Goal: Task Accomplishment & Management: Complete application form

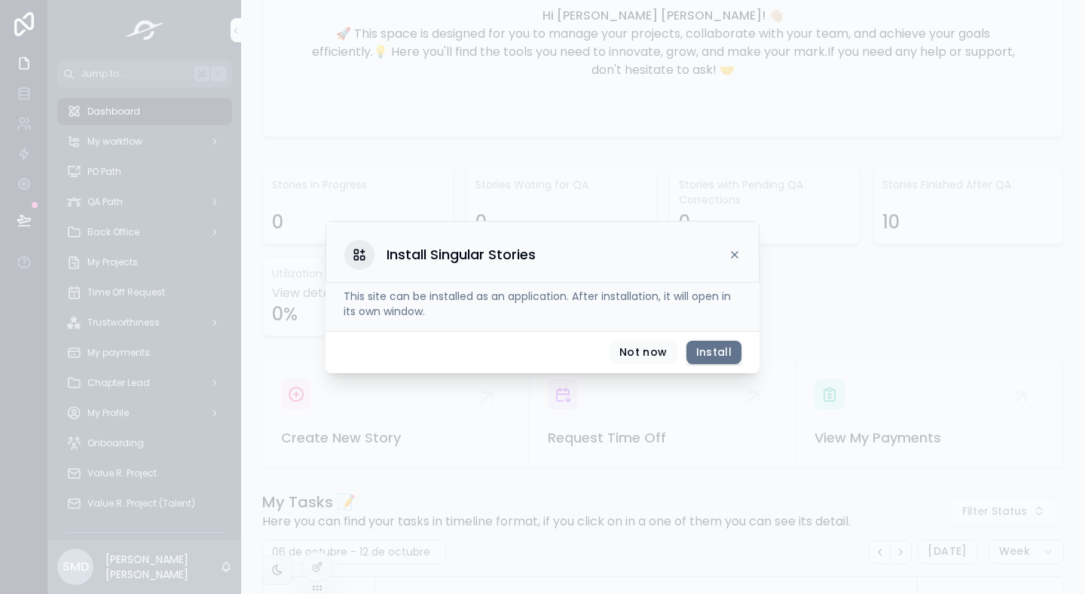
scroll to position [0, 1031]
click at [645, 350] on button "Not now" at bounding box center [643, 353] width 67 height 24
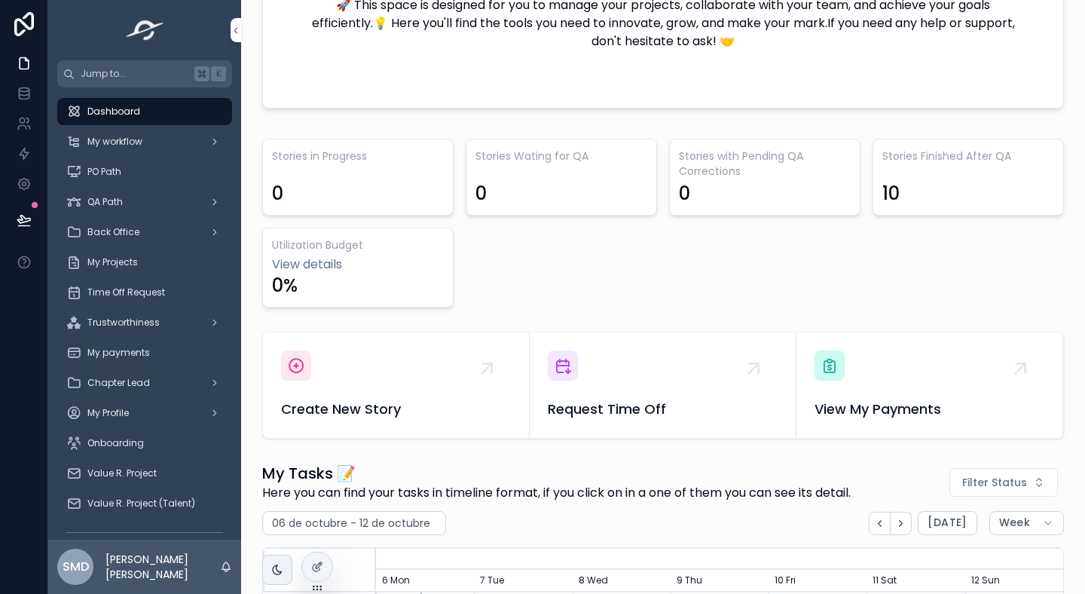
scroll to position [357, 0]
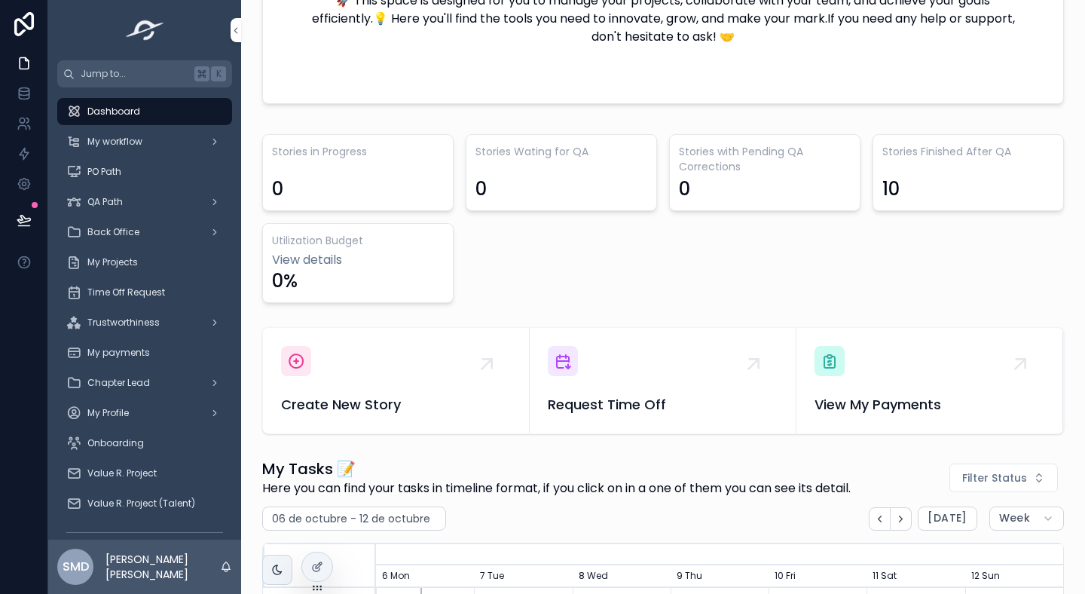
click at [364, 387] on div "Create New Story" at bounding box center [396, 380] width 230 height 69
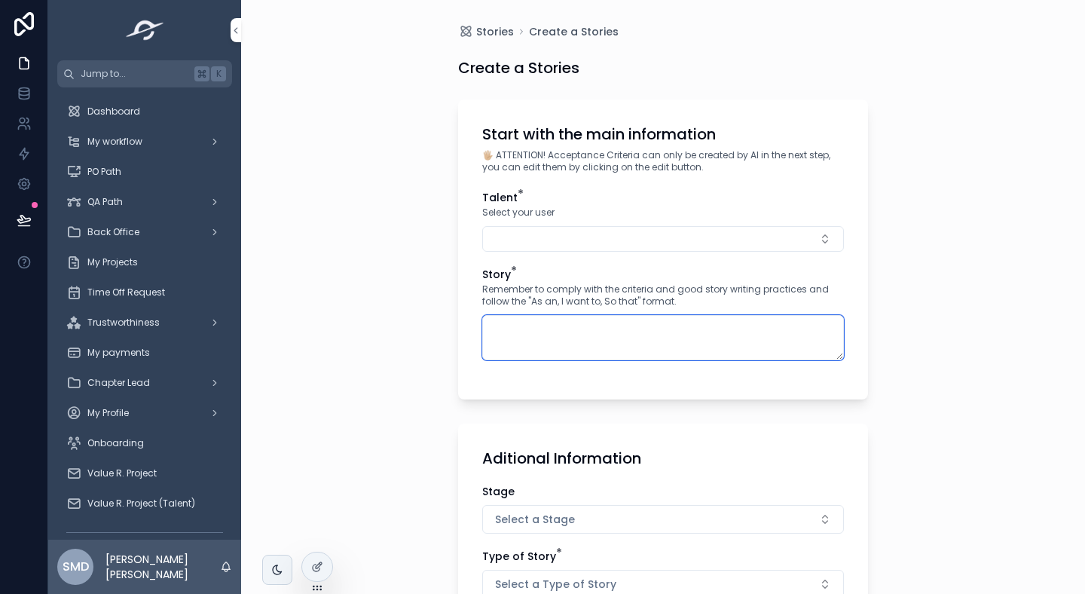
click at [561, 353] on textarea "scrollable content" at bounding box center [663, 337] width 362 height 45
paste textarea "**********"
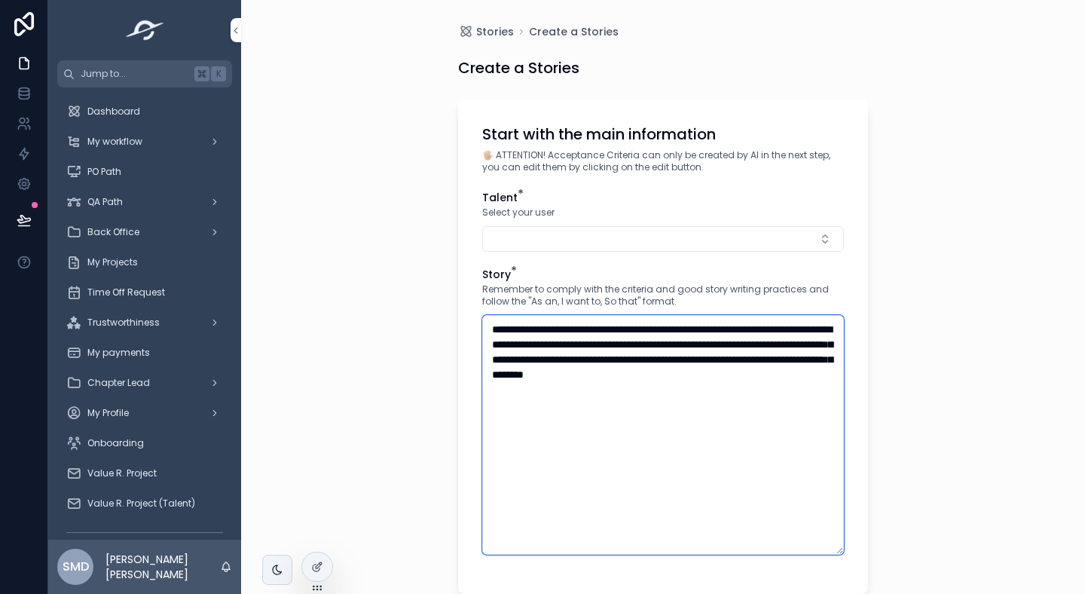
type textarea "**********"
click at [560, 246] on button "Select Button" at bounding box center [663, 239] width 362 height 26
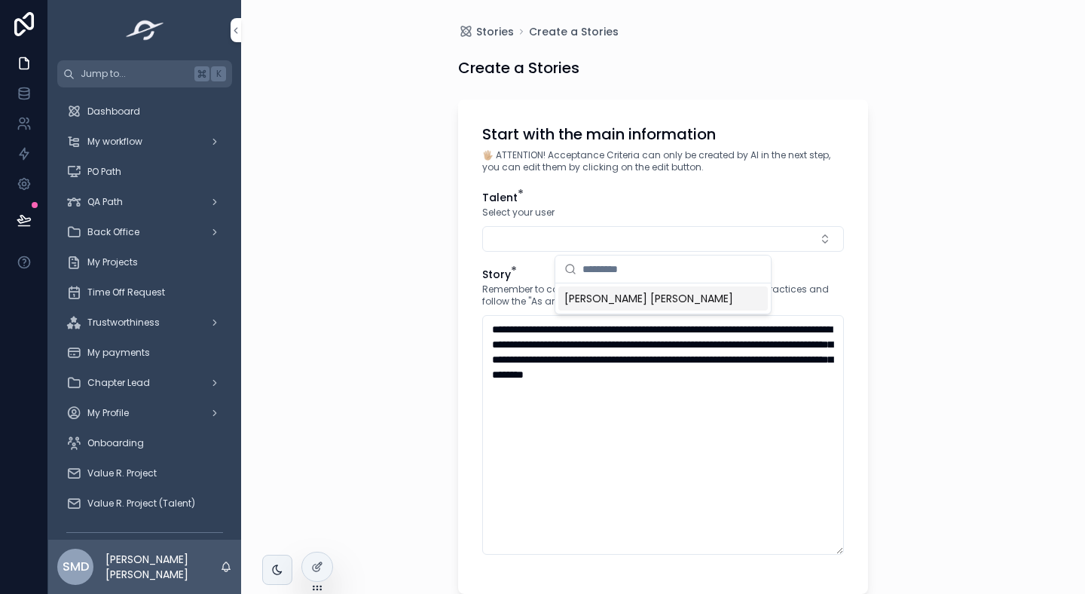
click at [589, 294] on span "[PERSON_NAME] [PERSON_NAME]" at bounding box center [648, 298] width 169 height 15
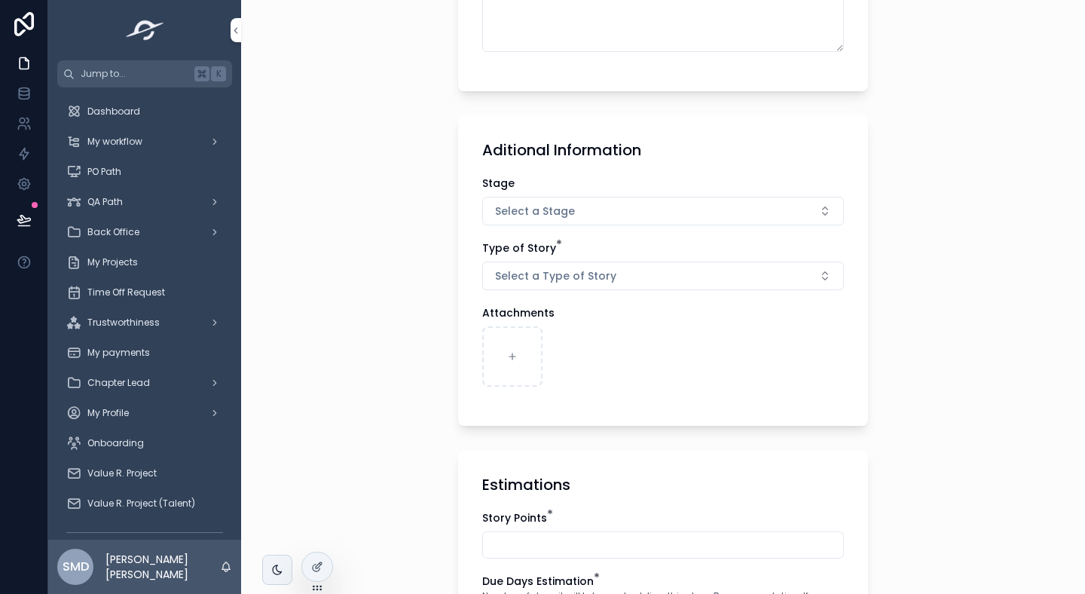
scroll to position [455, 0]
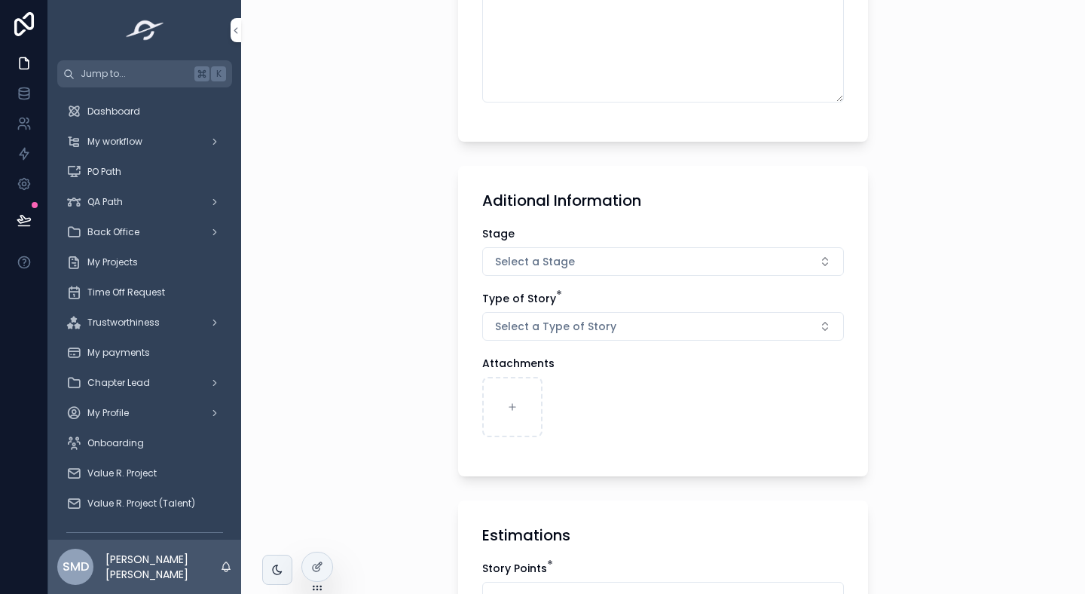
click at [573, 255] on button "Select a Stage" at bounding box center [663, 261] width 362 height 29
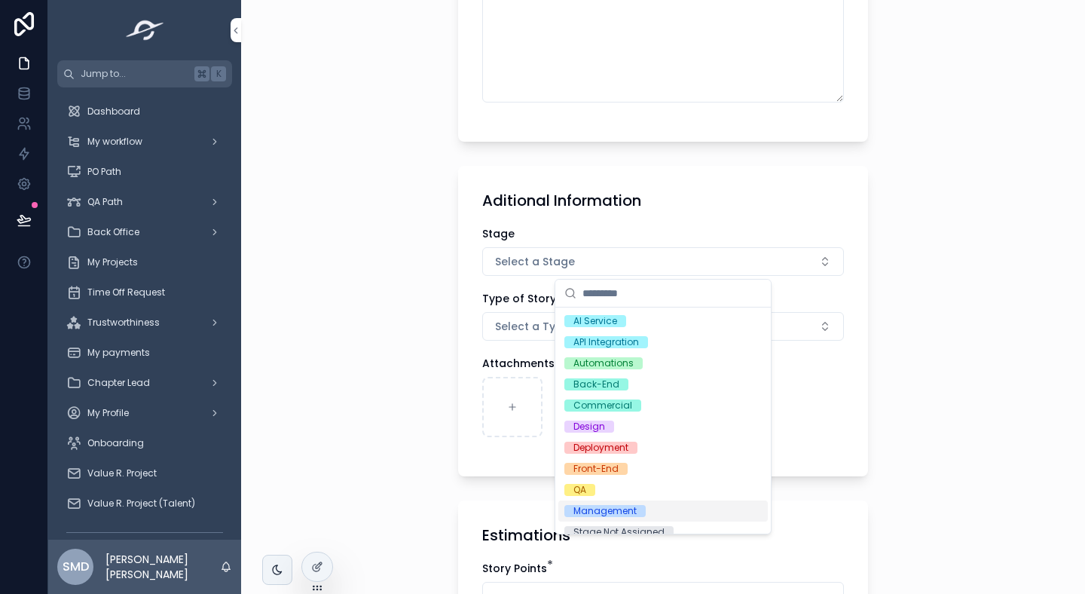
click at [584, 512] on div "Management" at bounding box center [604, 511] width 63 height 12
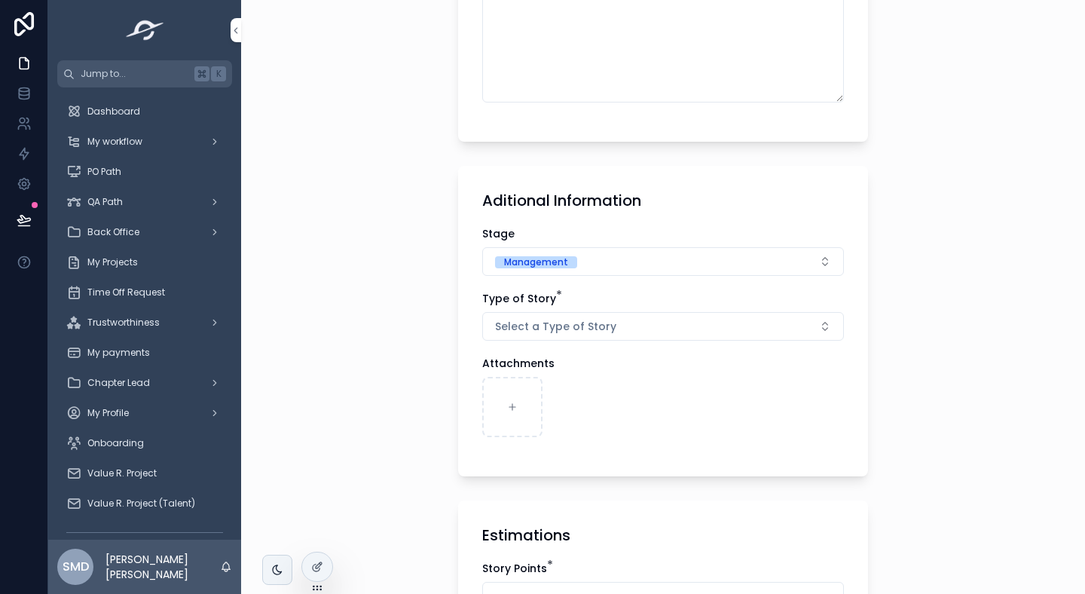
click at [547, 328] on span "Select a Type of Story" at bounding box center [555, 326] width 121 height 15
click at [576, 329] on span "Select a Type of Story" at bounding box center [555, 326] width 121 height 15
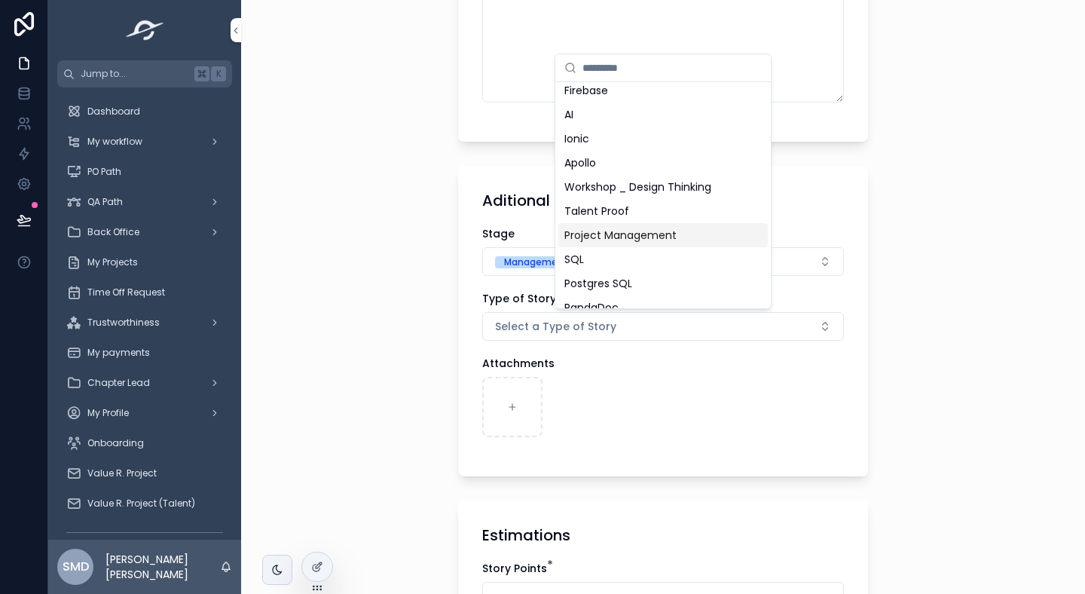
click at [606, 232] on span "Project Management" at bounding box center [620, 235] width 112 height 15
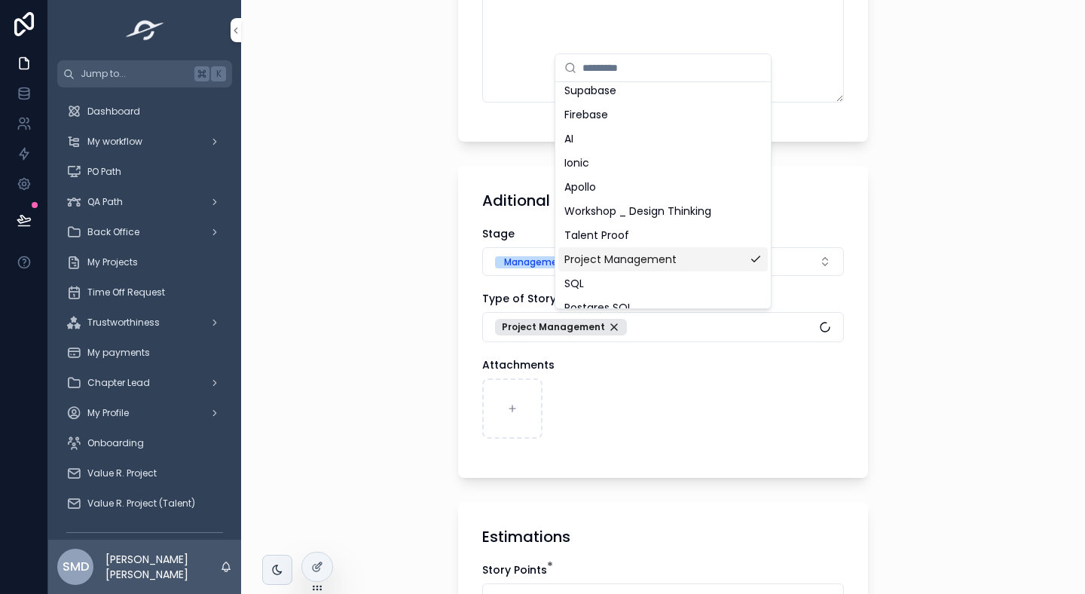
scroll to position [610, 0]
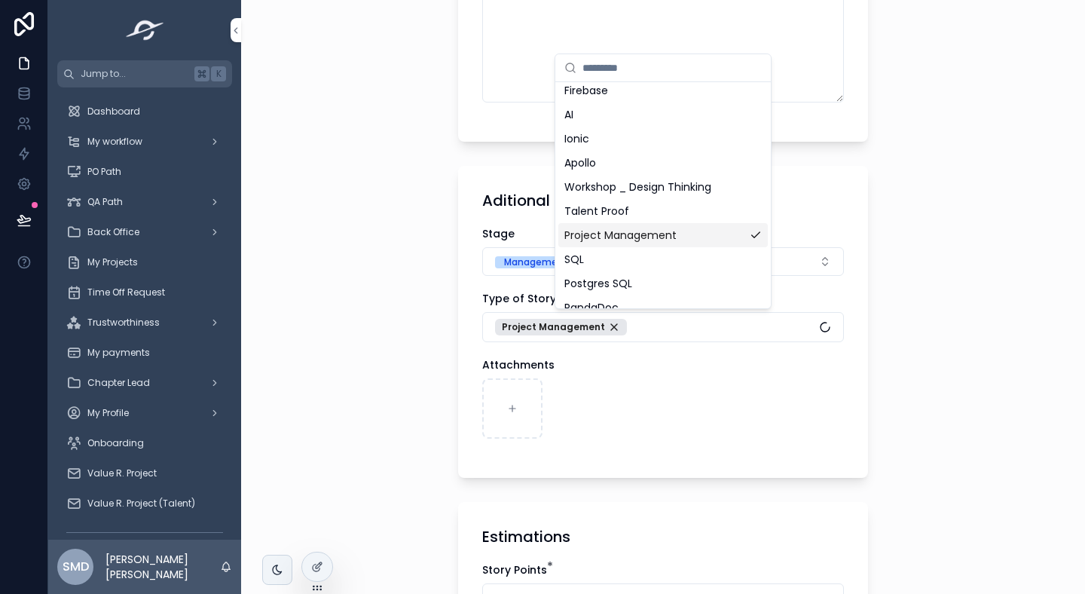
click at [423, 357] on div "**********" at bounding box center [663, 297] width 844 height 594
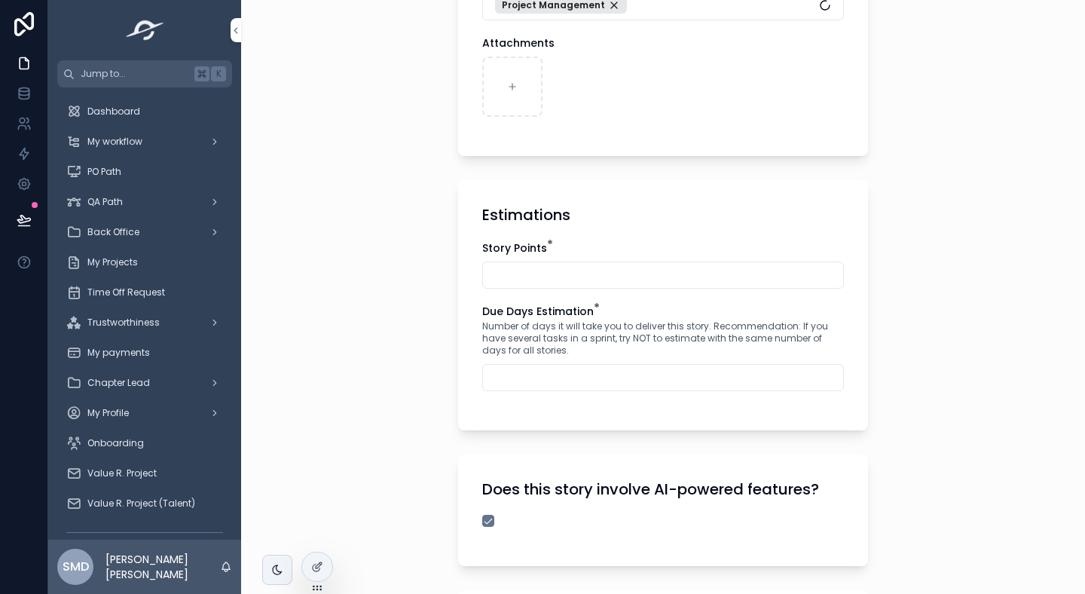
scroll to position [784, 0]
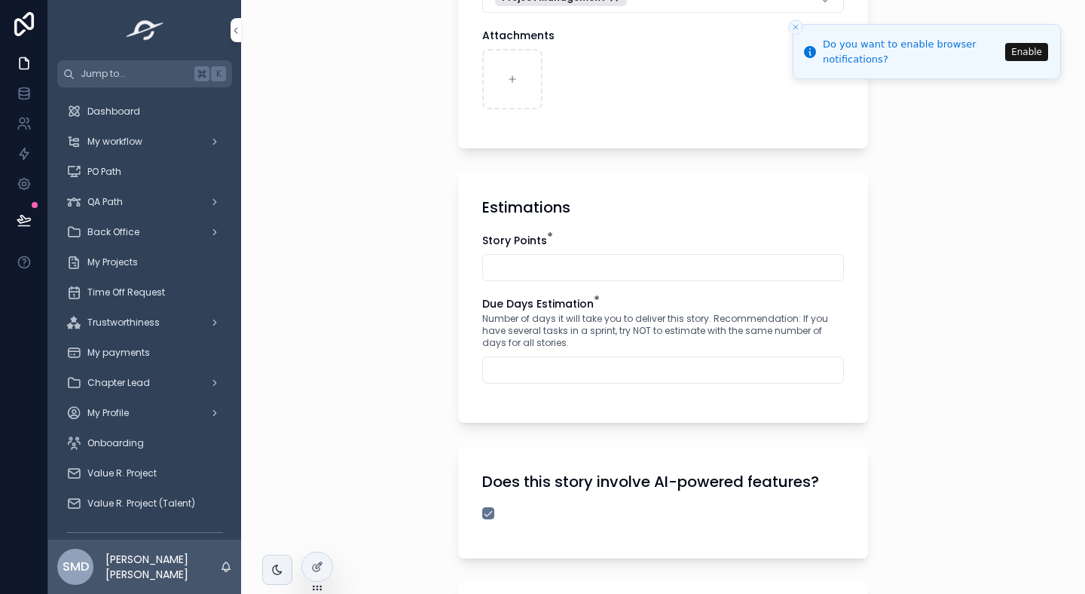
click at [539, 258] on input "scrollable content" at bounding box center [663, 267] width 360 height 21
type input "*"
click at [543, 381] on div "scrollable content" at bounding box center [663, 369] width 362 height 27
click at [558, 371] on input "scrollable content" at bounding box center [663, 369] width 360 height 21
type input "**"
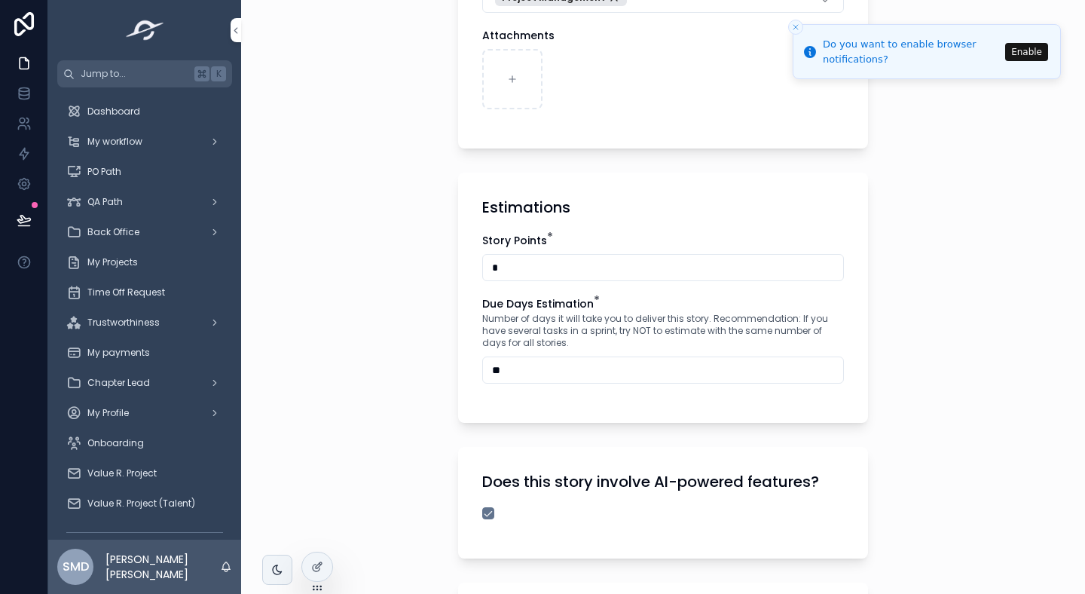
click at [405, 420] on div "**********" at bounding box center [663, 297] width 844 height 594
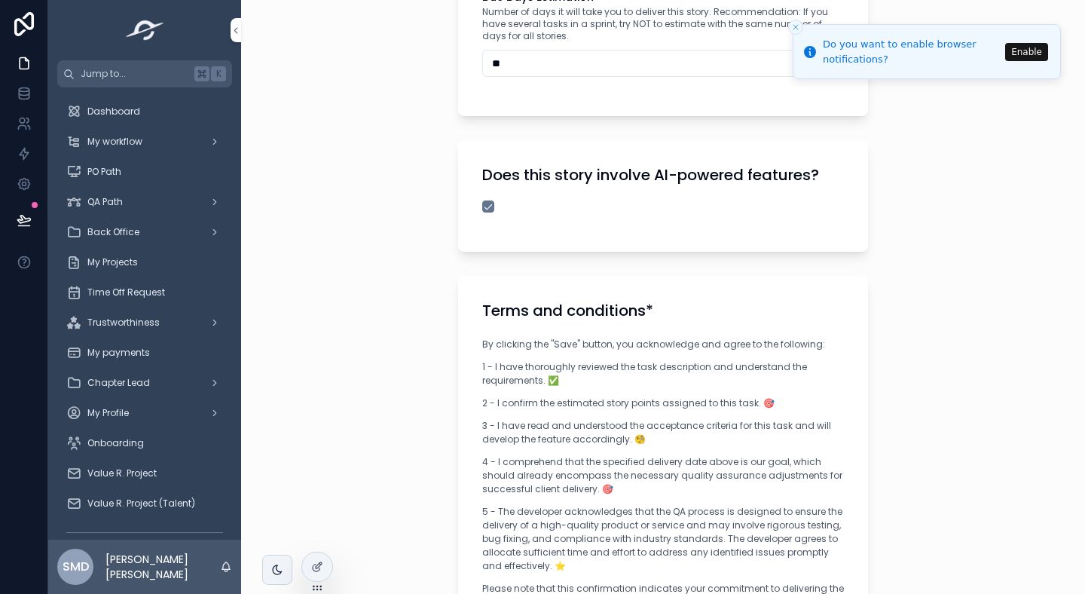
scroll to position [1372, 0]
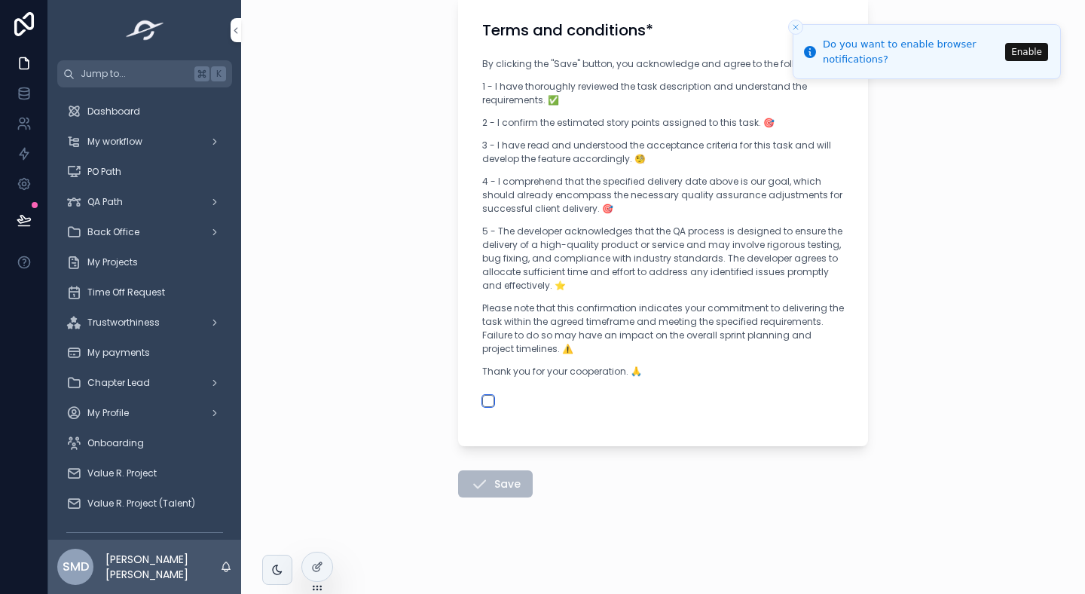
click at [492, 402] on button "scrollable content" at bounding box center [488, 401] width 12 height 12
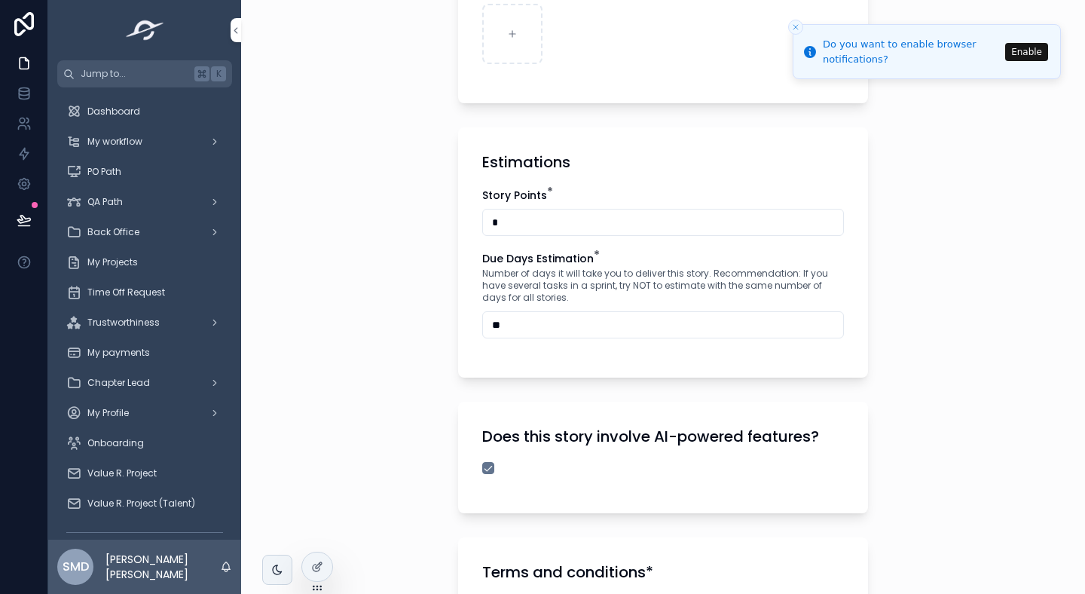
scroll to position [0, 0]
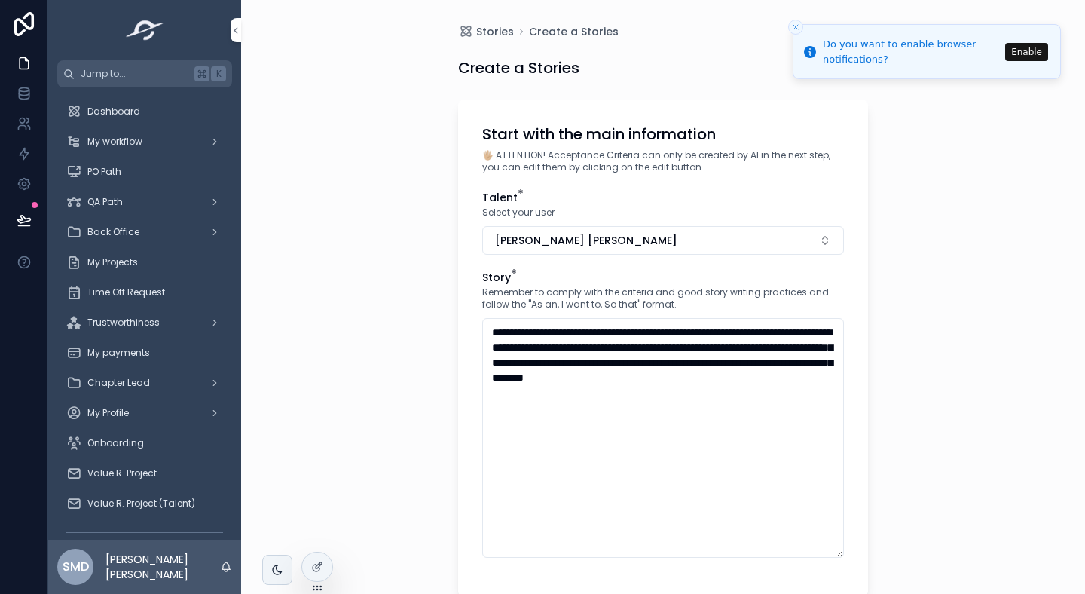
click at [796, 23] on icon "Close toast" at bounding box center [795, 27] width 9 height 9
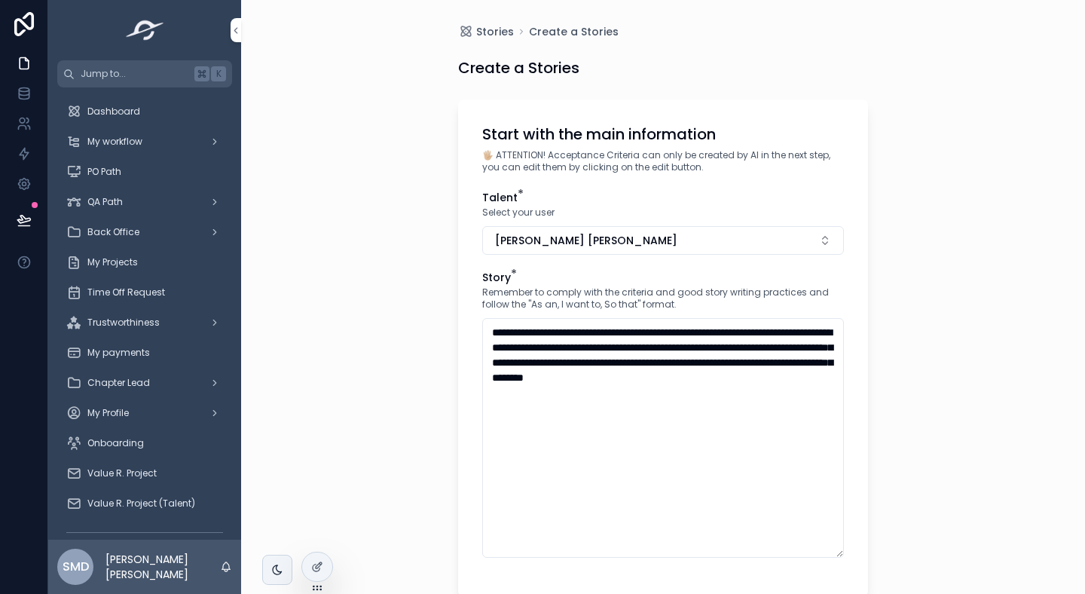
click at [485, 31] on span "Stories" at bounding box center [495, 31] width 38 height 15
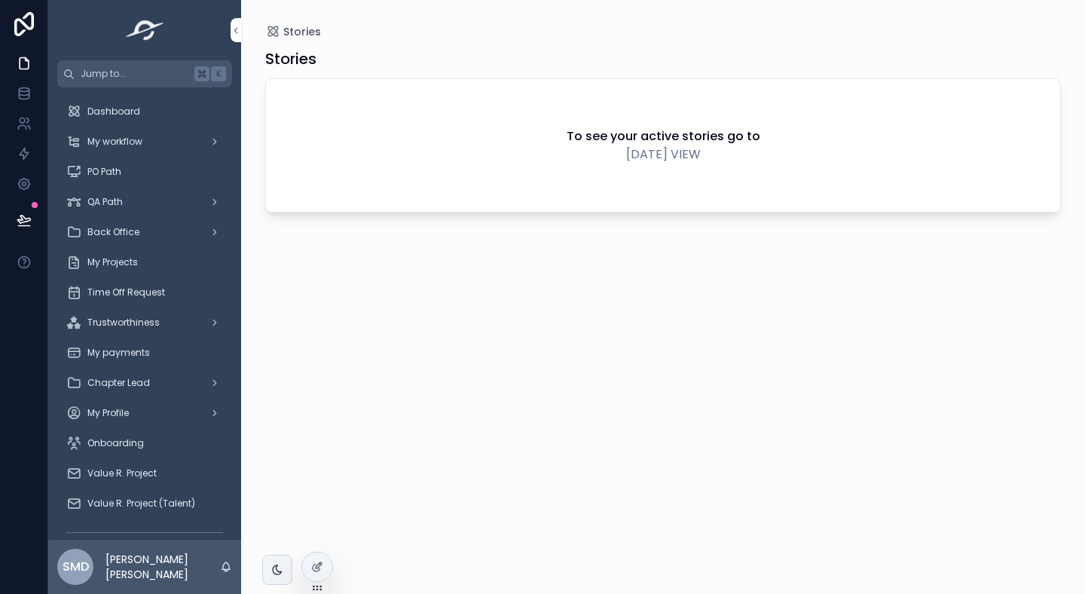
click at [656, 154] on link "TODAY VIEW" at bounding box center [663, 154] width 75 height 18
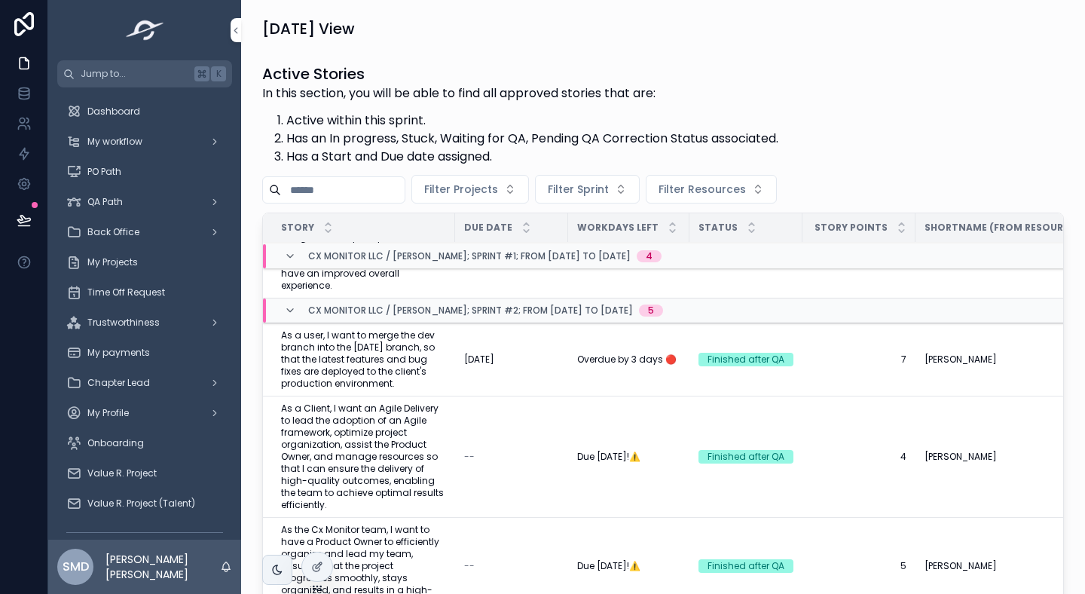
scroll to position [484, 0]
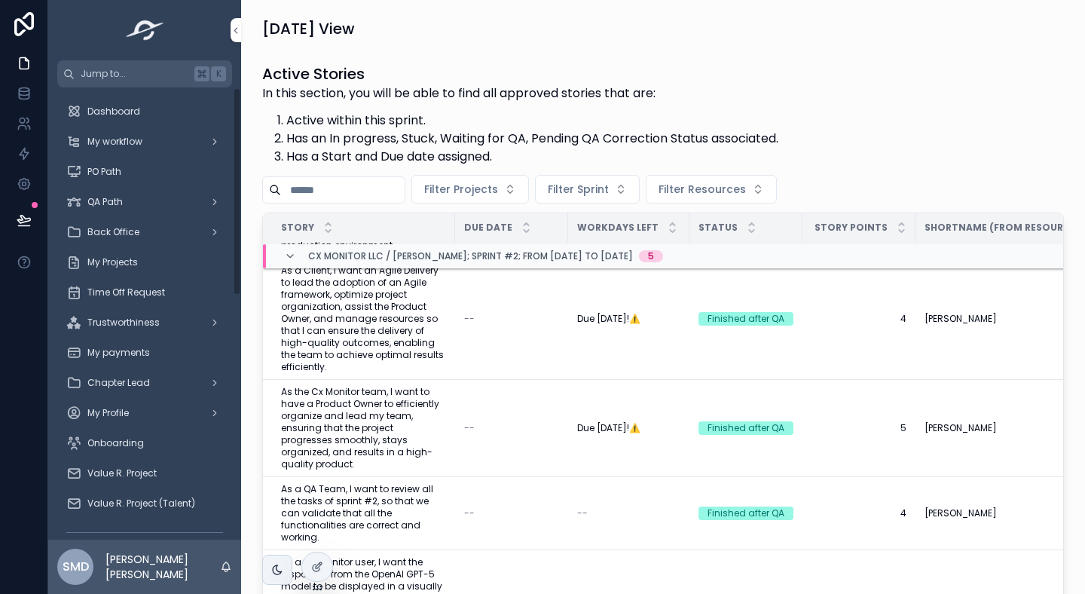
click at [139, 111] on div "Dashboard" at bounding box center [144, 111] width 157 height 24
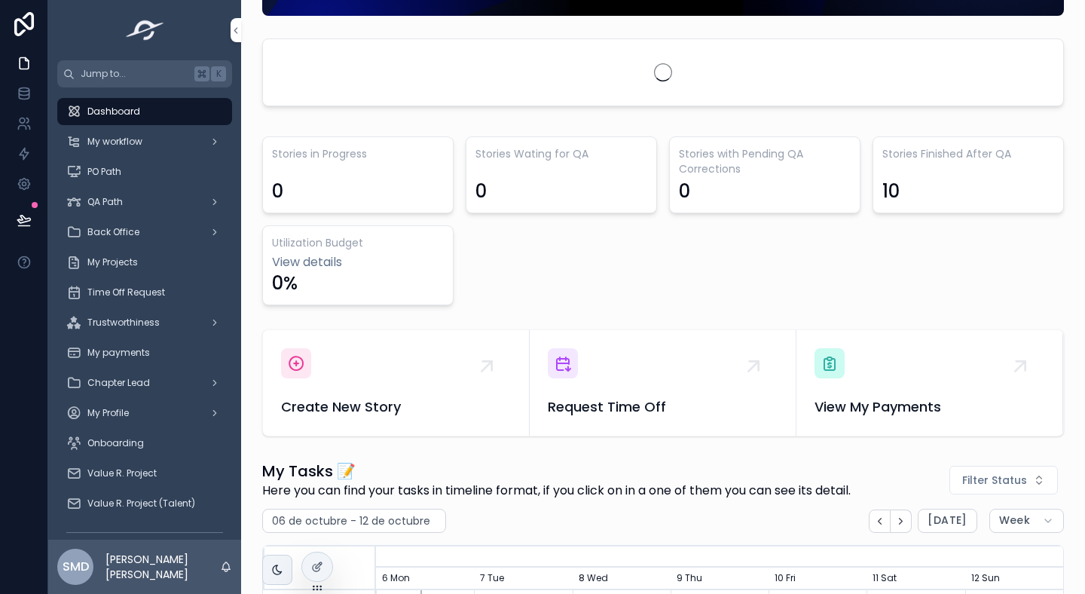
scroll to position [341, 0]
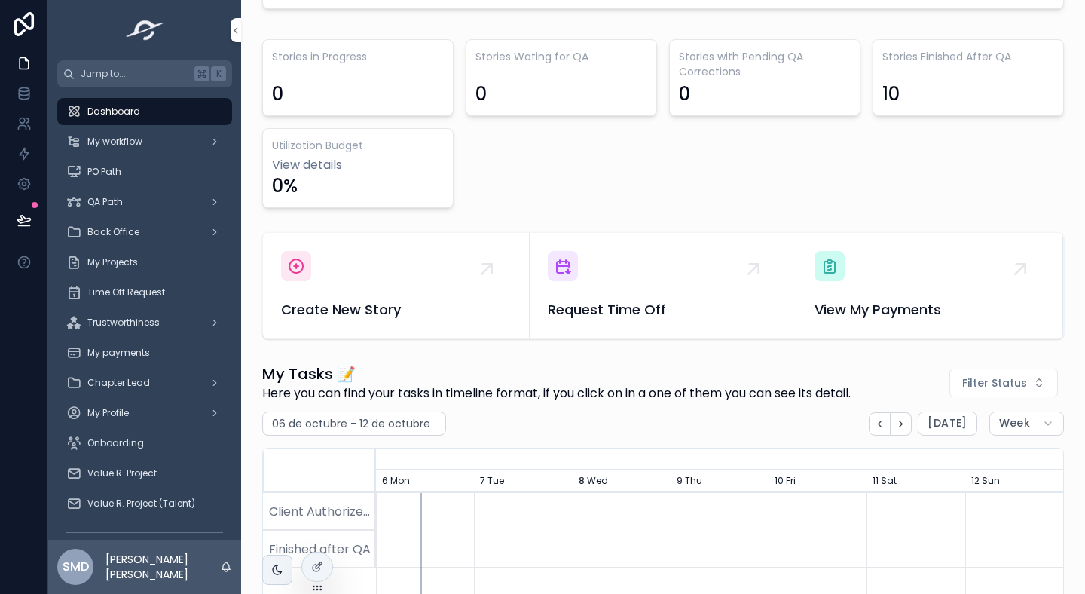
click at [342, 271] on div "Create New Story" at bounding box center [396, 285] width 230 height 69
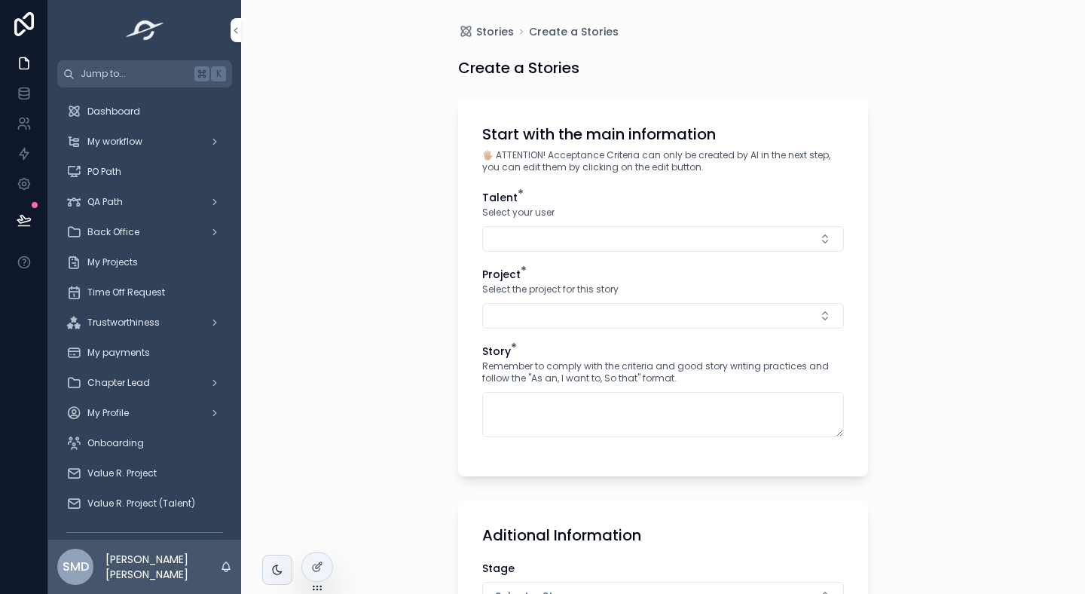
click at [525, 239] on button "Select Button" at bounding box center [663, 239] width 362 height 26
click at [608, 304] on span "[PERSON_NAME] [PERSON_NAME]" at bounding box center [648, 298] width 169 height 15
click at [540, 323] on button "Select Button" at bounding box center [663, 319] width 362 height 26
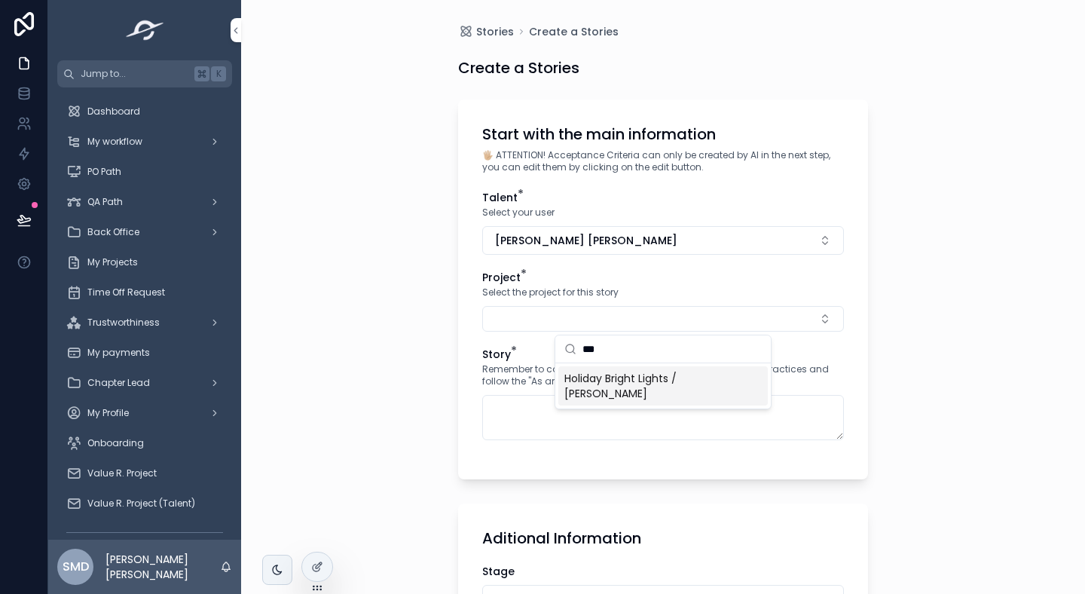
type input "***"
click at [601, 378] on span "Holiday Bright Lights / [PERSON_NAME]" at bounding box center [653, 386] width 179 height 30
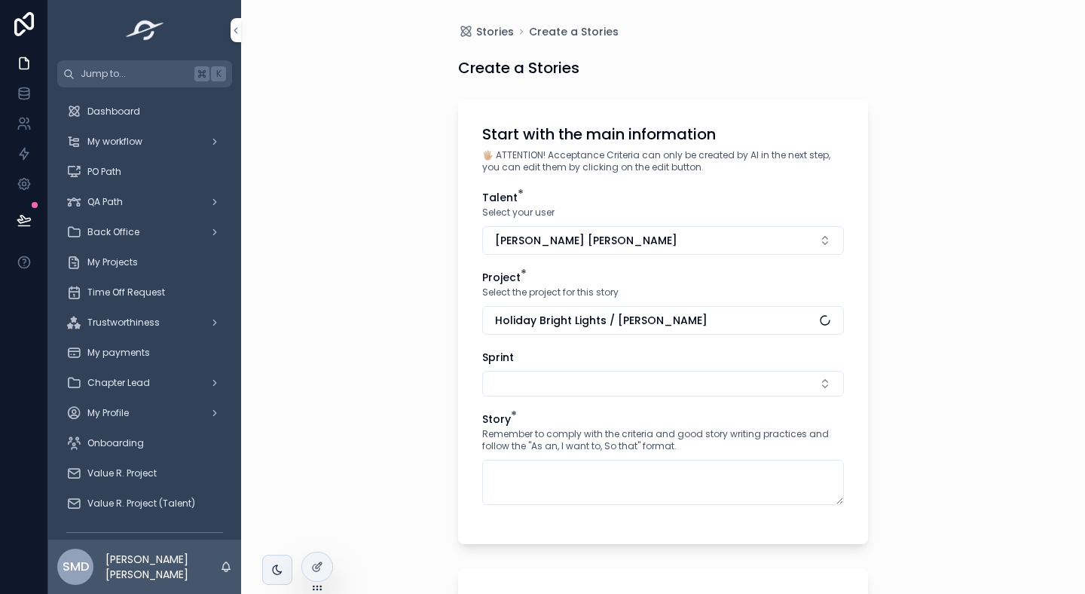
click at [545, 386] on button "Select Button" at bounding box center [663, 384] width 362 height 26
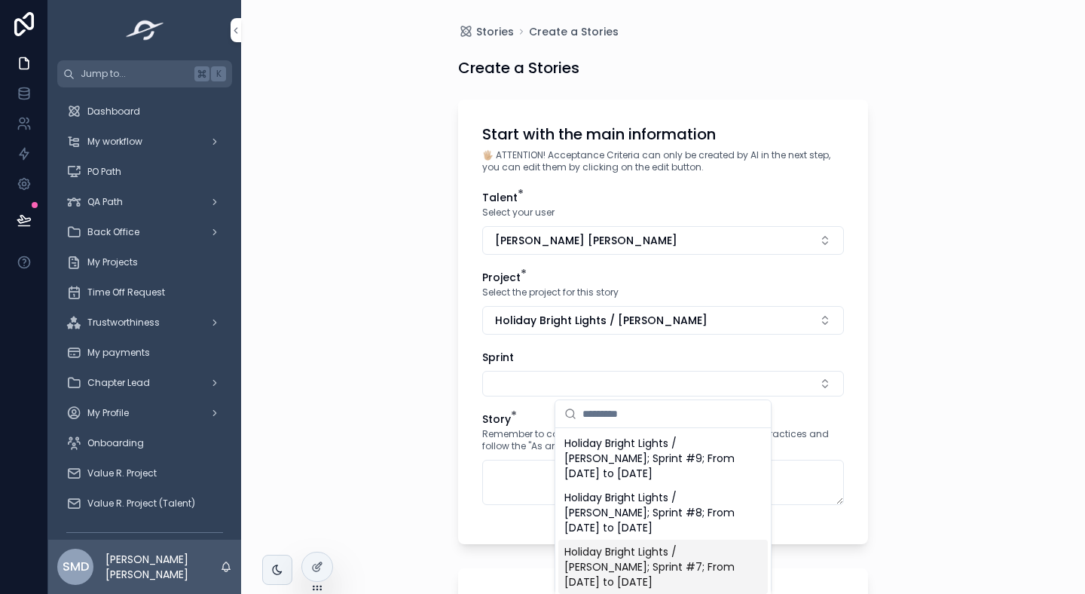
click at [613, 574] on span "Holiday Bright Lights / [PERSON_NAME]; Sprint #7; From [DATE] to [DATE]" at bounding box center [653, 566] width 179 height 45
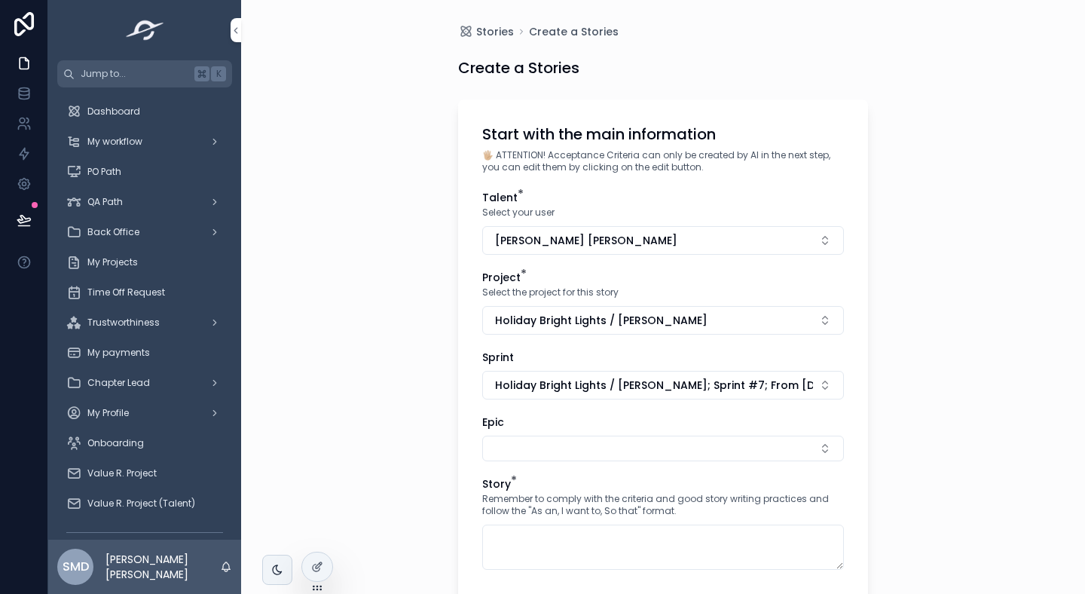
scroll to position [258, 0]
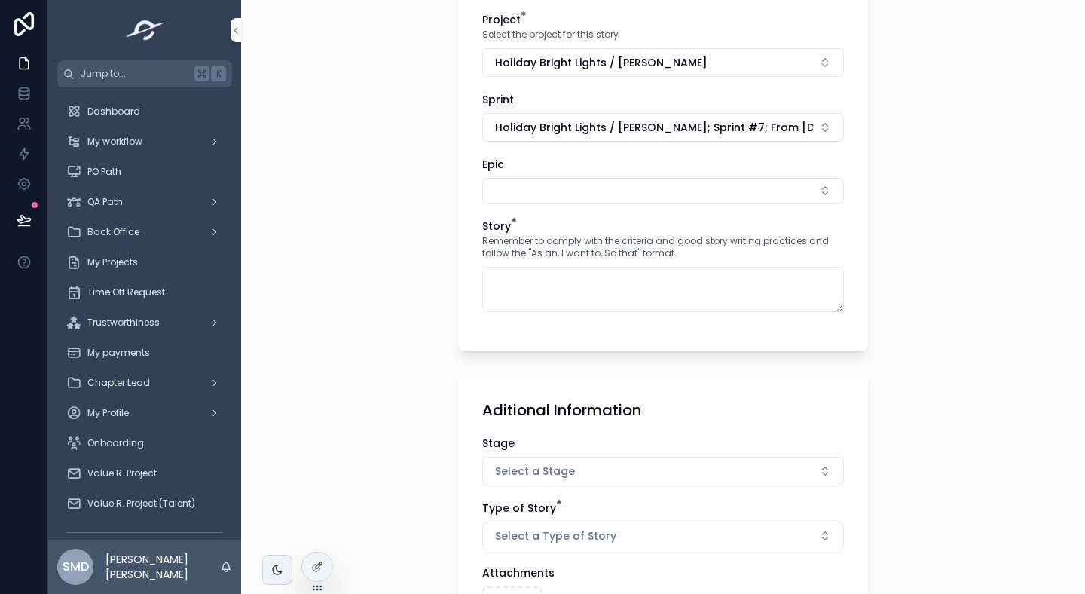
click at [557, 194] on button "Select Button" at bounding box center [663, 191] width 362 height 26
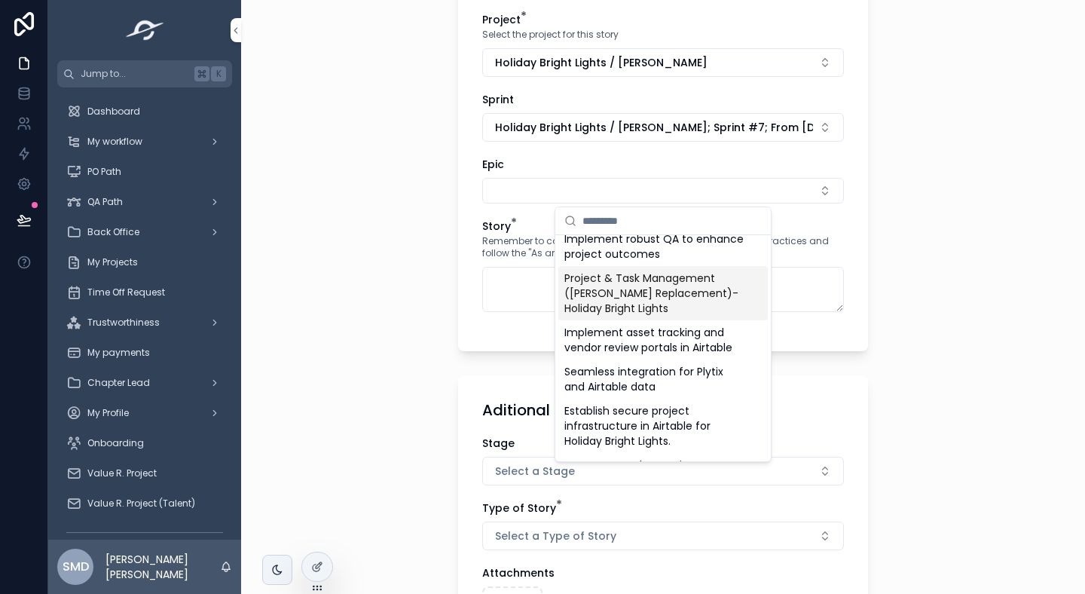
scroll to position [181, 0]
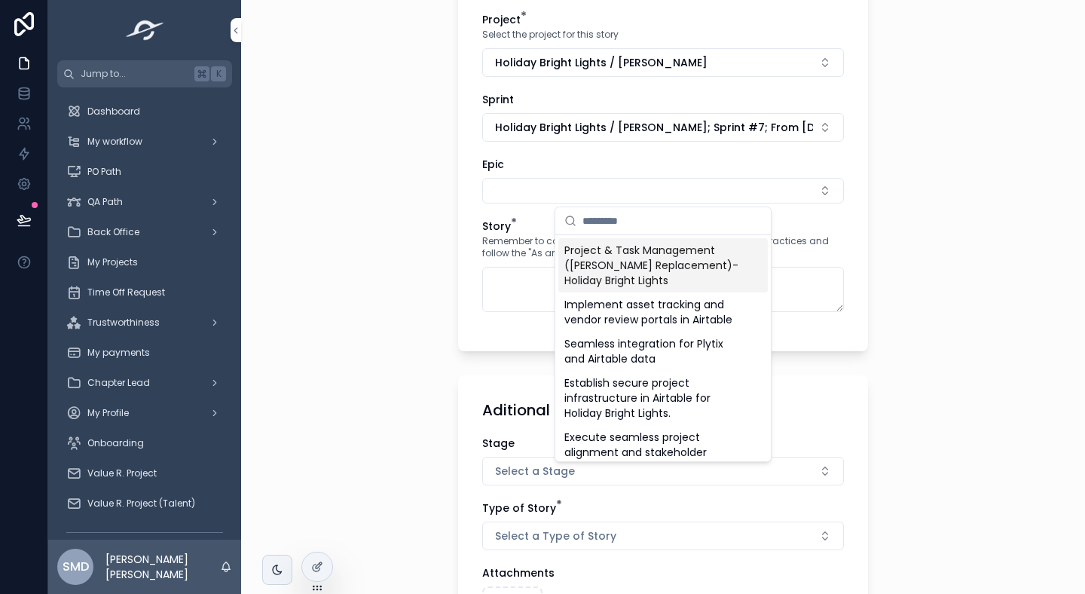
click at [659, 275] on span "Project & Task Management ([PERSON_NAME] Replacement)-Holiday Bright Lights" at bounding box center [653, 265] width 179 height 45
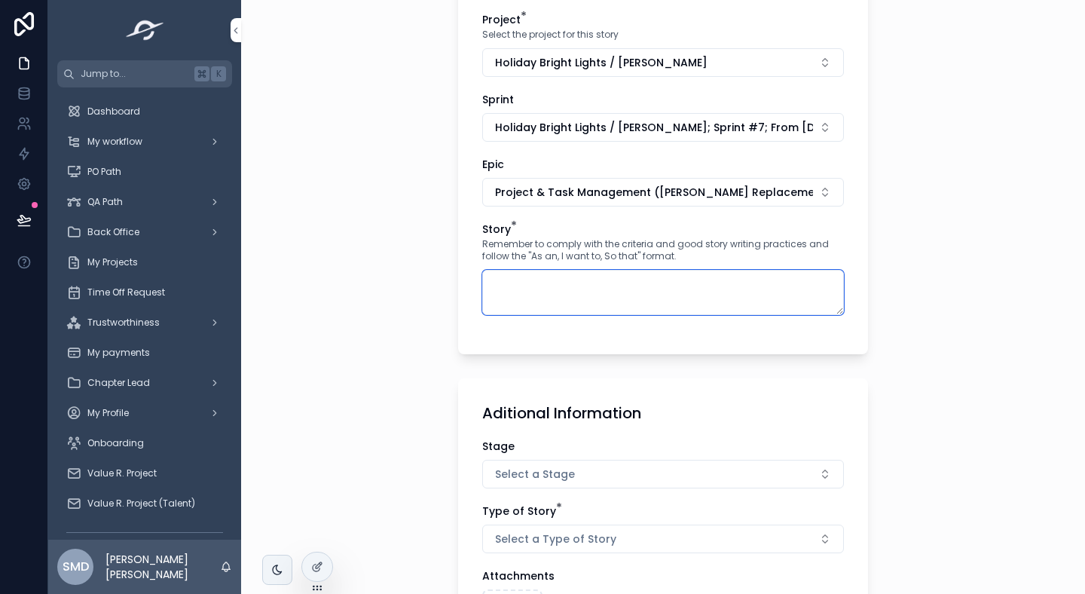
click at [550, 290] on textarea "scrollable content" at bounding box center [663, 292] width 362 height 45
paste textarea "**********"
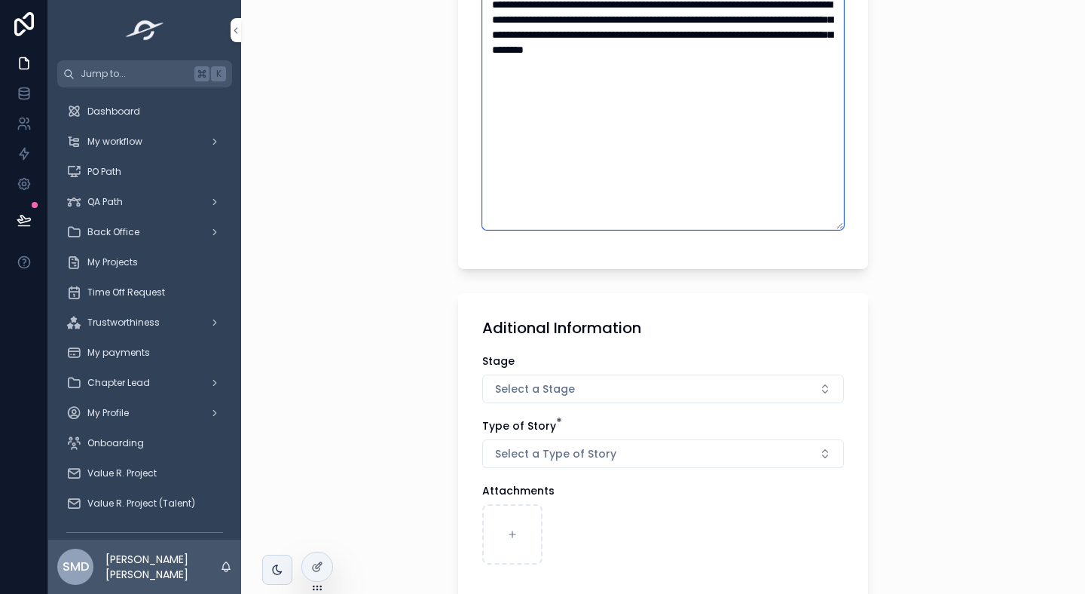
scroll to position [561, 0]
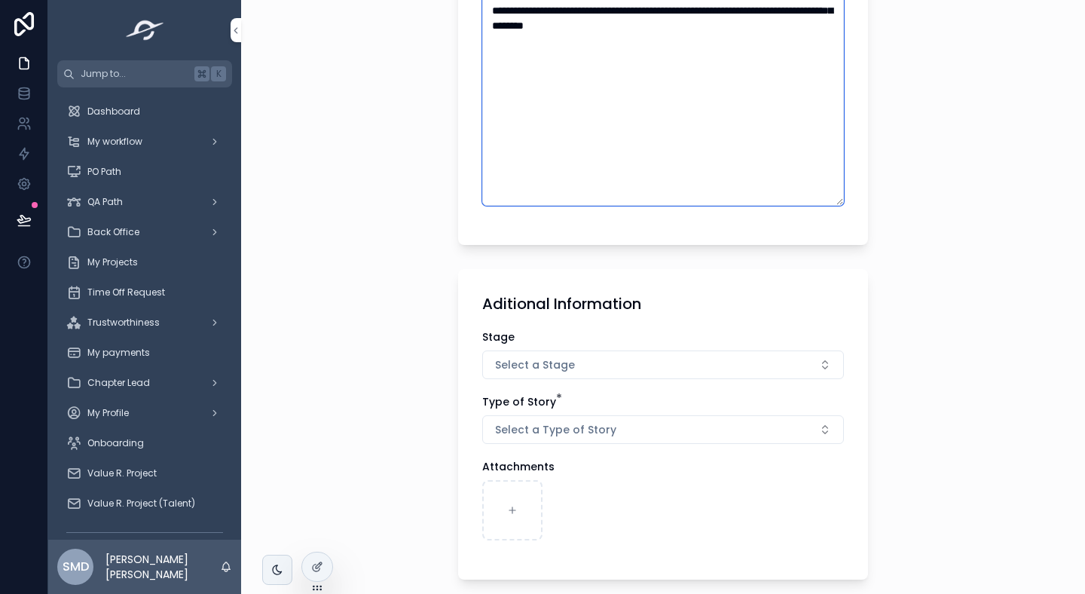
type textarea "**********"
click at [536, 386] on div "Stage Select a Stage Type of Story * Select a Type of Story Attachments" at bounding box center [663, 442] width 362 height 226
click at [552, 370] on span "Select a Stage" at bounding box center [535, 364] width 80 height 15
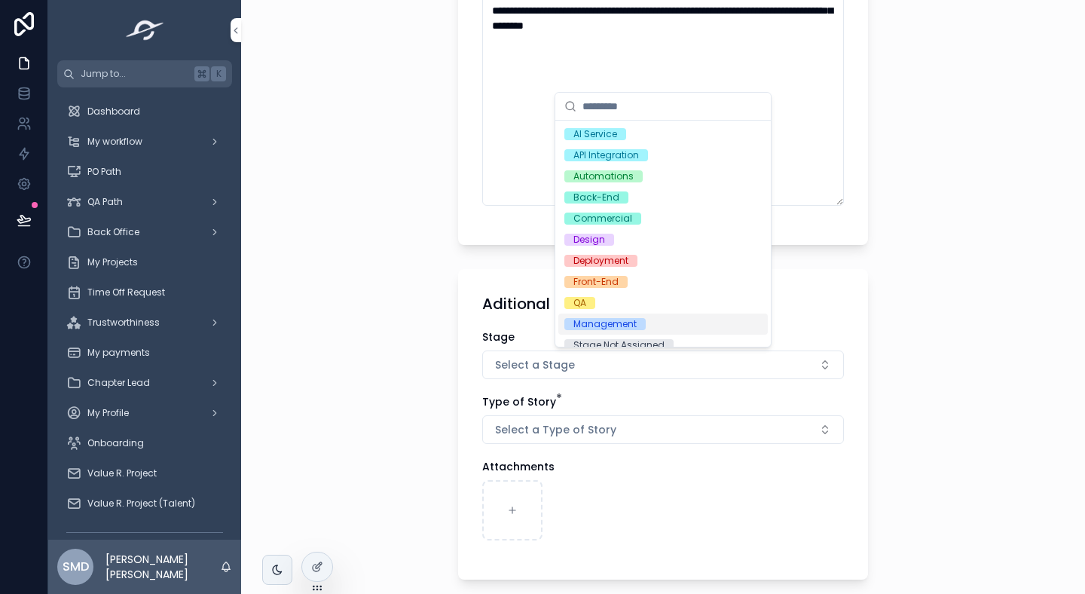
click at [596, 324] on div "Management" at bounding box center [604, 324] width 63 height 12
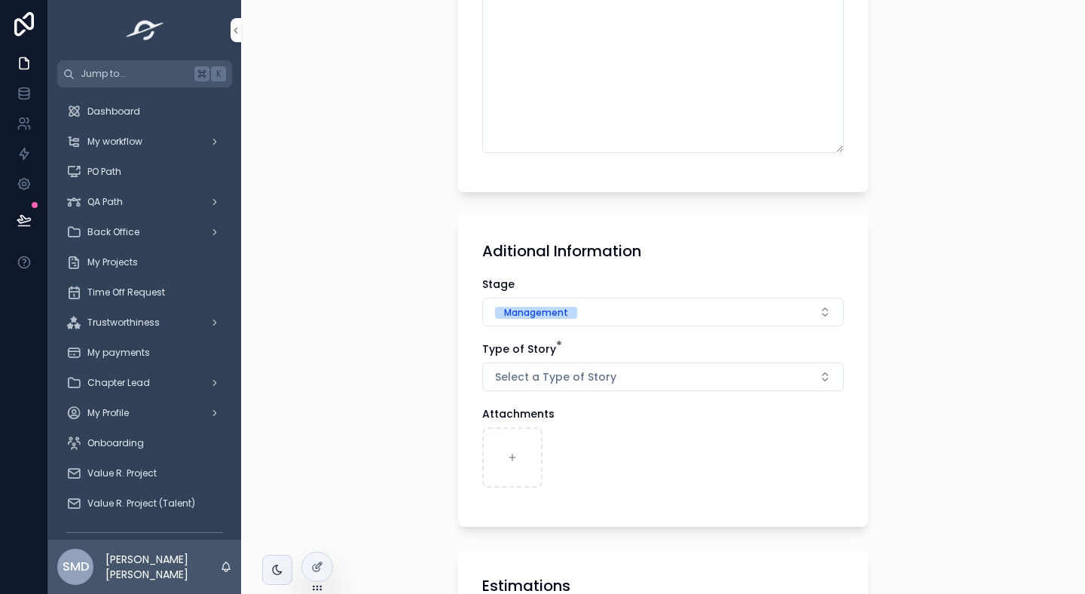
scroll to position [653, 0]
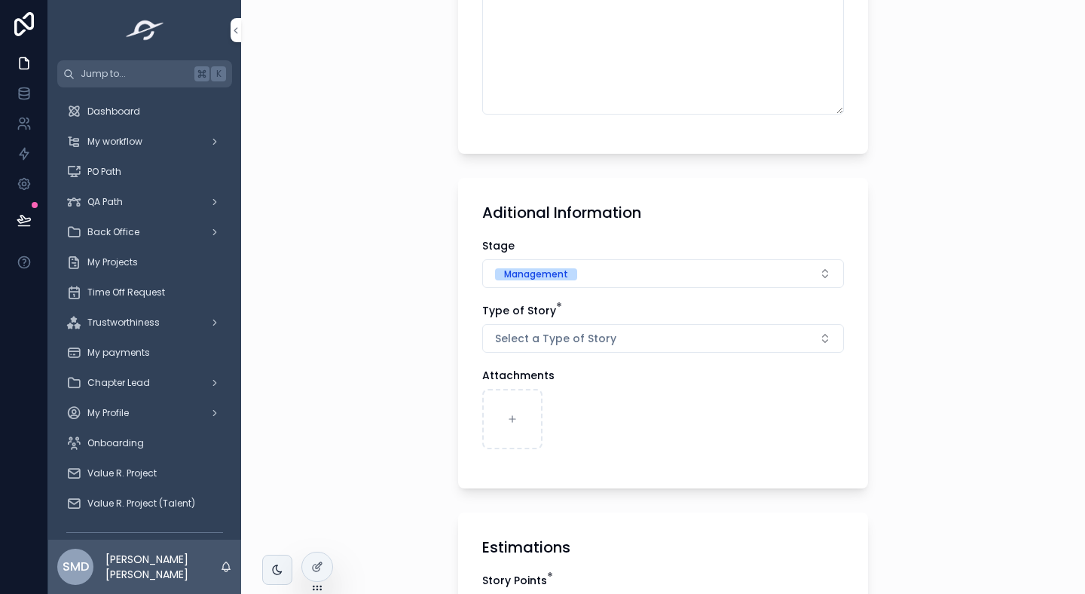
click at [534, 350] on button "Select a Type of Story" at bounding box center [663, 338] width 362 height 29
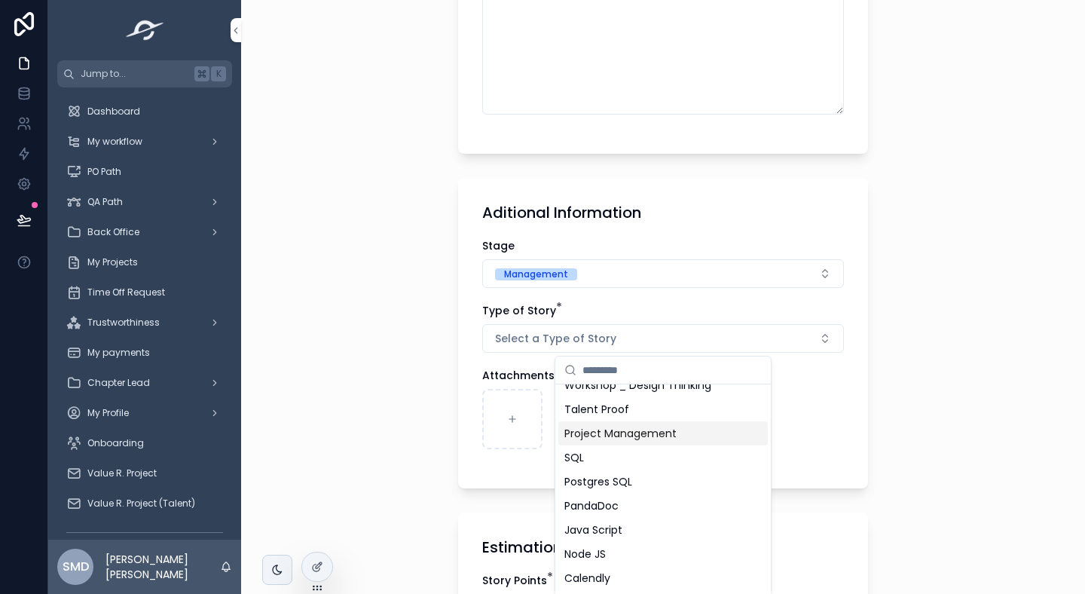
click at [610, 442] on div "Project Management" at bounding box center [662, 433] width 209 height 24
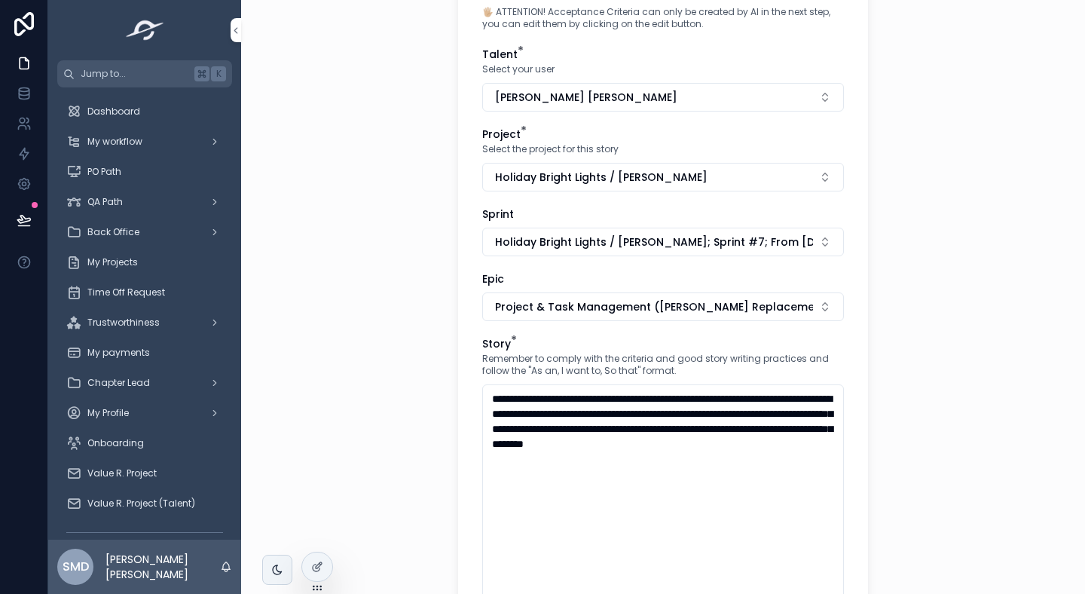
scroll to position [161, 0]
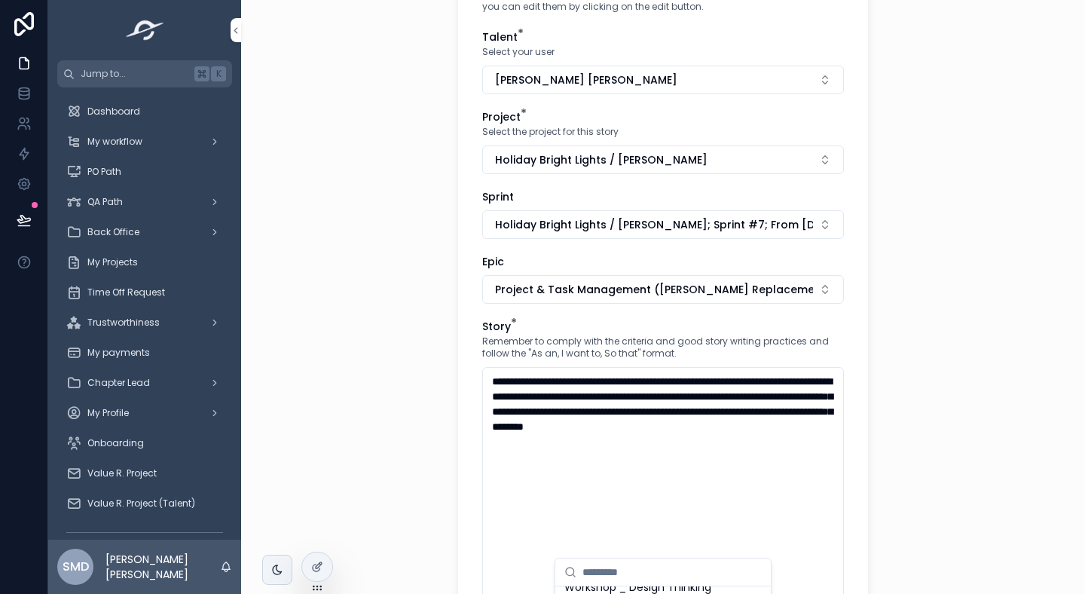
click at [628, 284] on span "Project & Task Management ([PERSON_NAME] Replacement)-Holiday Bright Lights" at bounding box center [654, 289] width 318 height 15
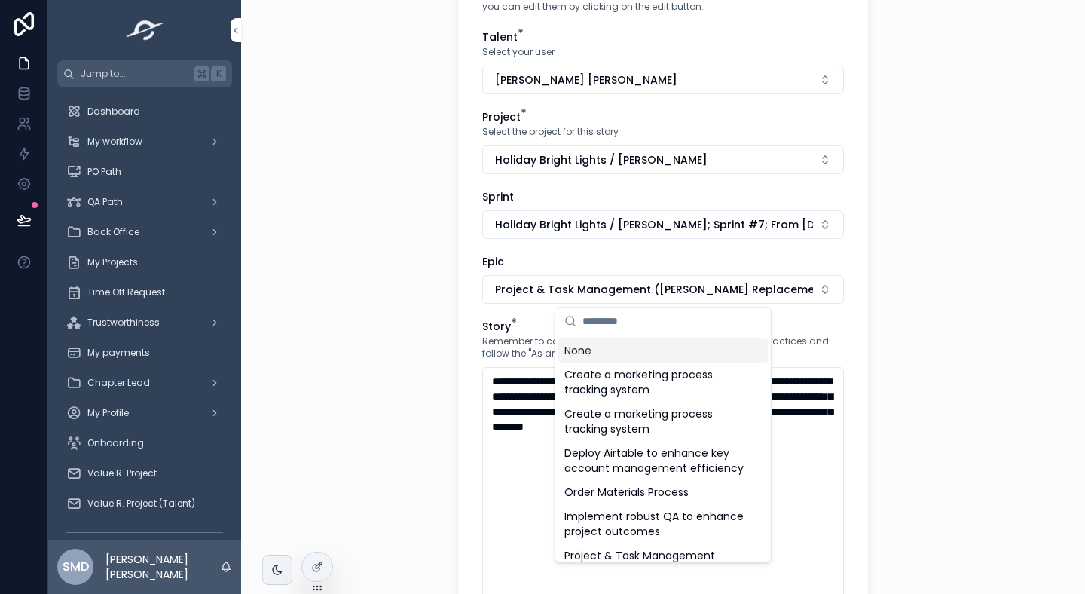
scroll to position [0, 0]
click at [615, 353] on div "None" at bounding box center [662, 350] width 209 height 24
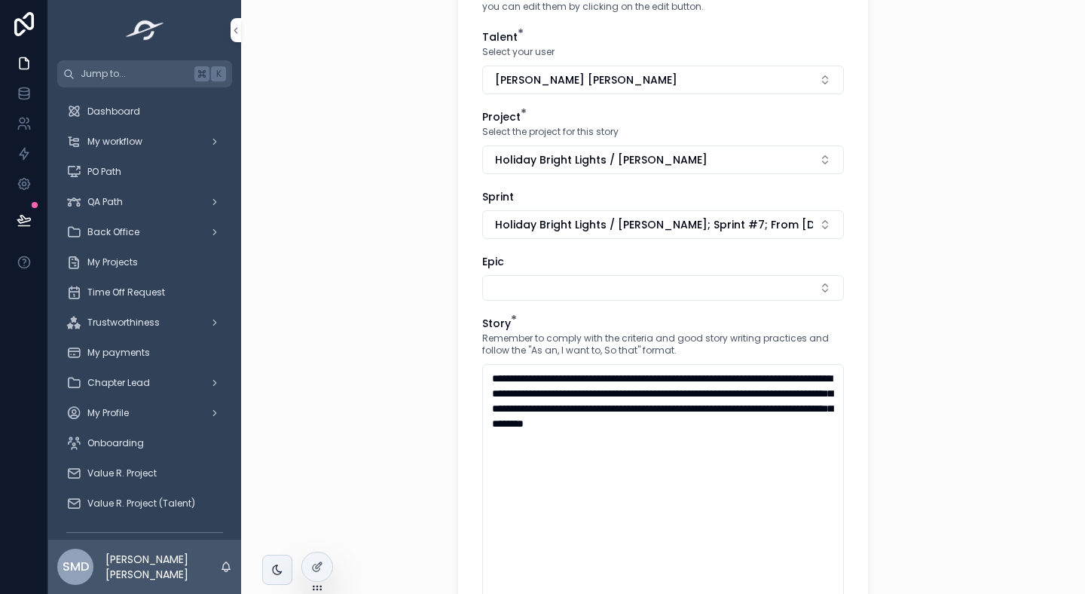
click at [569, 286] on button "Select Button" at bounding box center [663, 288] width 362 height 26
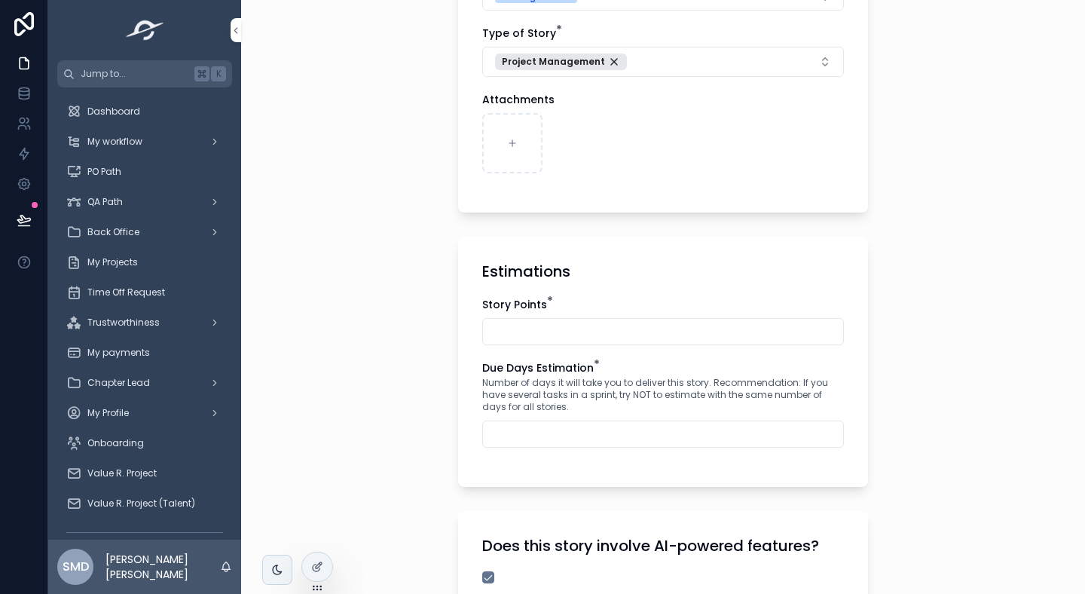
scroll to position [991, 0]
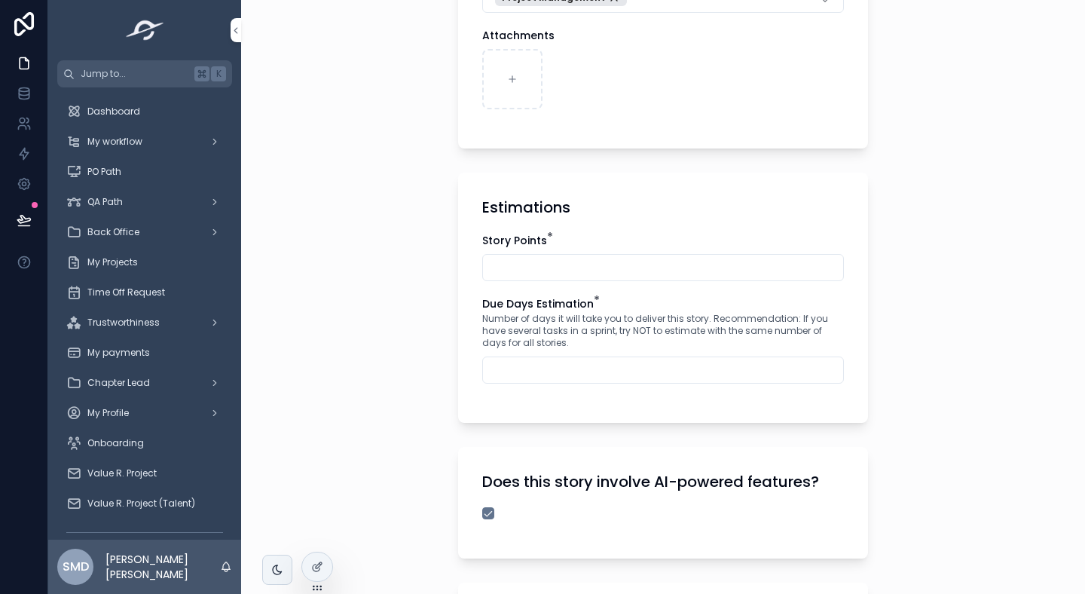
click at [546, 269] on input "scrollable content" at bounding box center [663, 267] width 360 height 21
type input "*"
click at [546, 375] on input "scrollable content" at bounding box center [663, 369] width 360 height 21
type input "**"
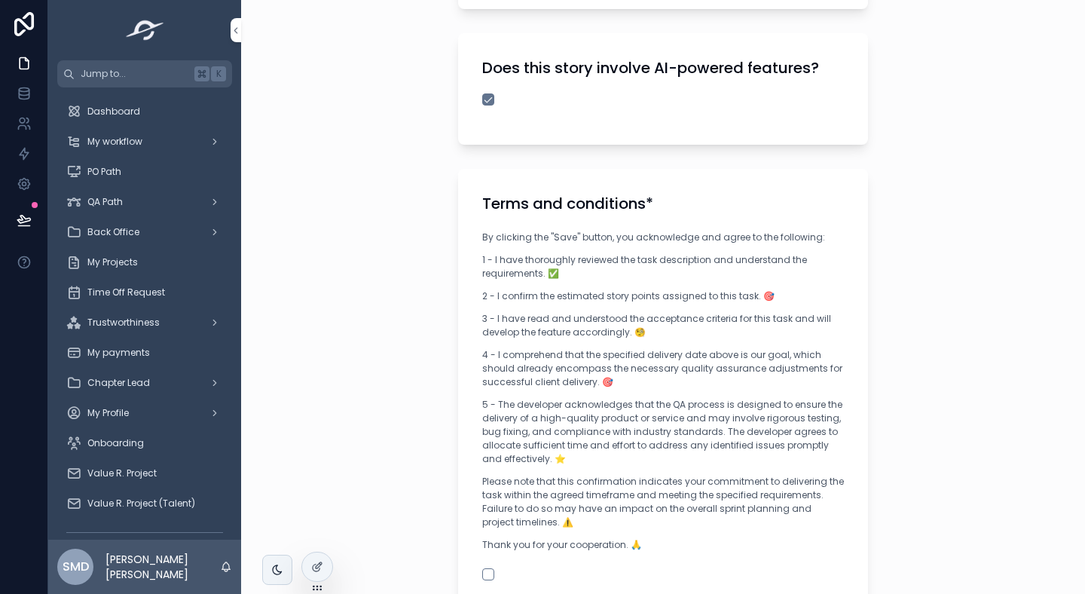
scroll to position [1558, 0]
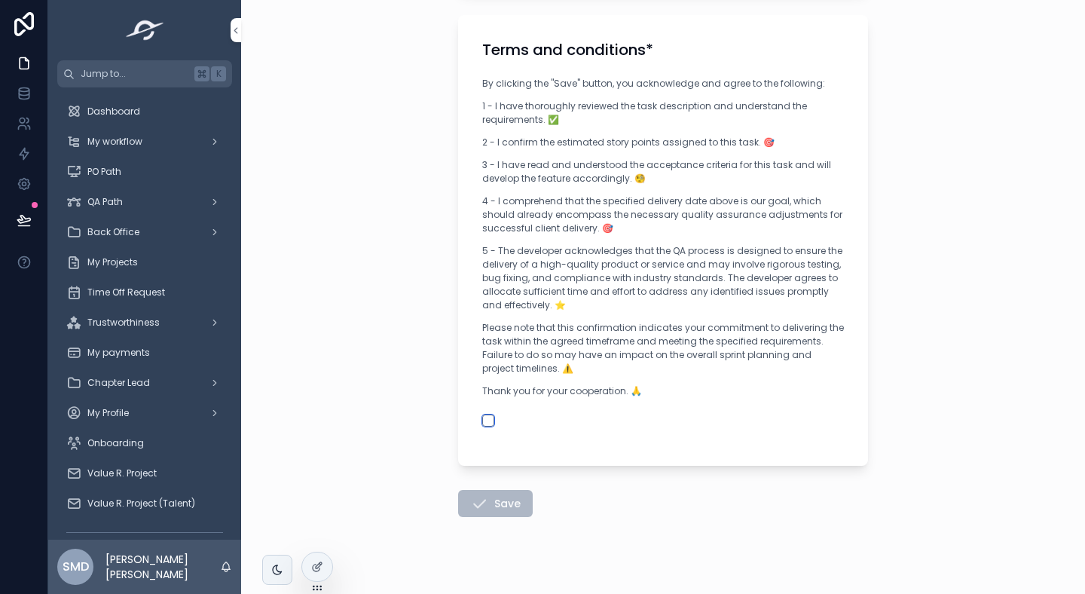
click at [491, 421] on button "scrollable content" at bounding box center [488, 420] width 12 height 12
click at [476, 500] on icon "scrollable content" at bounding box center [479, 503] width 18 height 18
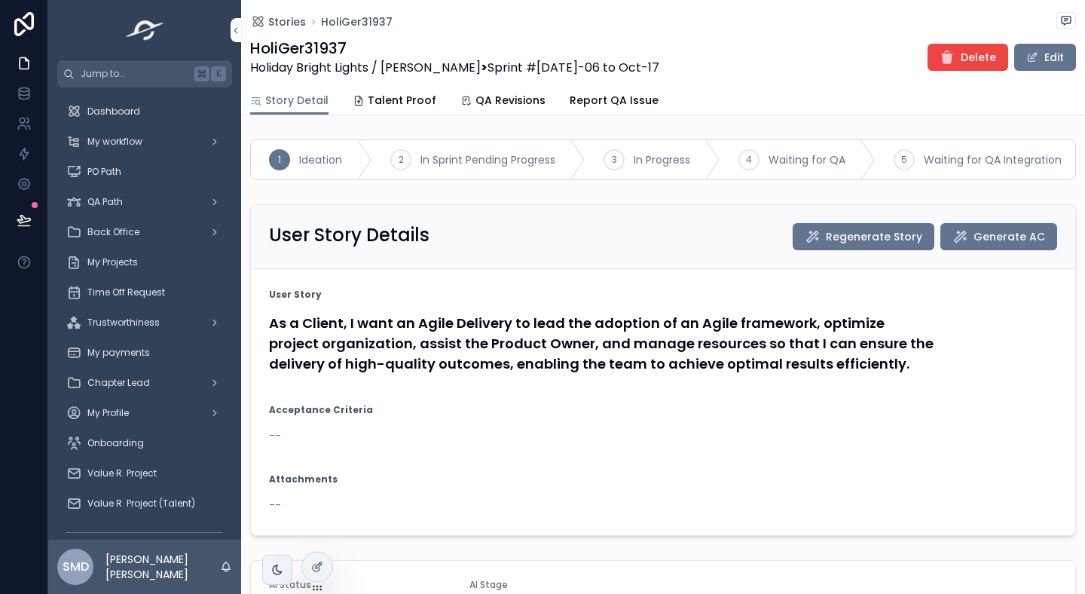
click at [1054, 56] on button "Edit" at bounding box center [1045, 57] width 62 height 27
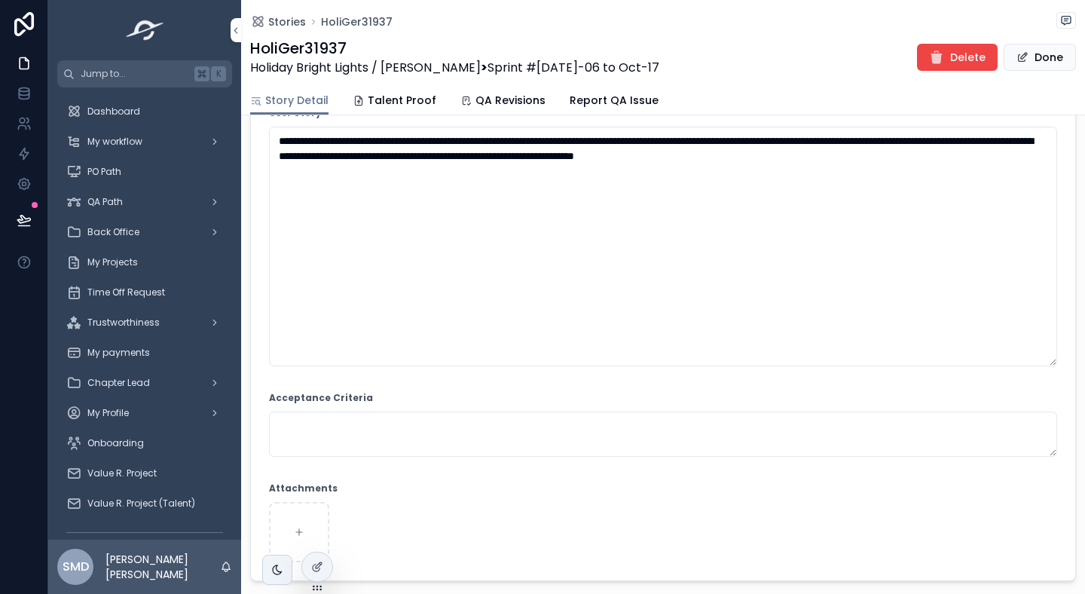
scroll to position [443, 0]
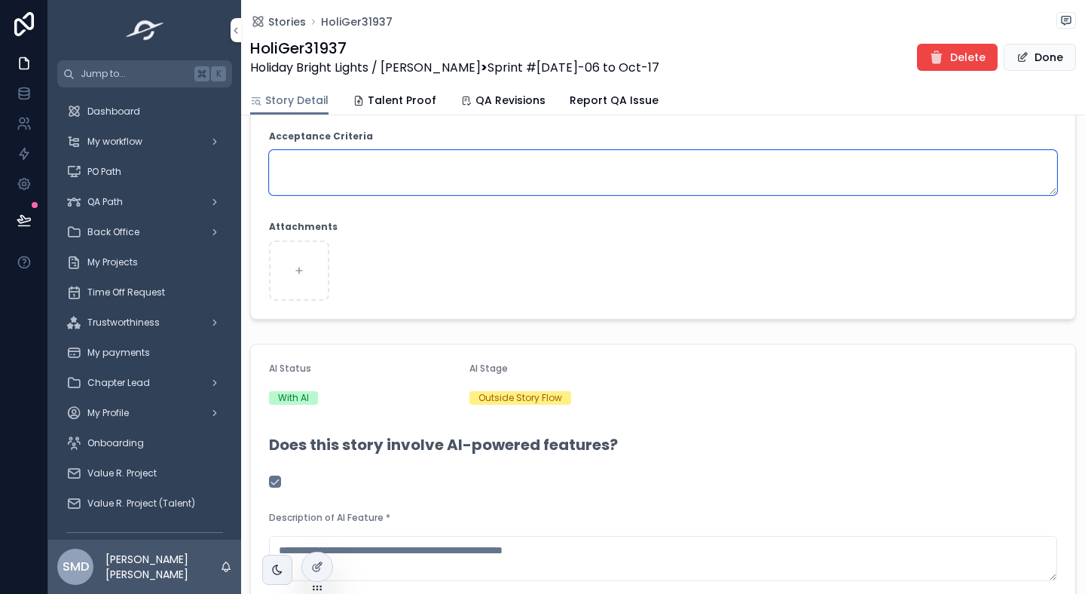
click at [437, 176] on textarea "scrollable content" at bounding box center [663, 172] width 788 height 45
paste textarea "**********"
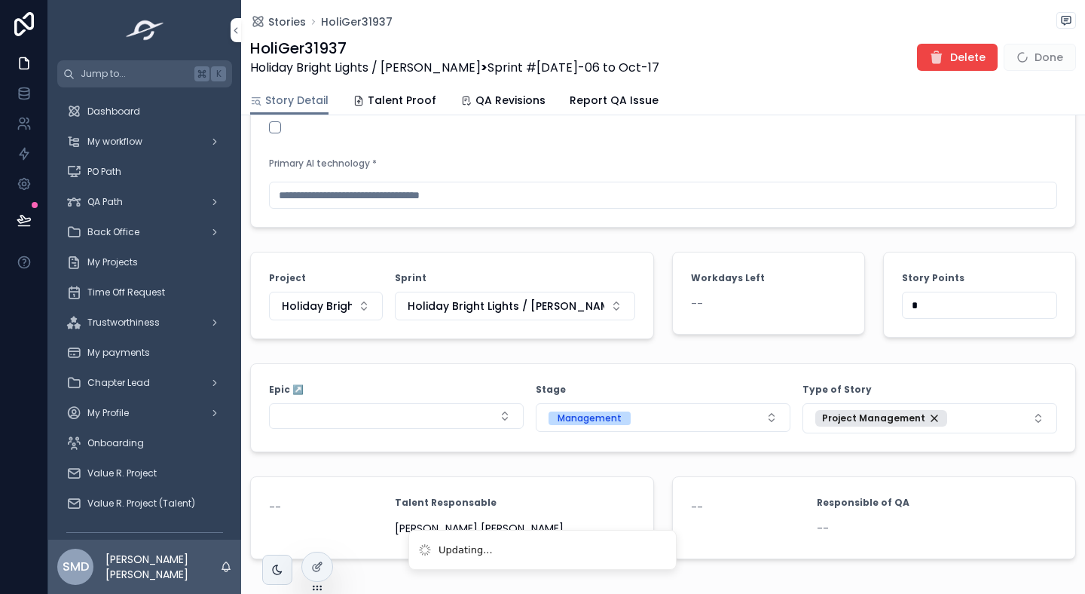
scroll to position [1528, 0]
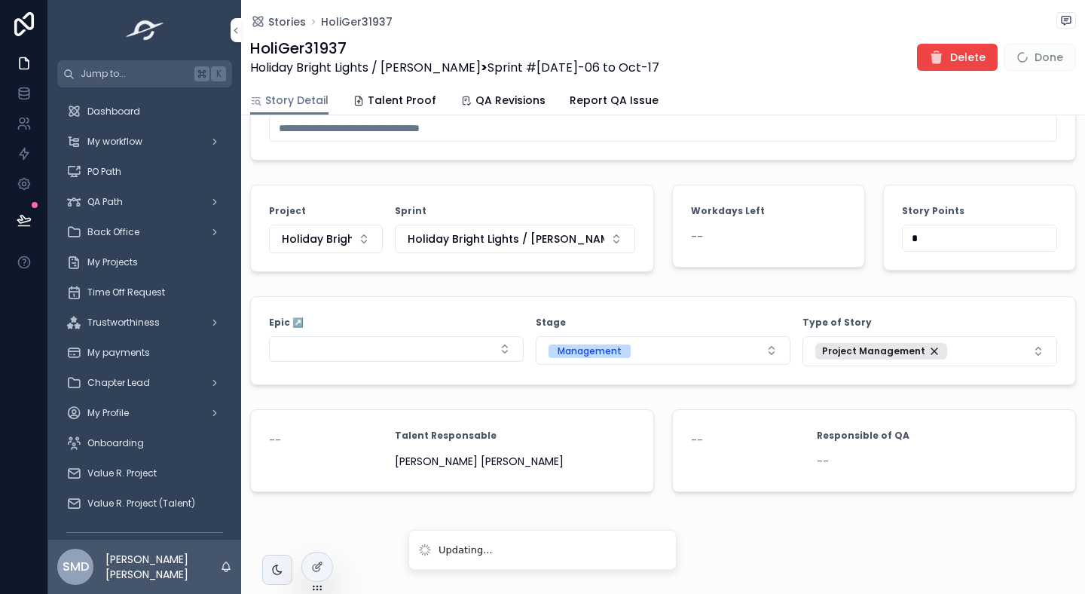
click at [673, 470] on form "-- Responsible of QA --" at bounding box center [874, 450] width 402 height 81
type textarea "**********"
click at [1042, 62] on button "Done" at bounding box center [1040, 57] width 72 height 27
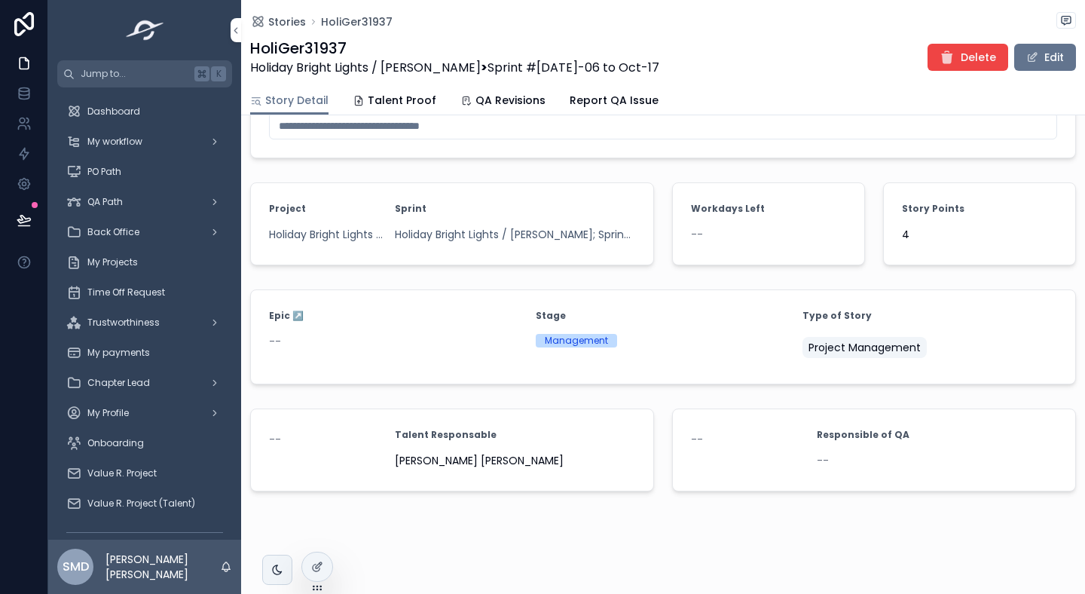
scroll to position [1362, 0]
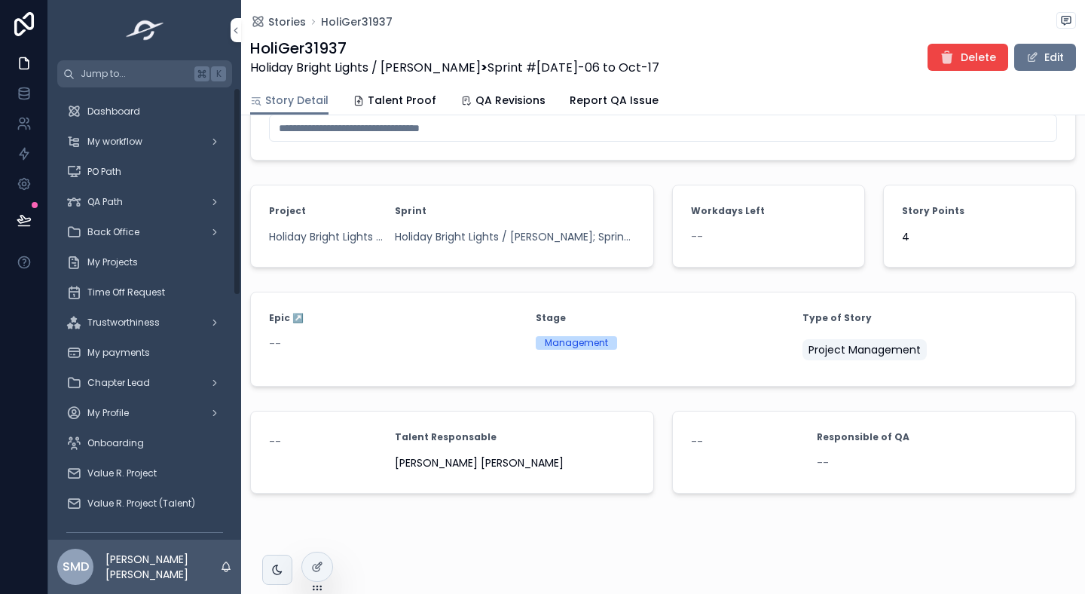
click at [145, 121] on div "Dashboard" at bounding box center [144, 111] width 157 height 24
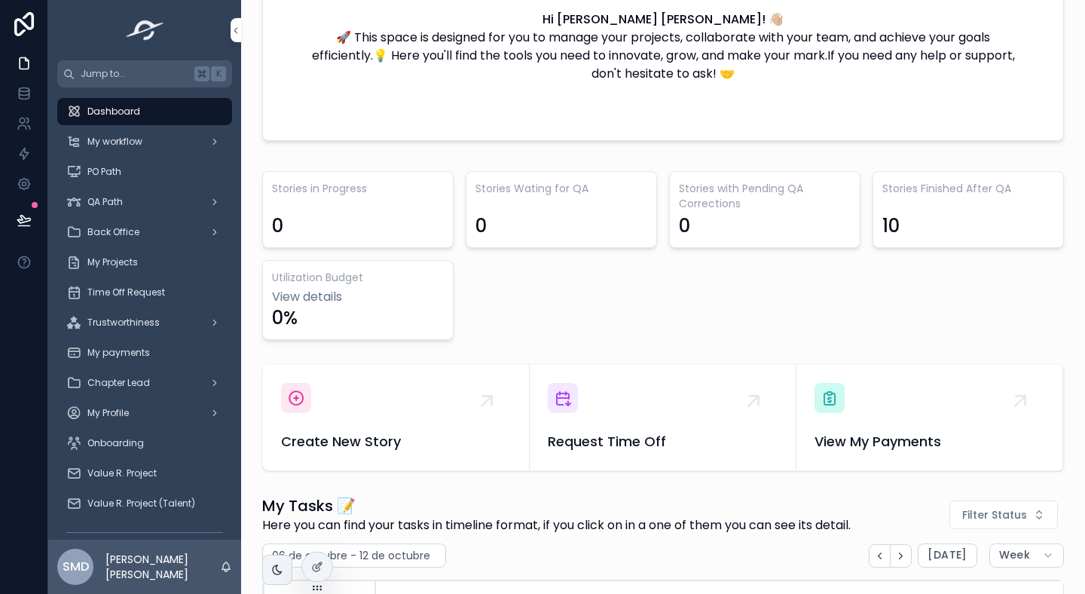
scroll to position [317, 0]
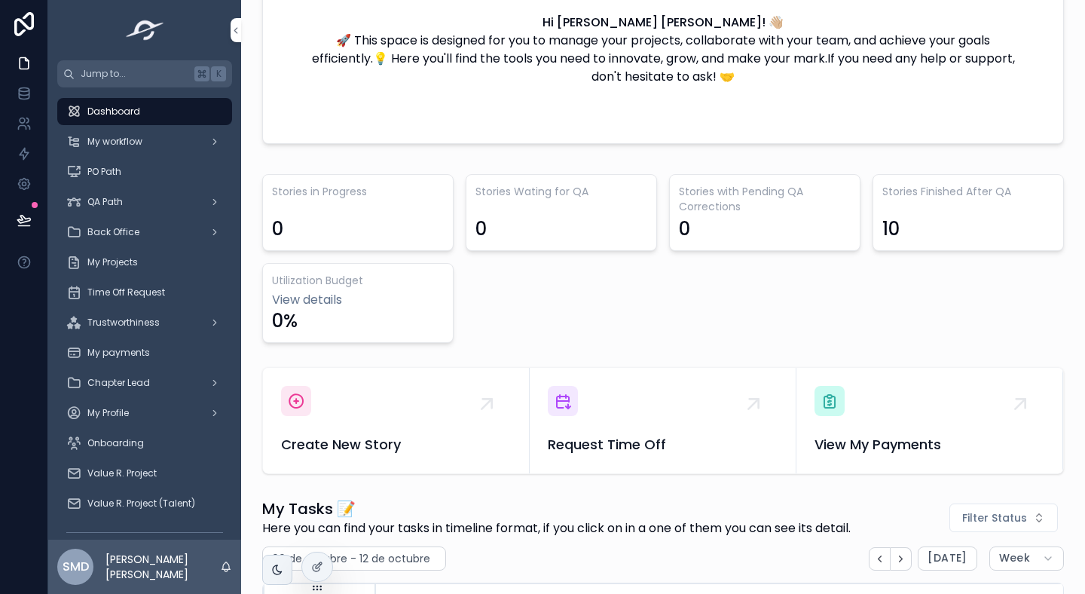
click at [342, 445] on span "Create New Story" at bounding box center [396, 444] width 230 height 21
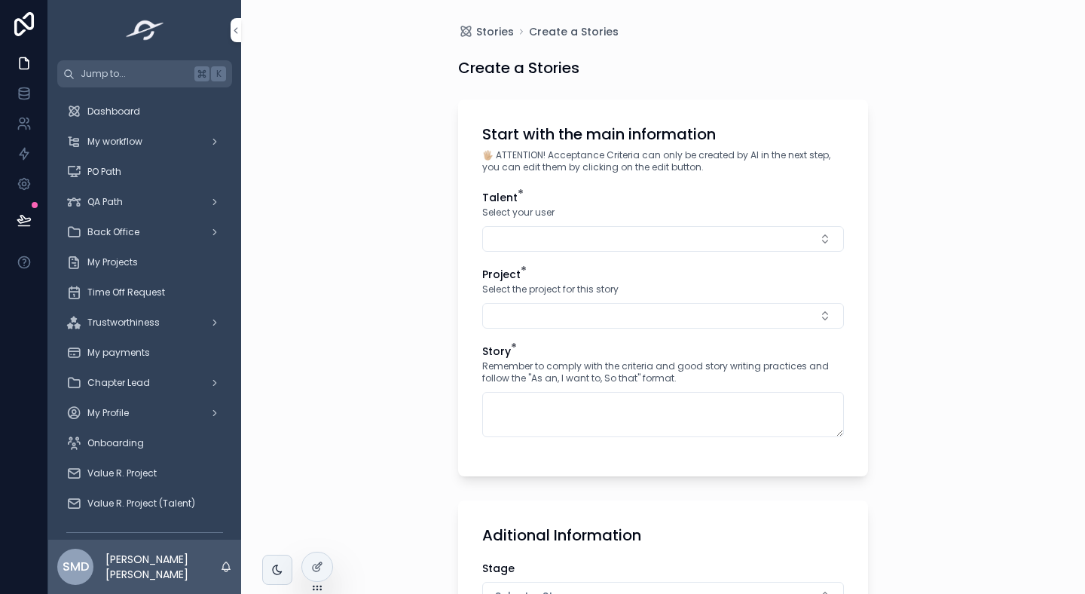
click at [521, 249] on button "Select Button" at bounding box center [663, 239] width 362 height 26
type input "*"
click at [635, 303] on button "Select Button" at bounding box center [663, 316] width 362 height 26
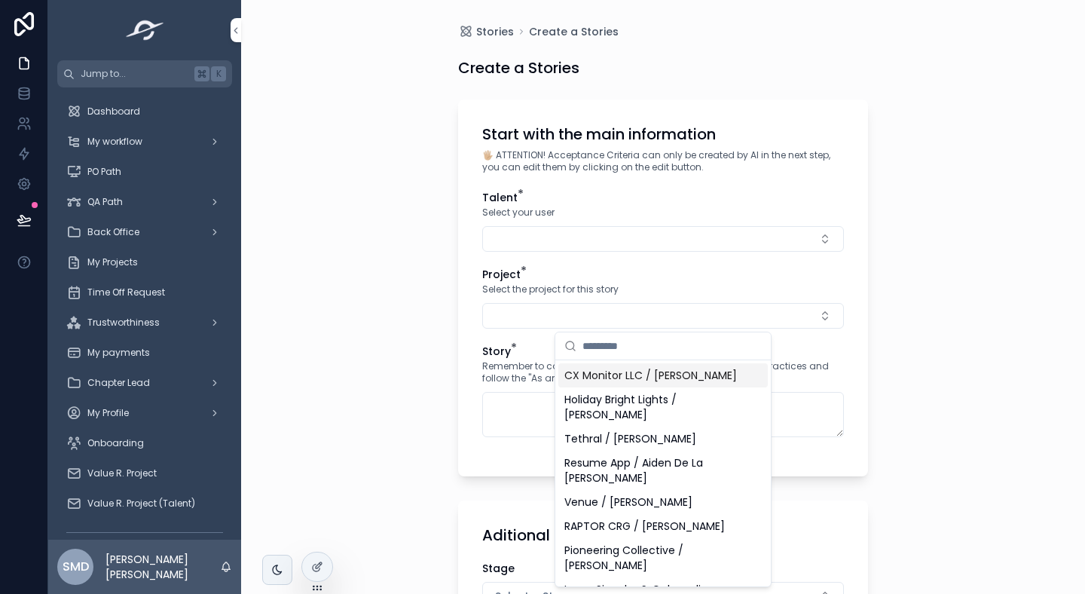
click at [595, 245] on button "Select Button" at bounding box center [663, 239] width 362 height 26
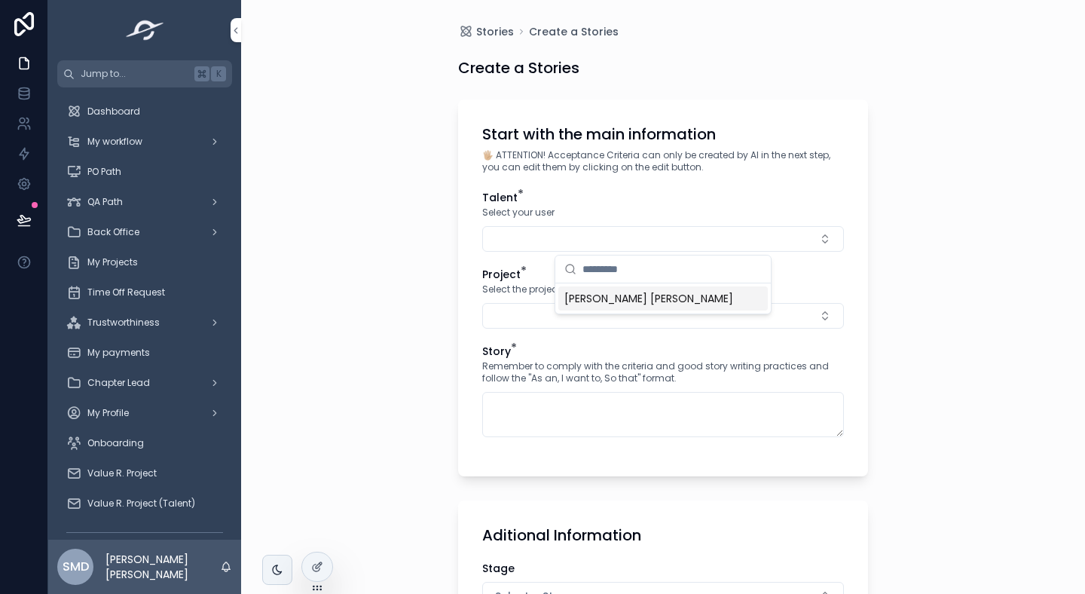
click at [601, 302] on span "[PERSON_NAME] [PERSON_NAME]" at bounding box center [648, 298] width 169 height 15
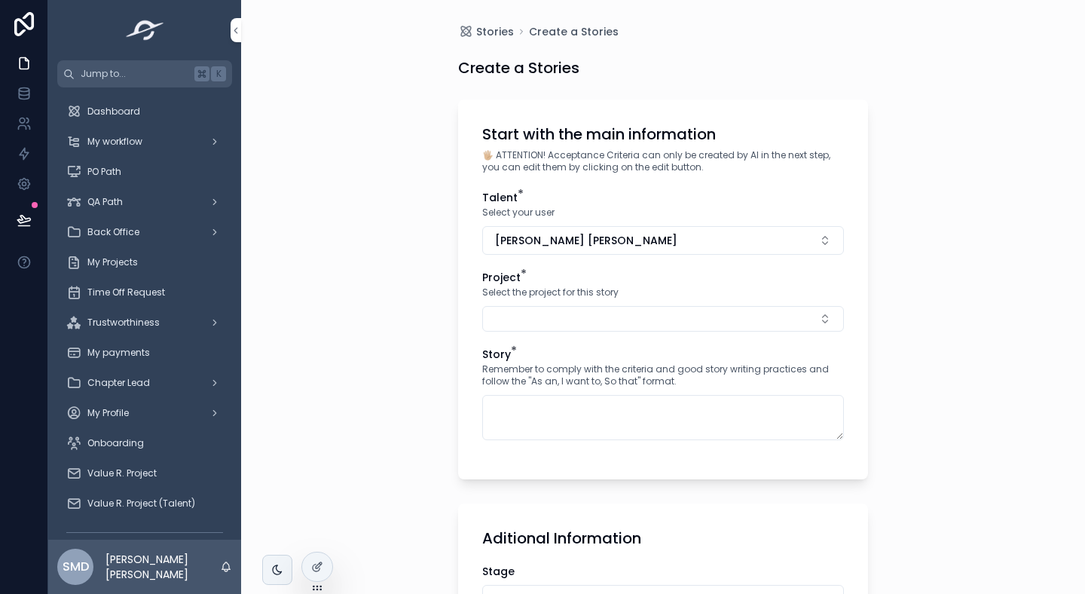
click at [505, 319] on button "Select Button" at bounding box center [663, 319] width 362 height 26
click at [419, 314] on div "Stories Create a Stories Create a Stories Start with the main information 🖐🏼 AT…" at bounding box center [663, 297] width 844 height 594
click at [519, 318] on button "Select Button" at bounding box center [663, 319] width 362 height 26
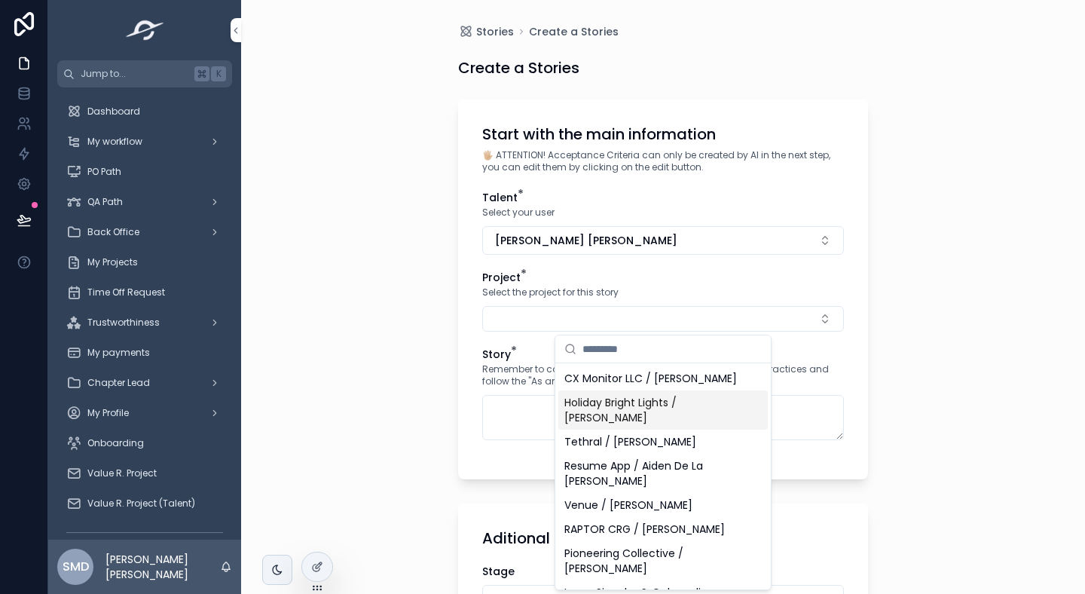
click at [590, 401] on span "Holiday Bright Lights / [PERSON_NAME]" at bounding box center [653, 410] width 179 height 30
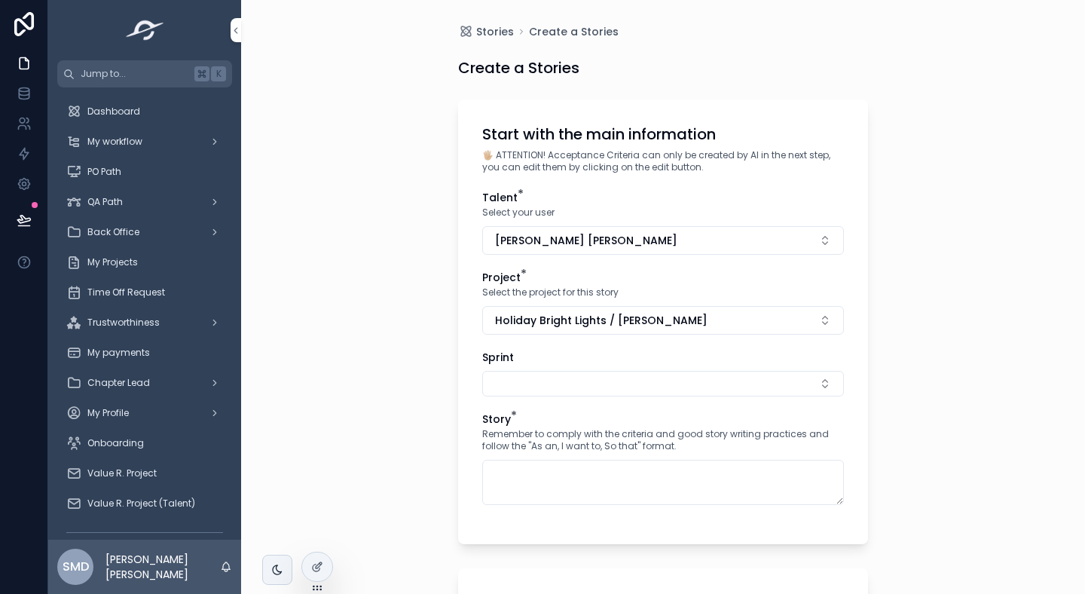
click at [528, 395] on button "Select Button" at bounding box center [663, 384] width 362 height 26
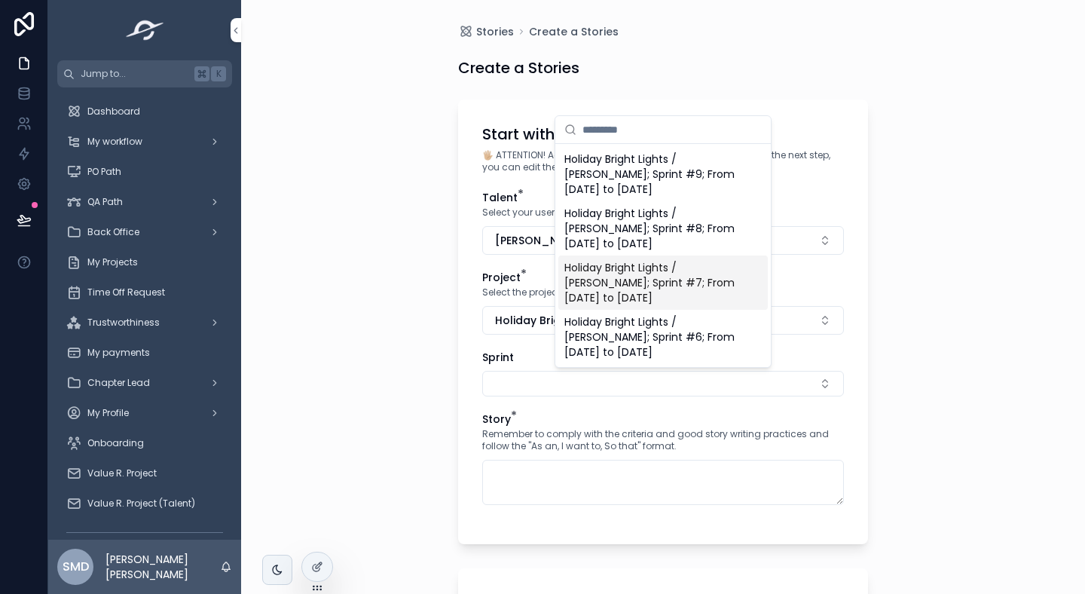
click at [633, 290] on span "Holiday Bright Lights / [PERSON_NAME]; Sprint #7; From [DATE] to [DATE]" at bounding box center [653, 282] width 179 height 45
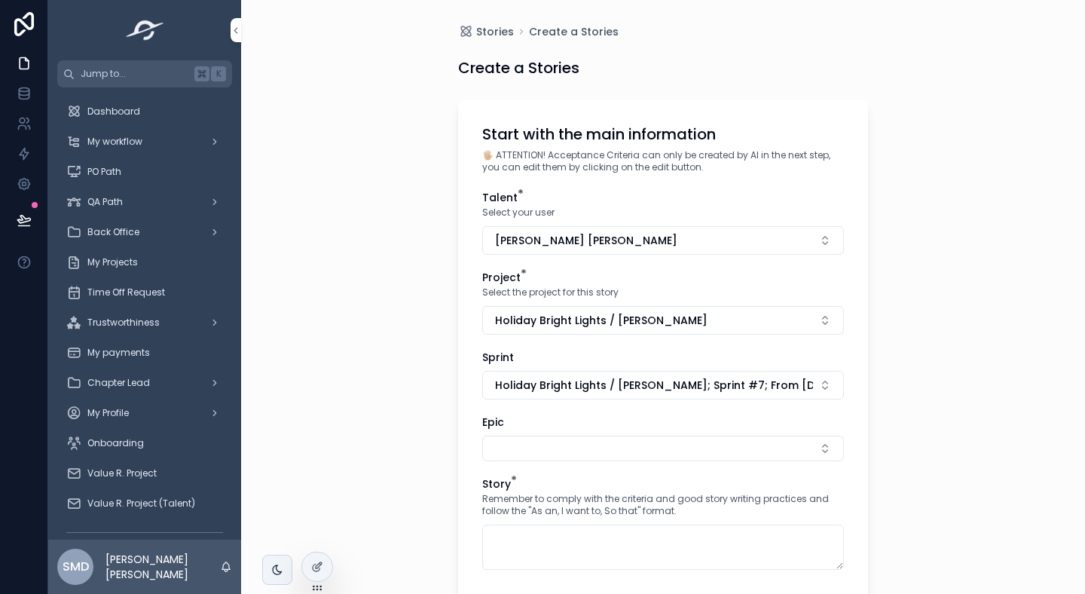
scroll to position [188, 0]
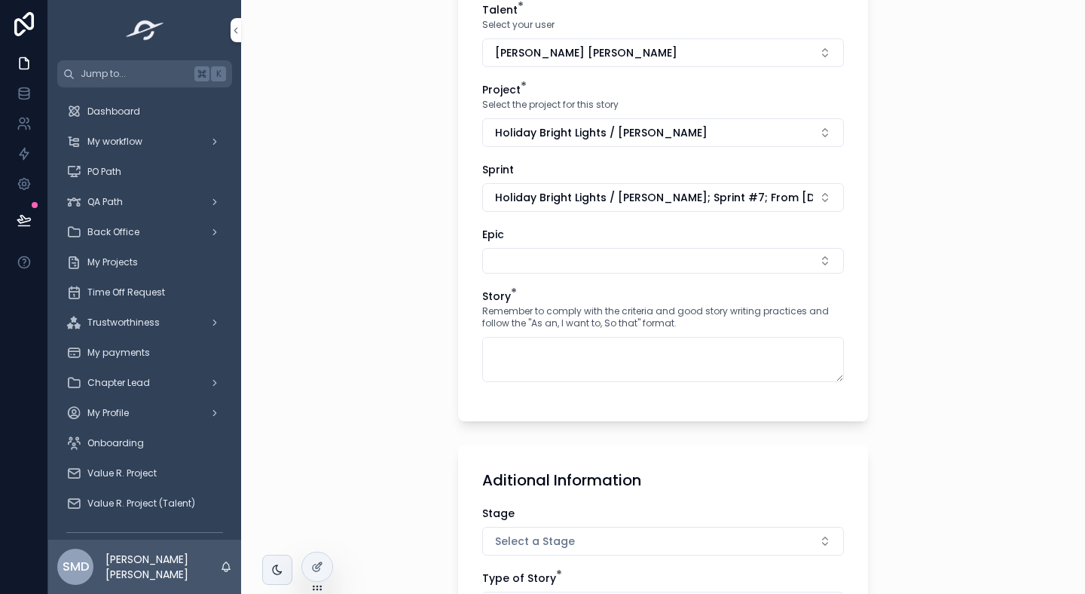
click at [561, 267] on button "Select Button" at bounding box center [663, 261] width 362 height 26
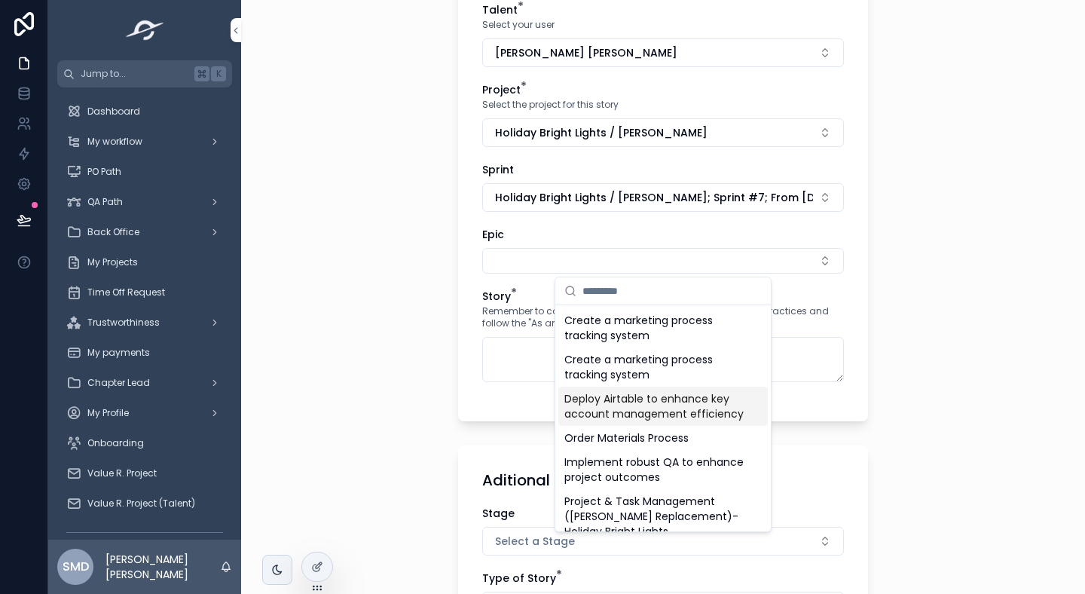
click at [476, 344] on div "Start with the main information 🖐🏼 ATTENTION! Acceptance Criteria can only be c…" at bounding box center [663, 166] width 410 height 509
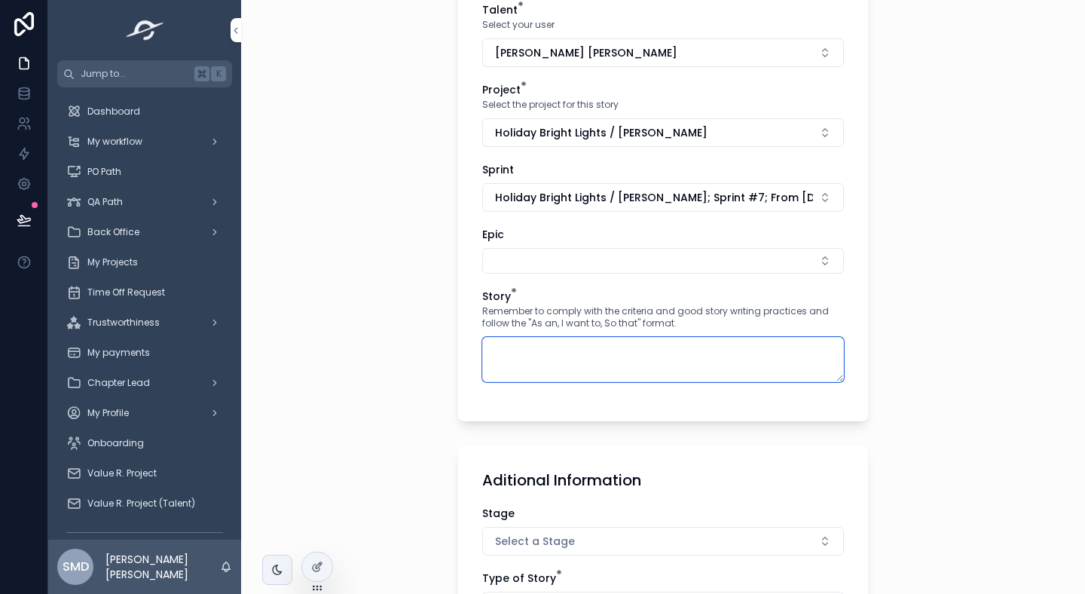
click at [515, 350] on textarea "scrollable content" at bounding box center [663, 359] width 362 height 45
paste textarea "**********"
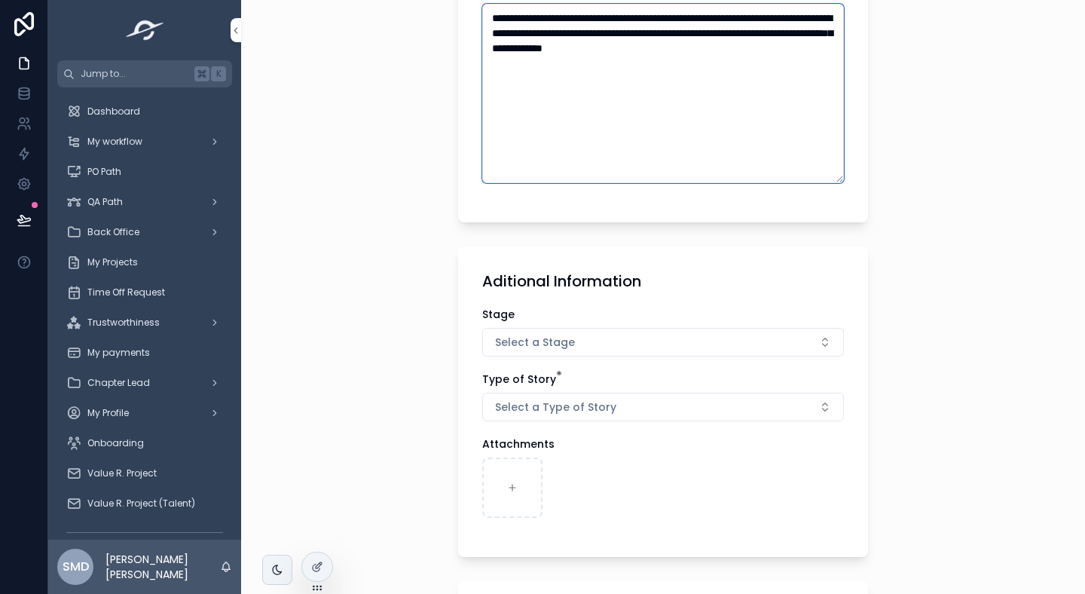
scroll to position [626, 0]
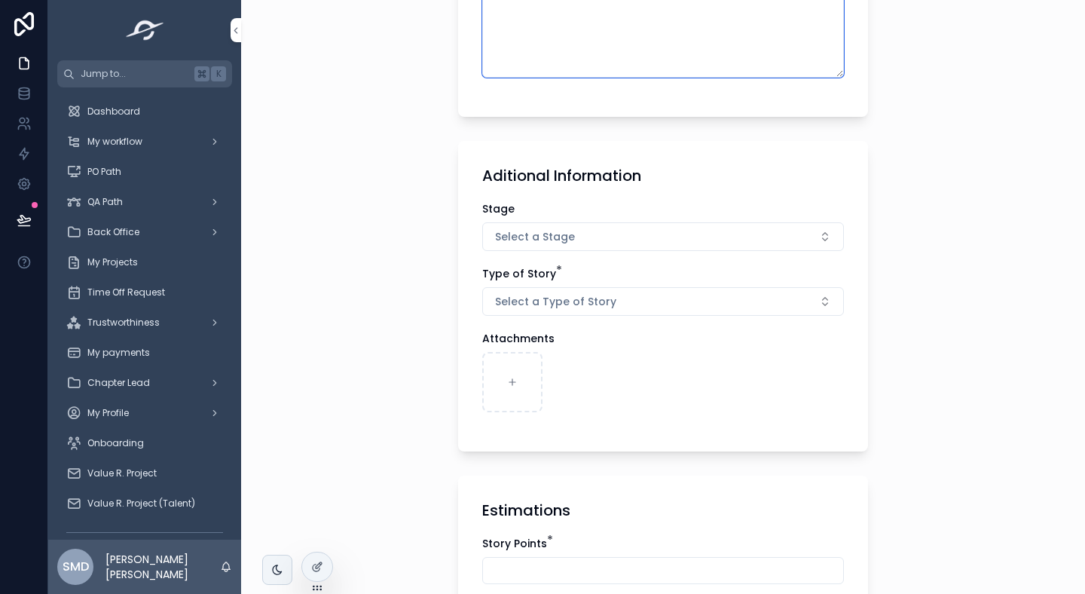
type textarea "**********"
click at [523, 235] on span "Select a Stage" at bounding box center [535, 236] width 80 height 15
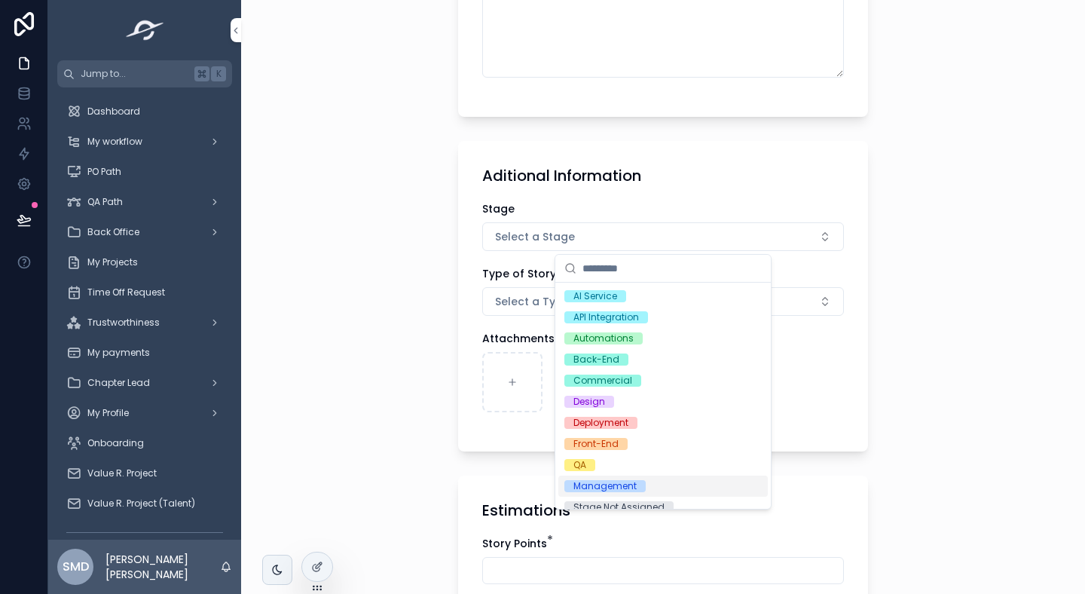
click at [586, 483] on div "Management" at bounding box center [604, 486] width 63 height 12
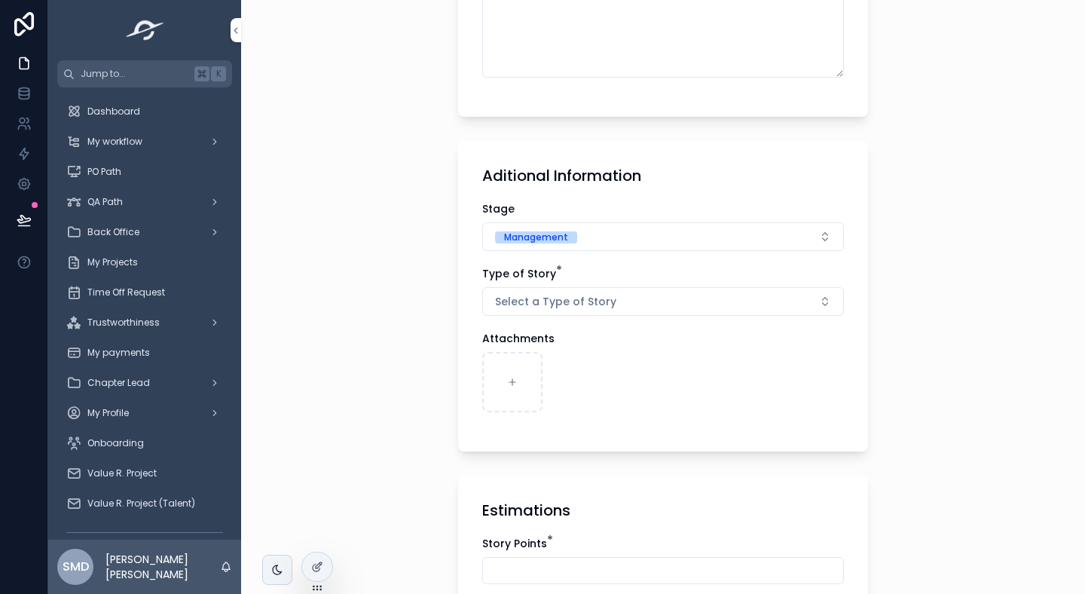
click at [521, 290] on button "Select a Type of Story" at bounding box center [663, 301] width 362 height 29
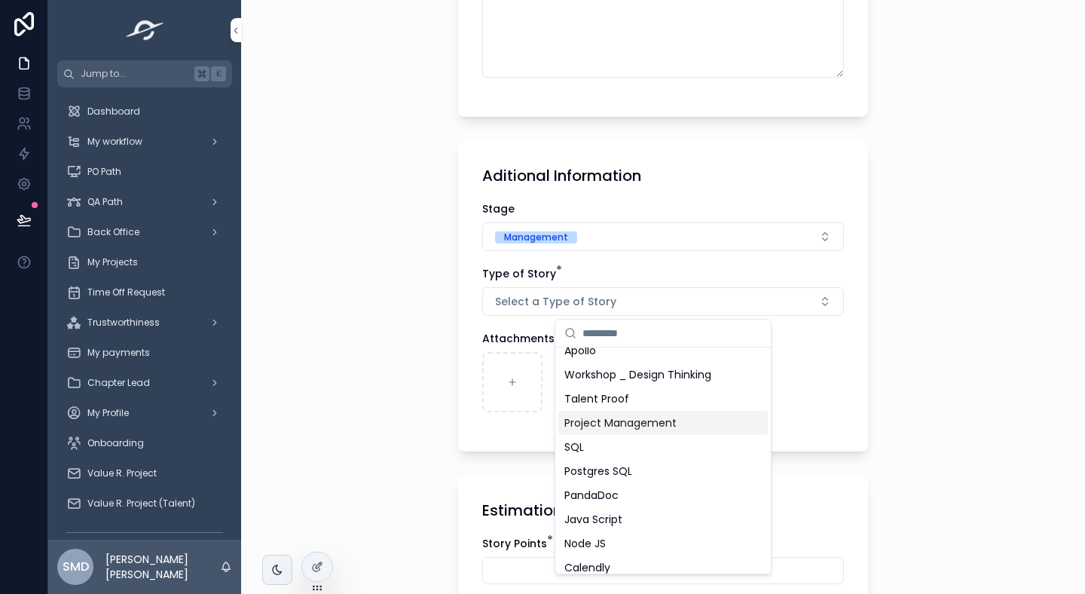
click at [601, 416] on span "Project Management" at bounding box center [620, 422] width 112 height 15
click at [402, 395] on div "**********" at bounding box center [663, 297] width 844 height 594
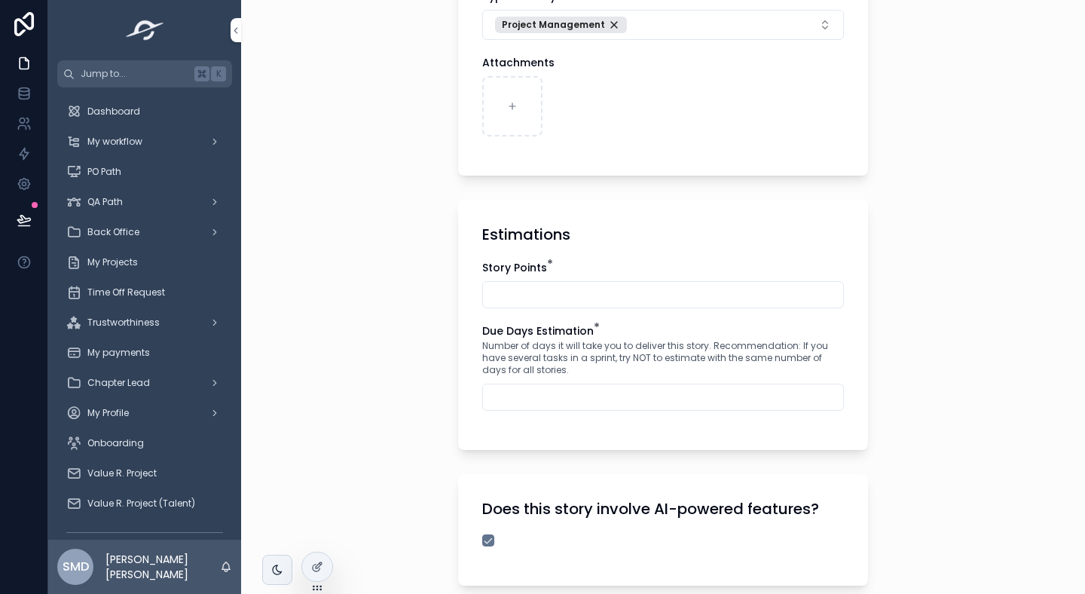
scroll to position [902, 0]
click at [559, 286] on input "scrollable content" at bounding box center [663, 296] width 360 height 21
type input "*"
click at [507, 404] on input "scrollable content" at bounding box center [663, 398] width 360 height 21
type input "**"
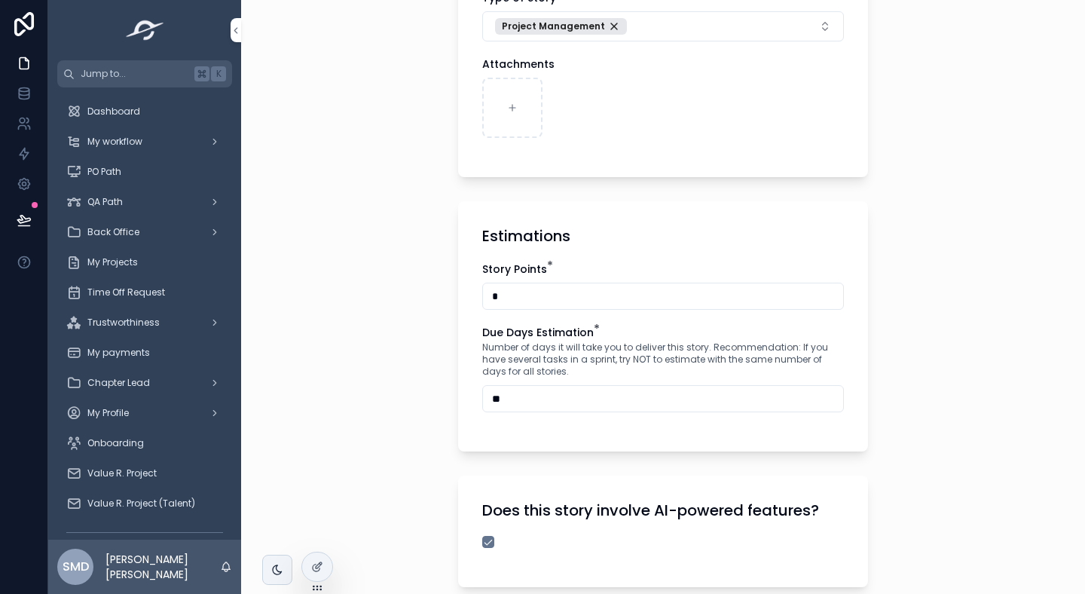
click at [413, 429] on div "**********" at bounding box center [663, 297] width 844 height 594
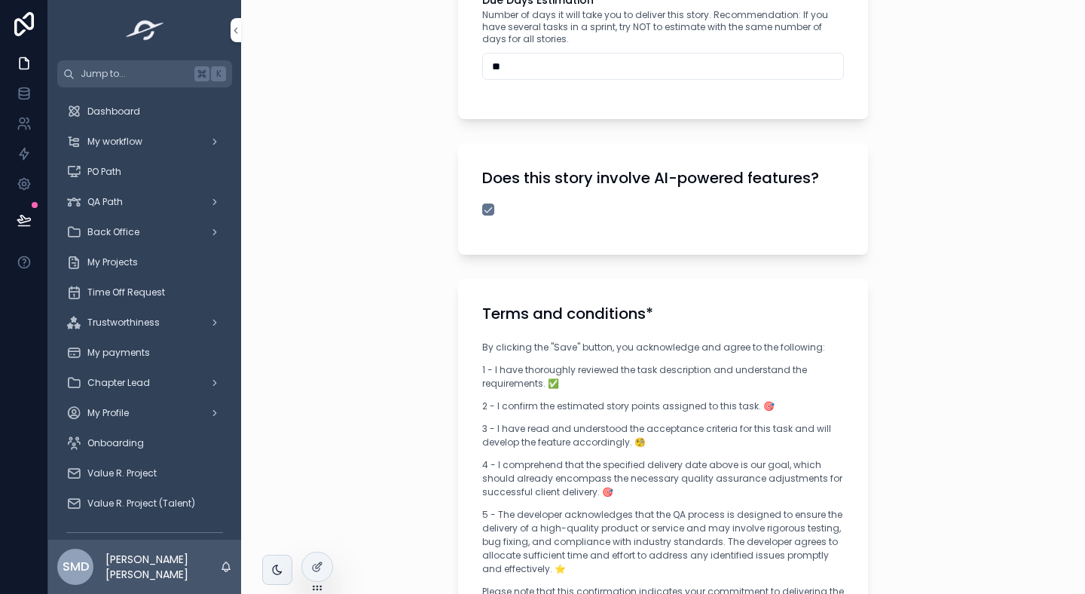
scroll to position [1518, 0]
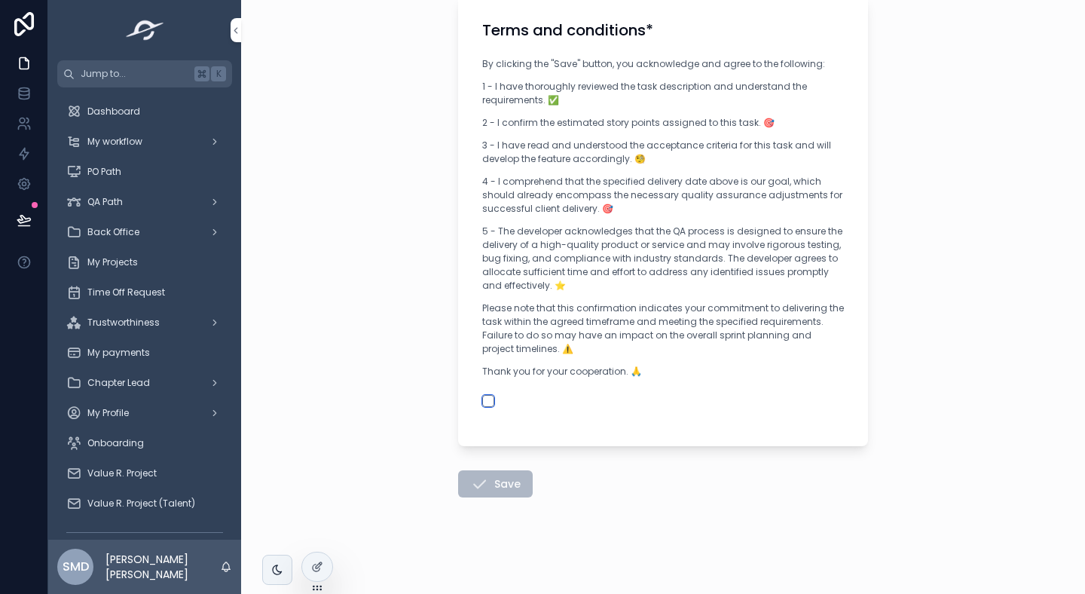
click at [487, 403] on button "scrollable content" at bounding box center [488, 401] width 12 height 12
click at [494, 497] on button "Save" at bounding box center [495, 483] width 75 height 27
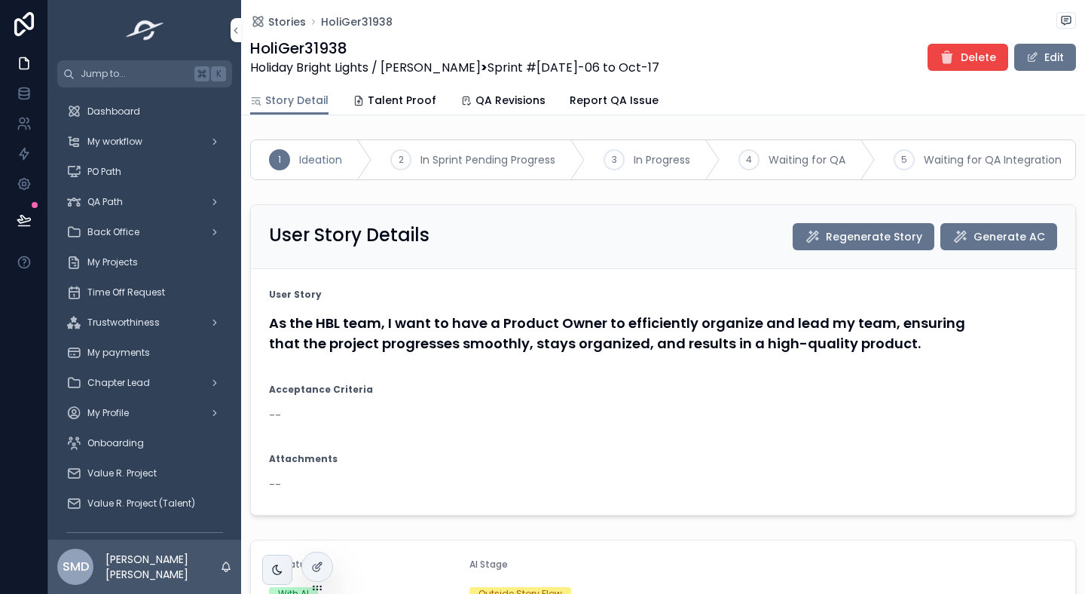
click at [1035, 59] on span "scrollable content" at bounding box center [1032, 57] width 12 height 12
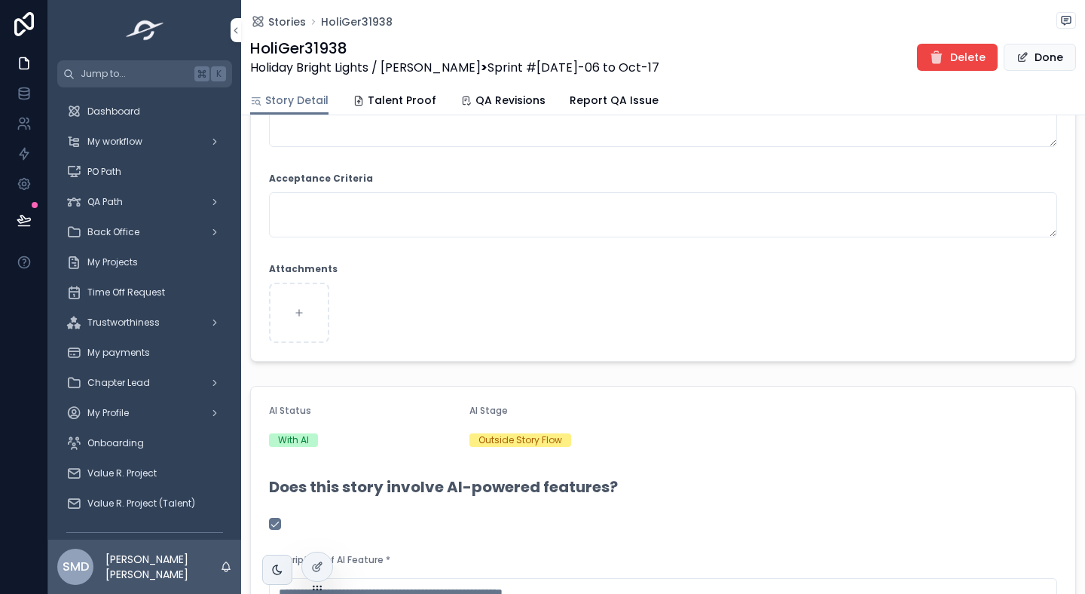
scroll to position [356, 0]
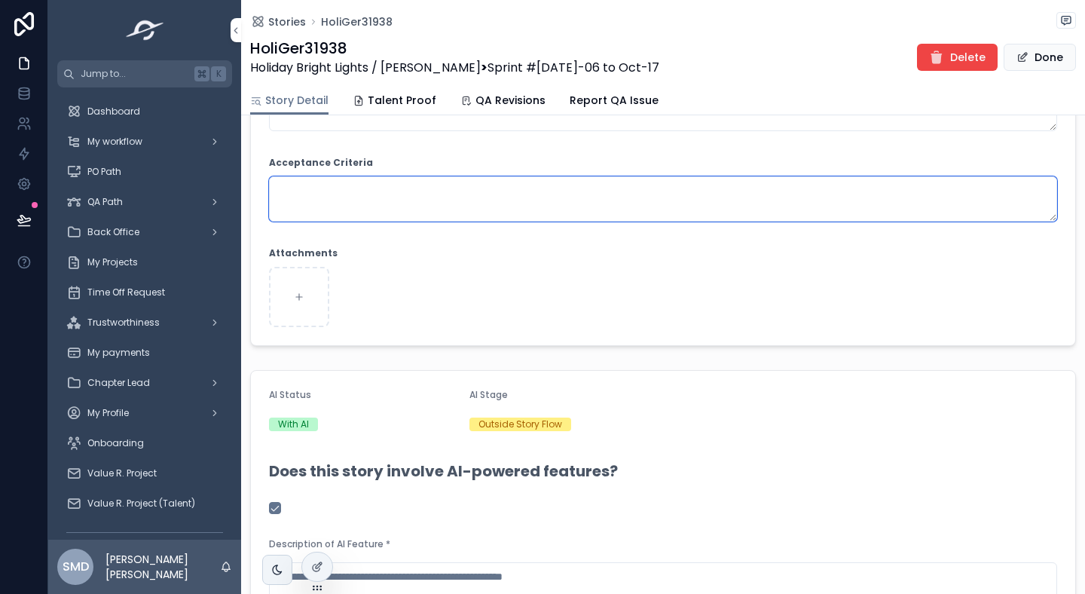
click at [341, 198] on textarea "scrollable content" at bounding box center [663, 198] width 788 height 45
paste textarea "**********"
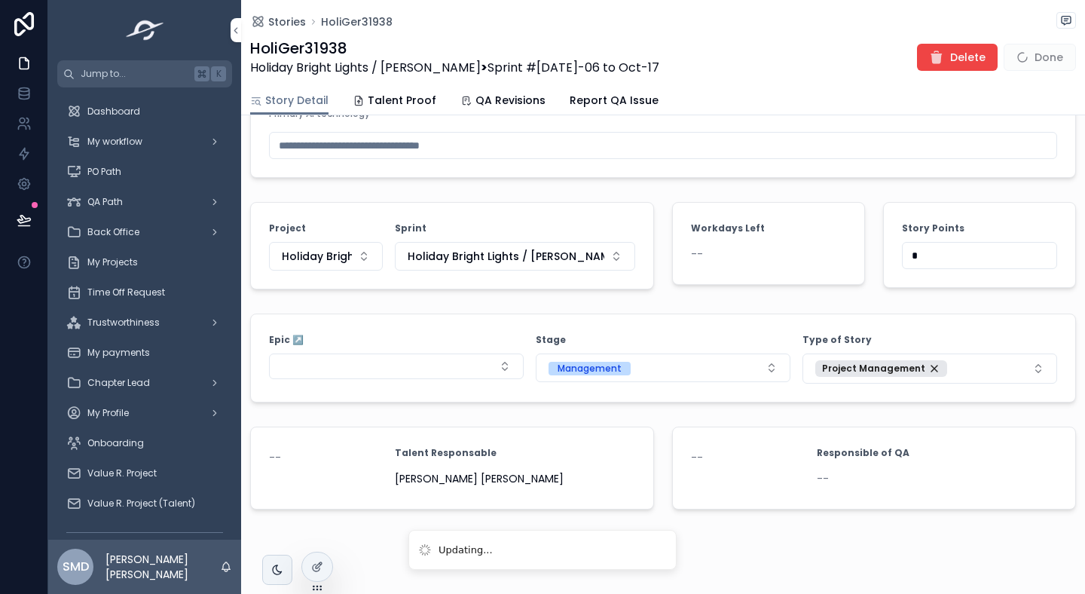
scroll to position [1467, 0]
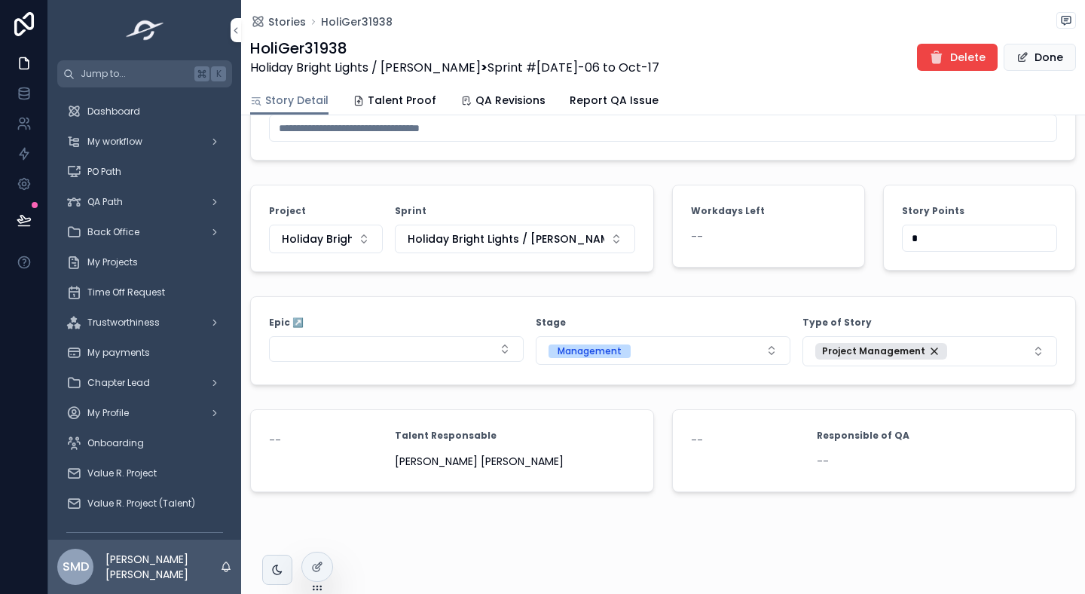
type textarea "**********"
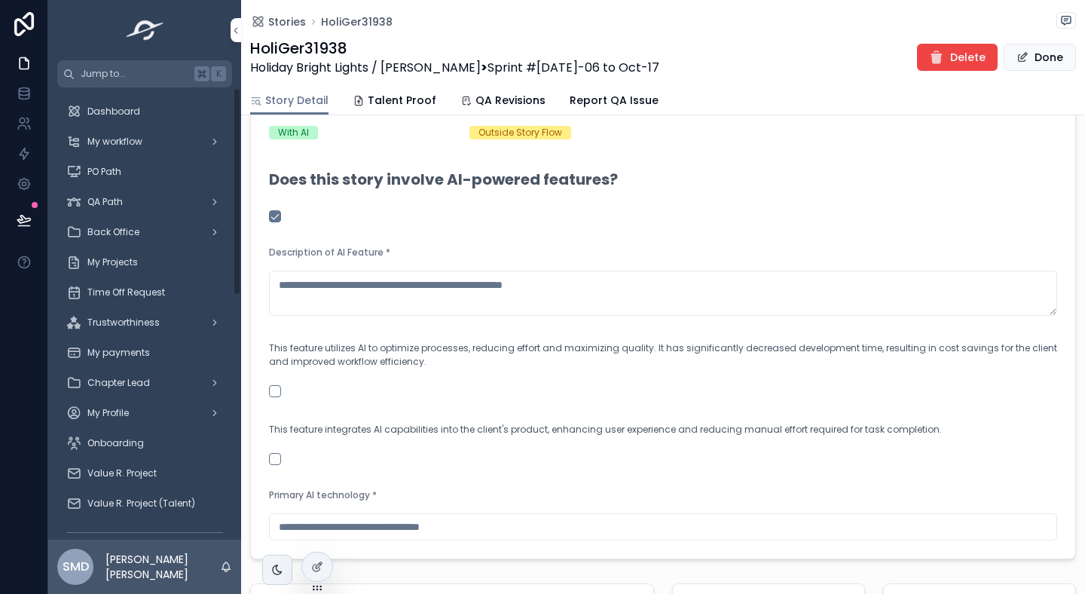
click at [149, 117] on div "Dashboard" at bounding box center [144, 111] width 157 height 24
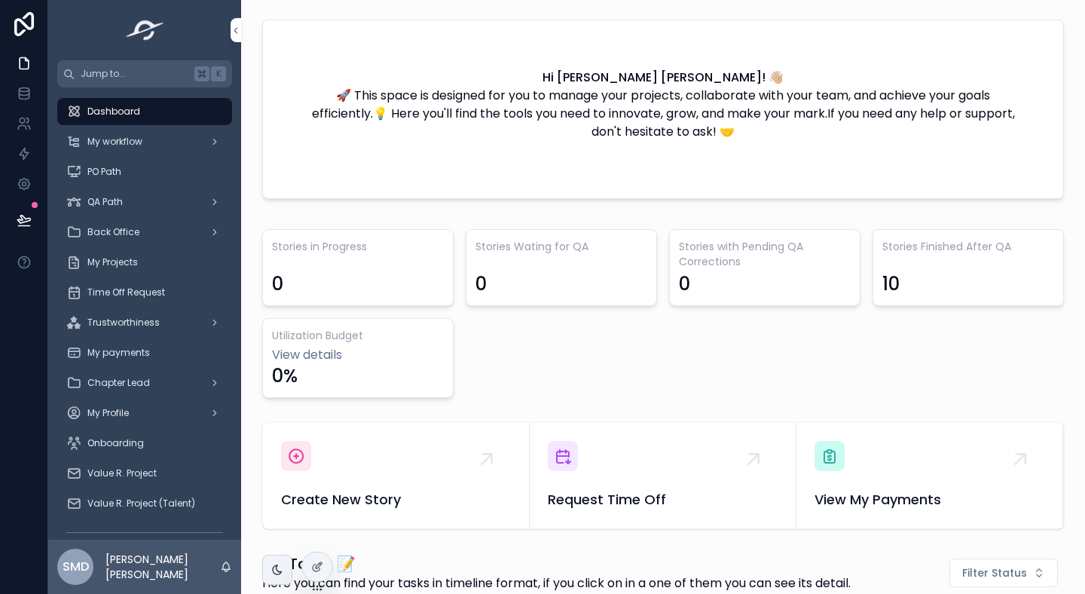
scroll to position [278, 0]
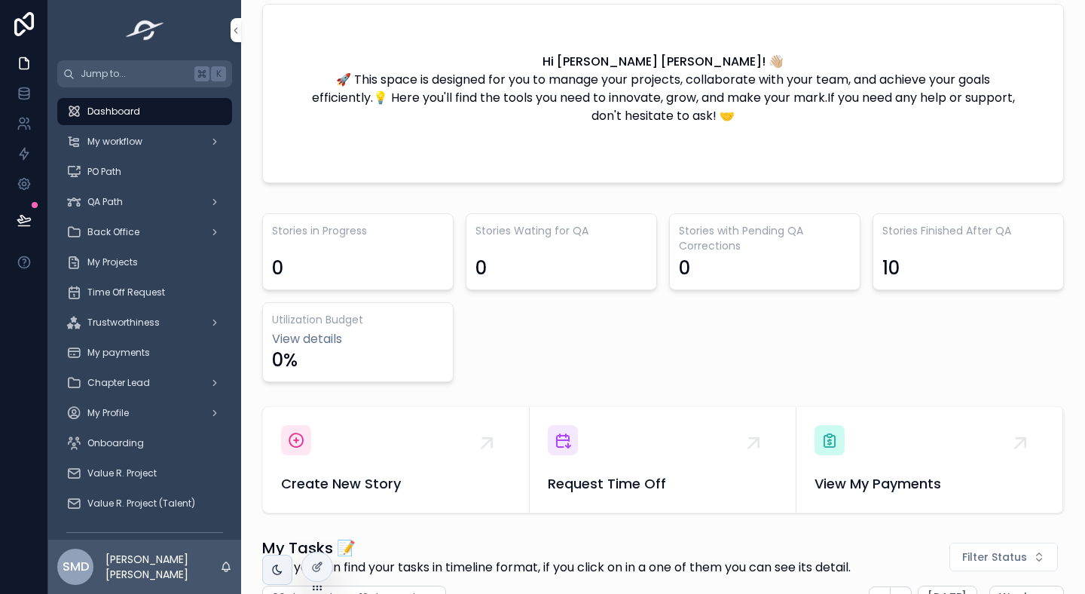
click at [327, 451] on div "Create New Story" at bounding box center [396, 459] width 230 height 69
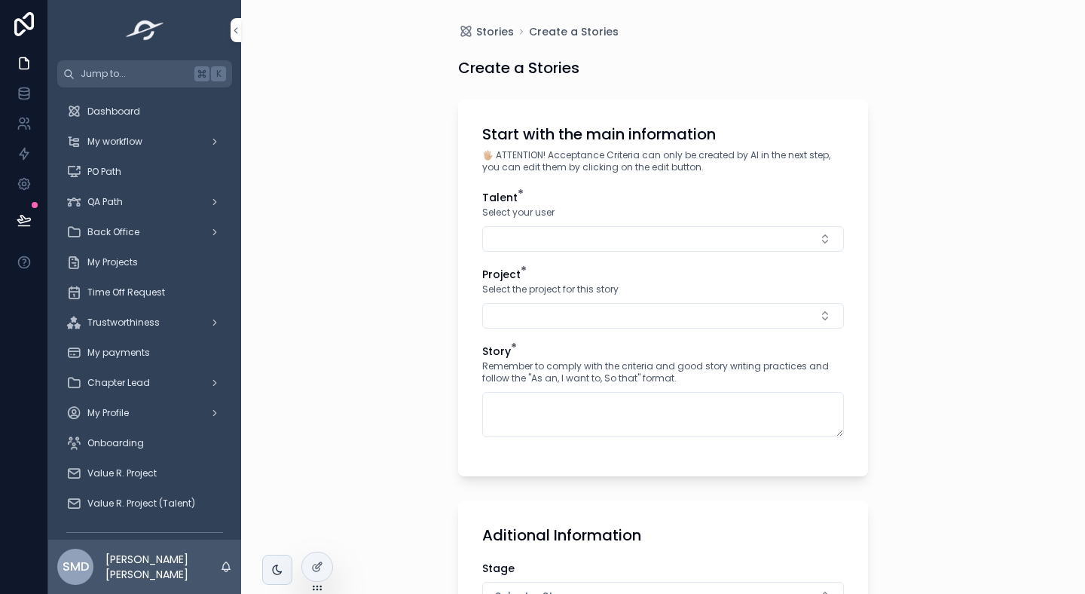
click at [566, 240] on button "Select Button" at bounding box center [663, 239] width 362 height 26
click at [615, 298] on span "[PERSON_NAME] [PERSON_NAME]" at bounding box center [648, 298] width 169 height 15
click at [569, 313] on button "Select Button" at bounding box center [663, 319] width 362 height 26
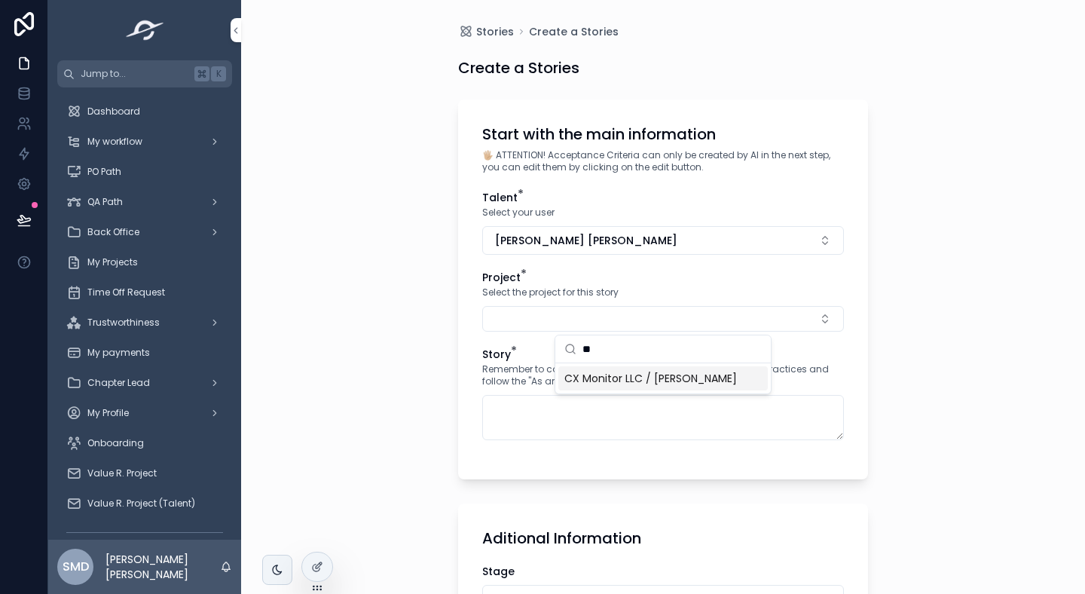
type input "**"
click at [595, 376] on span "CX Monitor LLC / [PERSON_NAME]" at bounding box center [650, 378] width 173 height 15
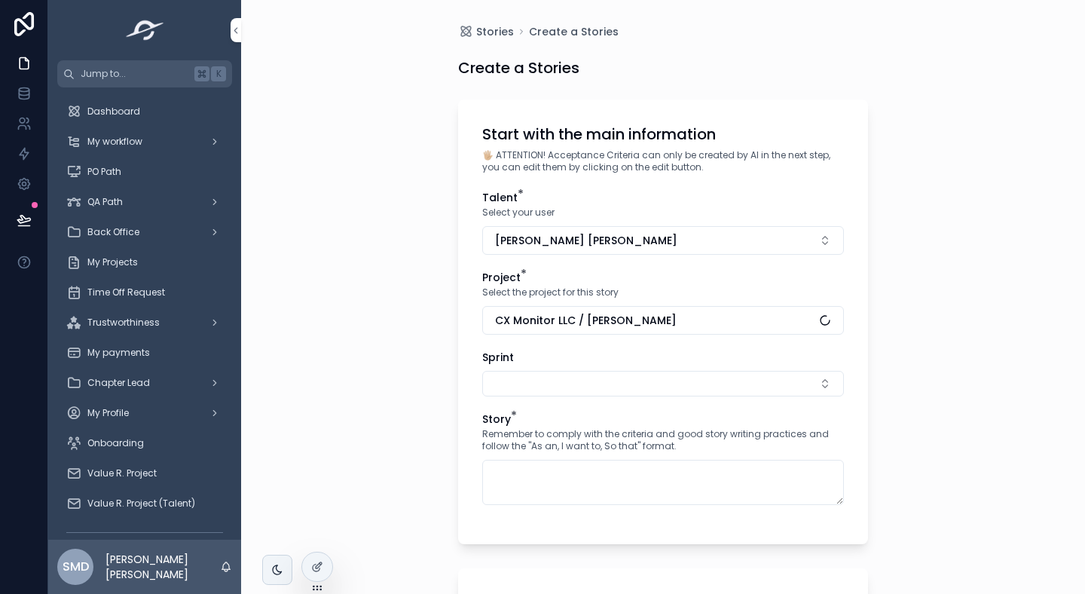
click at [589, 384] on button "Select Button" at bounding box center [663, 384] width 362 height 26
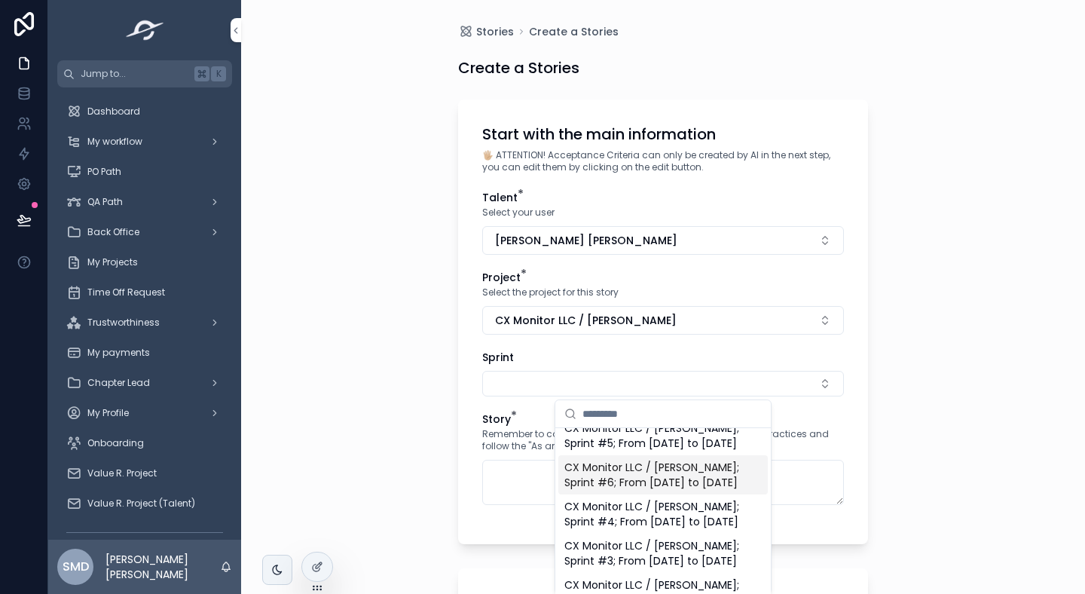
scroll to position [90, 0]
click at [650, 538] on span "CX Monitor LLC / [PERSON_NAME]; Sprint #3; From [DATE] to [DATE]" at bounding box center [653, 553] width 179 height 30
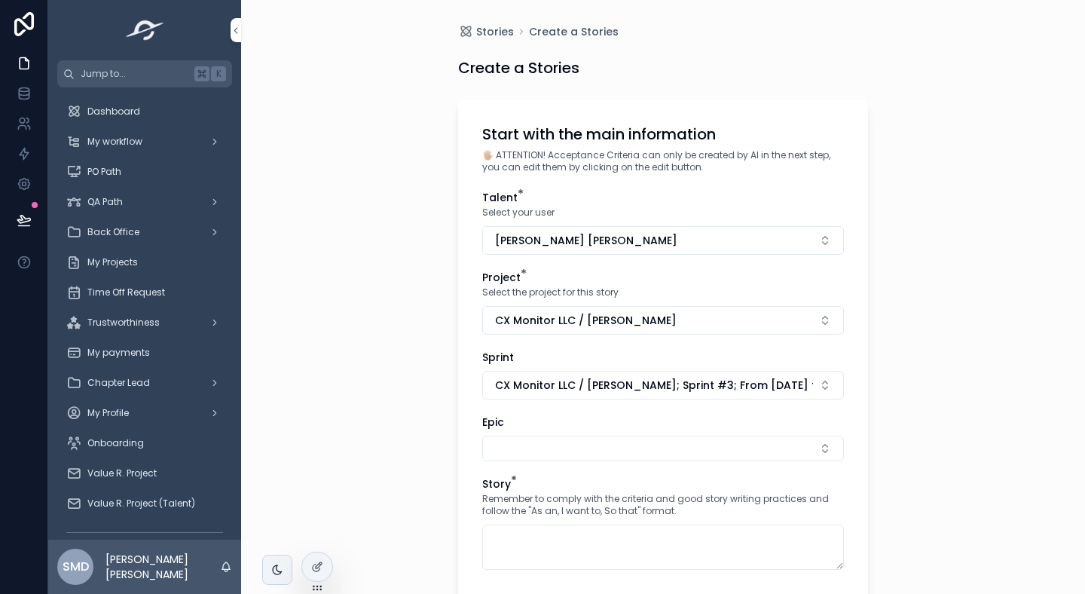
click at [543, 442] on button "Select Button" at bounding box center [663, 449] width 362 height 26
click at [463, 445] on div "Start with the main information 🖐🏼 ATTENTION! Acceptance Criteria can only be c…" at bounding box center [663, 353] width 410 height 509
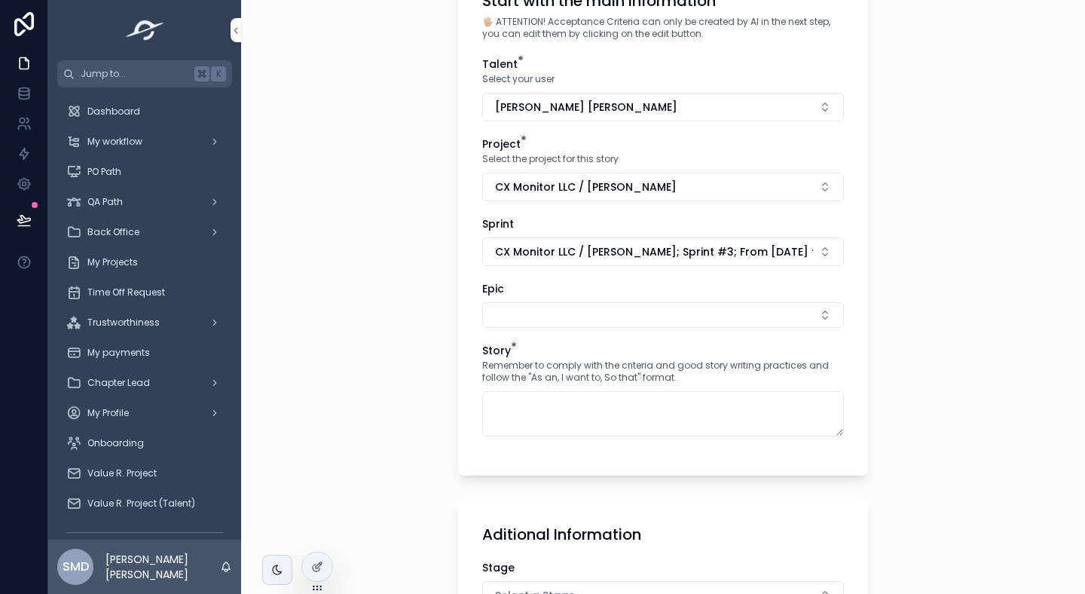
scroll to position [145, 0]
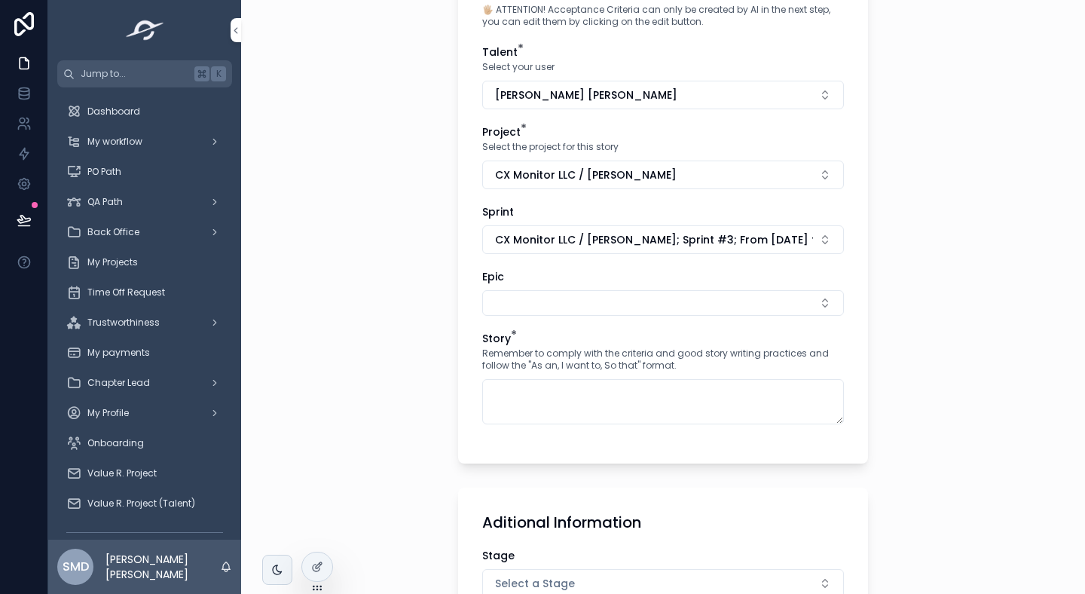
click at [563, 300] on button "Select Button" at bounding box center [663, 303] width 362 height 26
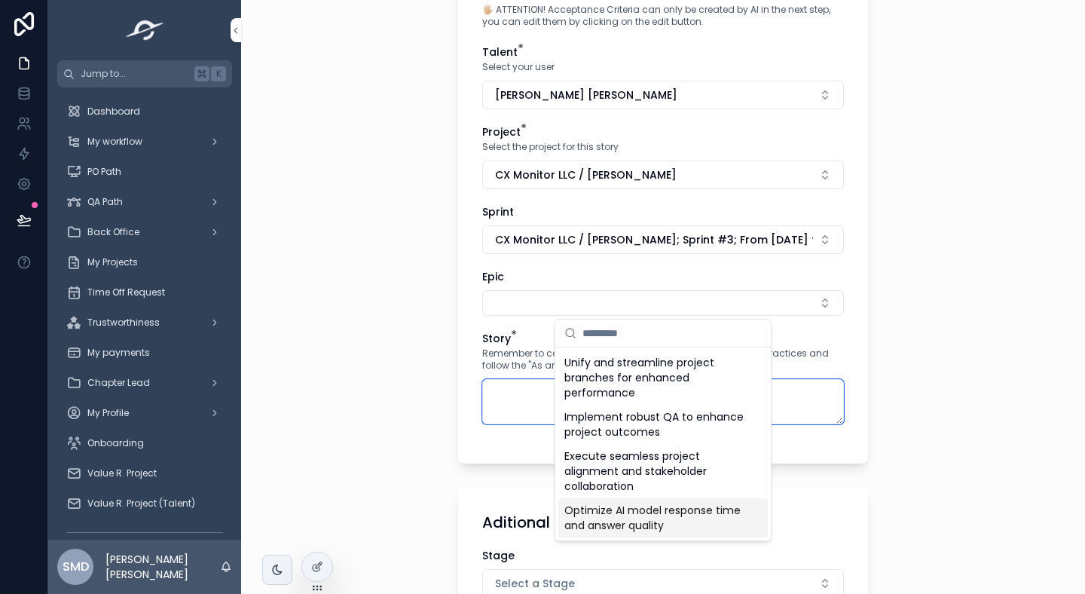
click at [493, 394] on textarea "scrollable content" at bounding box center [663, 401] width 362 height 45
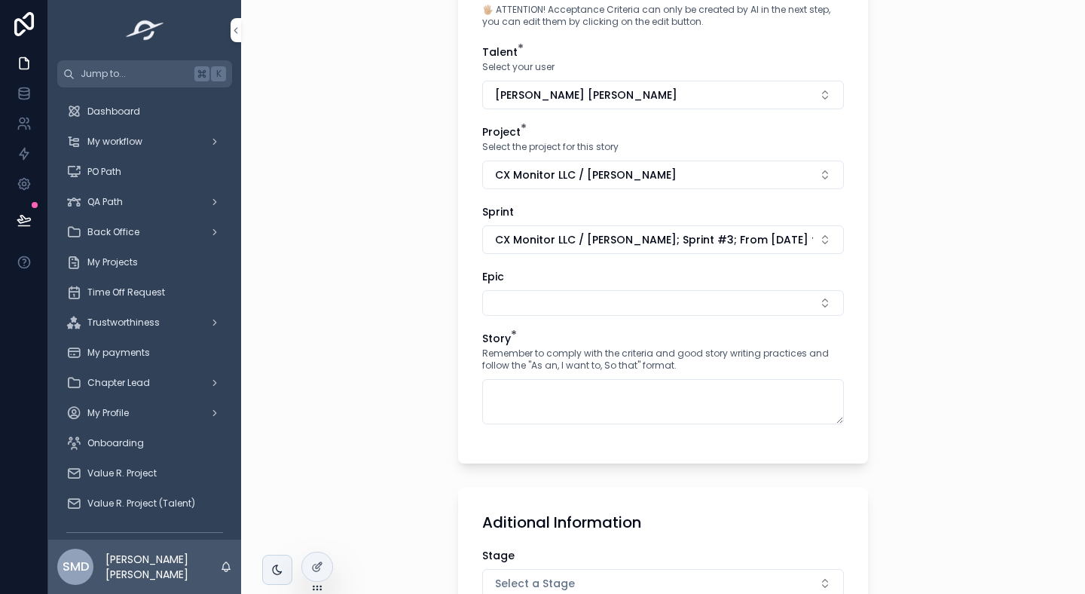
click at [521, 378] on div "Story * Remember to comply with the criteria and good story writing practices a…" at bounding box center [663, 377] width 362 height 93
click at [492, 408] on textarea "scrollable content" at bounding box center [663, 401] width 362 height 45
paste textarea "**********"
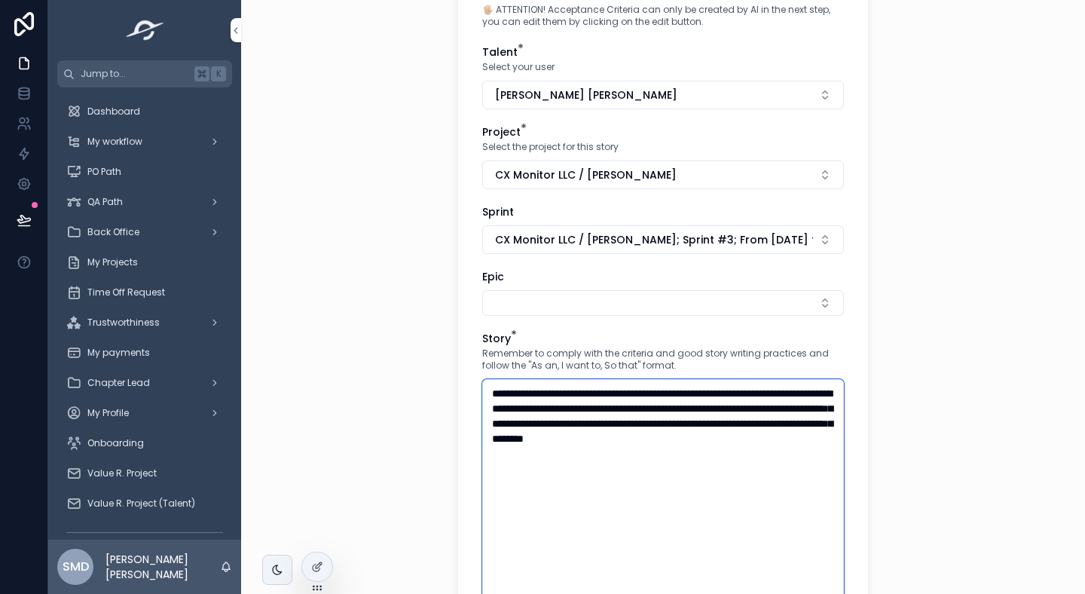
type textarea "**********"
click at [416, 433] on div "**********" at bounding box center [663, 152] width 844 height 594
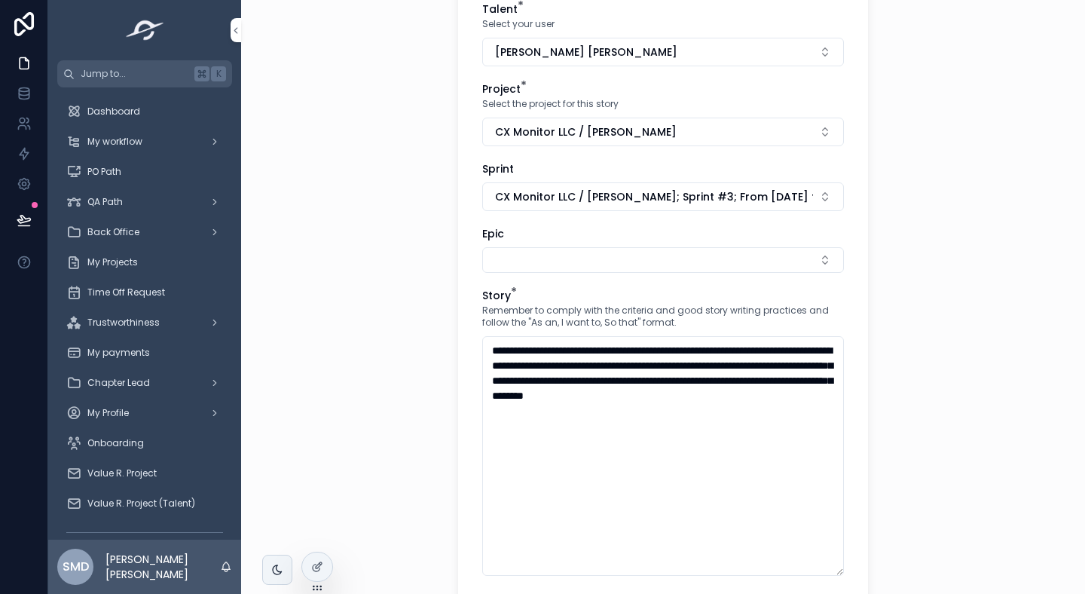
scroll to position [199, 0]
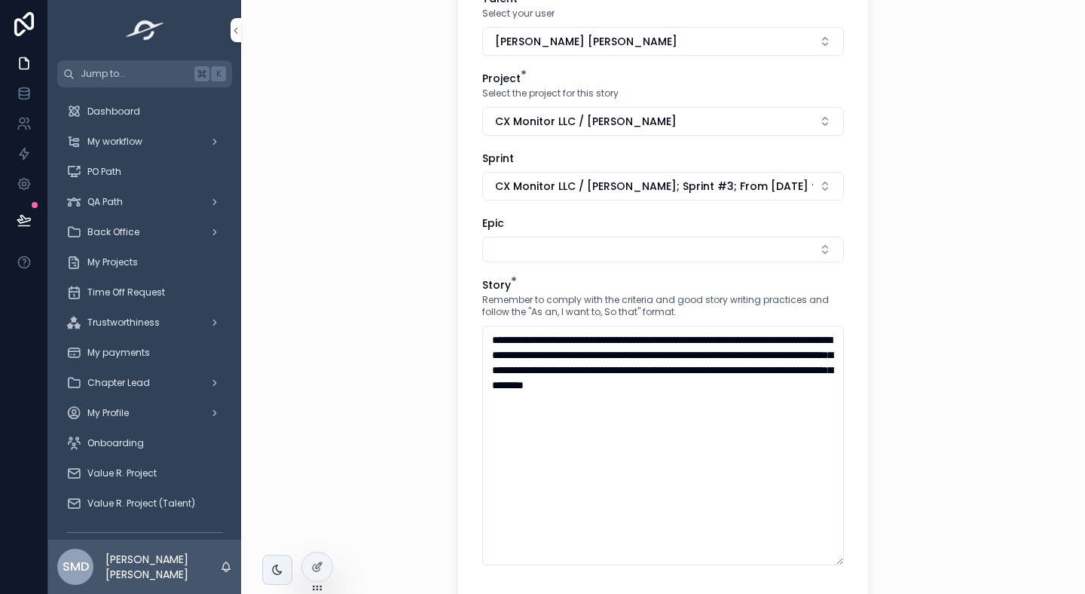
click at [528, 237] on button "Select Button" at bounding box center [663, 250] width 362 height 26
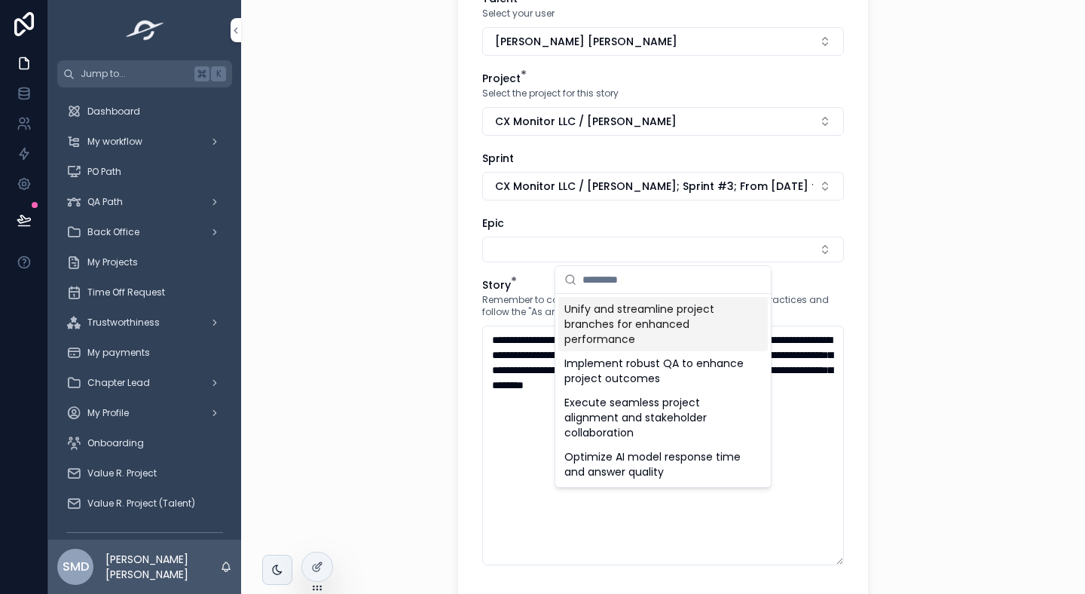
click at [438, 284] on div "**********" at bounding box center [663, 98] width 844 height 594
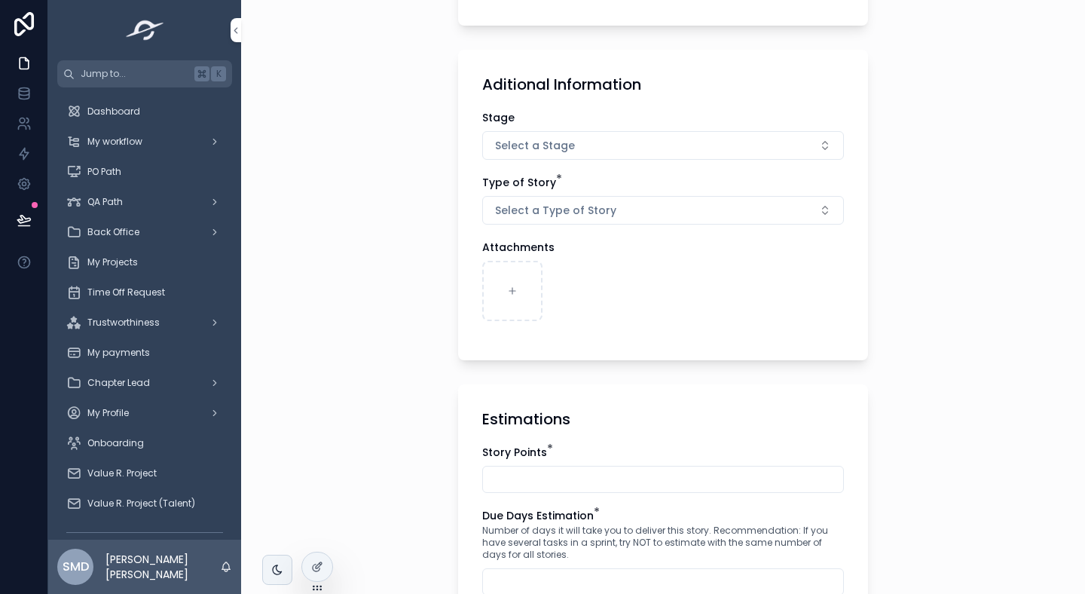
scroll to position [792, 0]
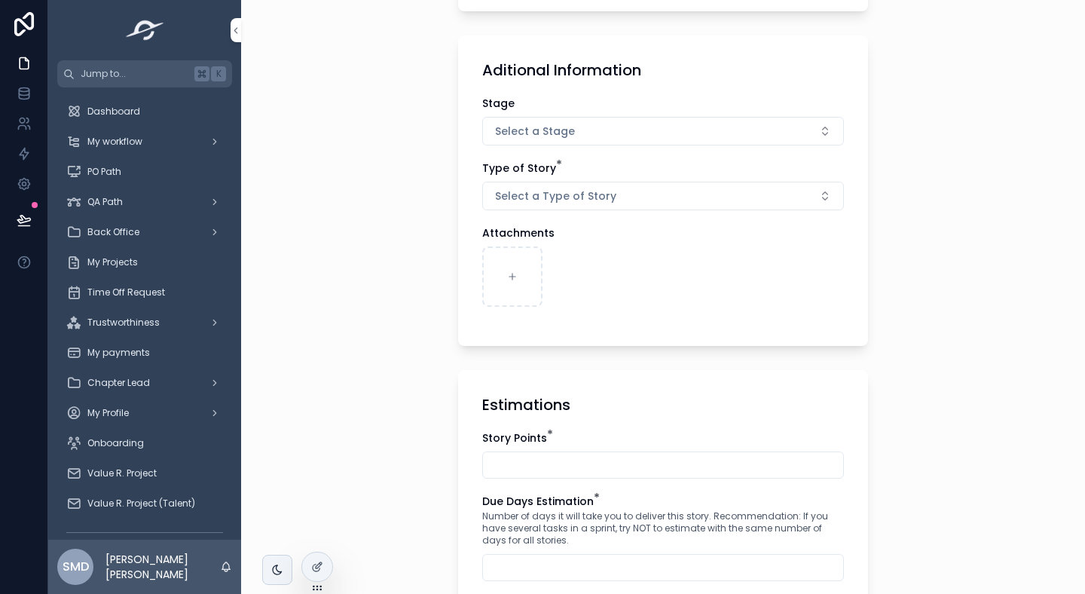
click at [546, 121] on button "Select a Stage" at bounding box center [663, 131] width 362 height 29
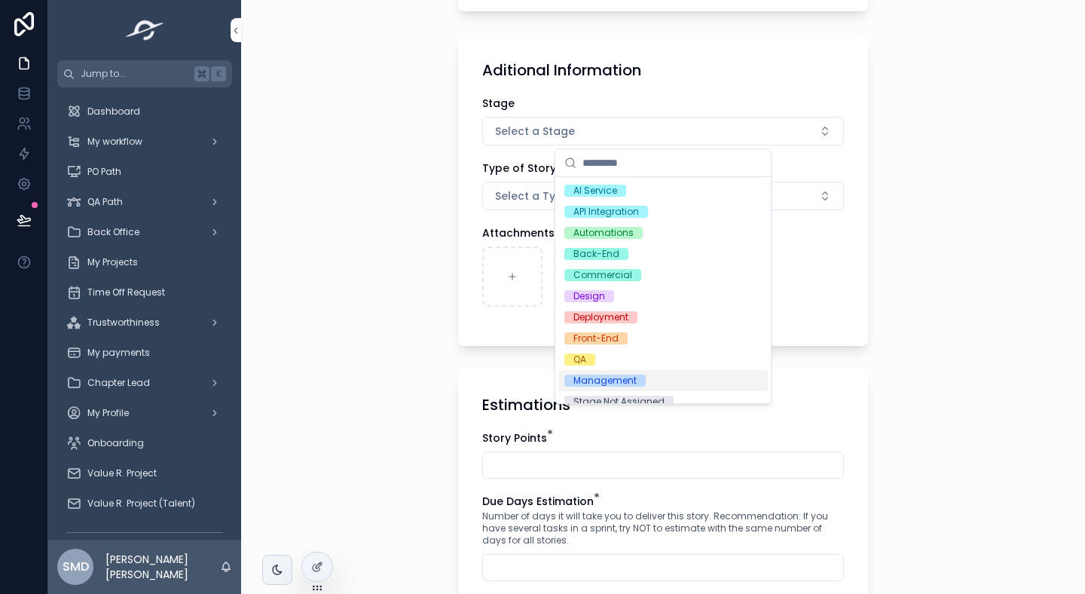
click at [592, 380] on div "Management" at bounding box center [604, 381] width 63 height 12
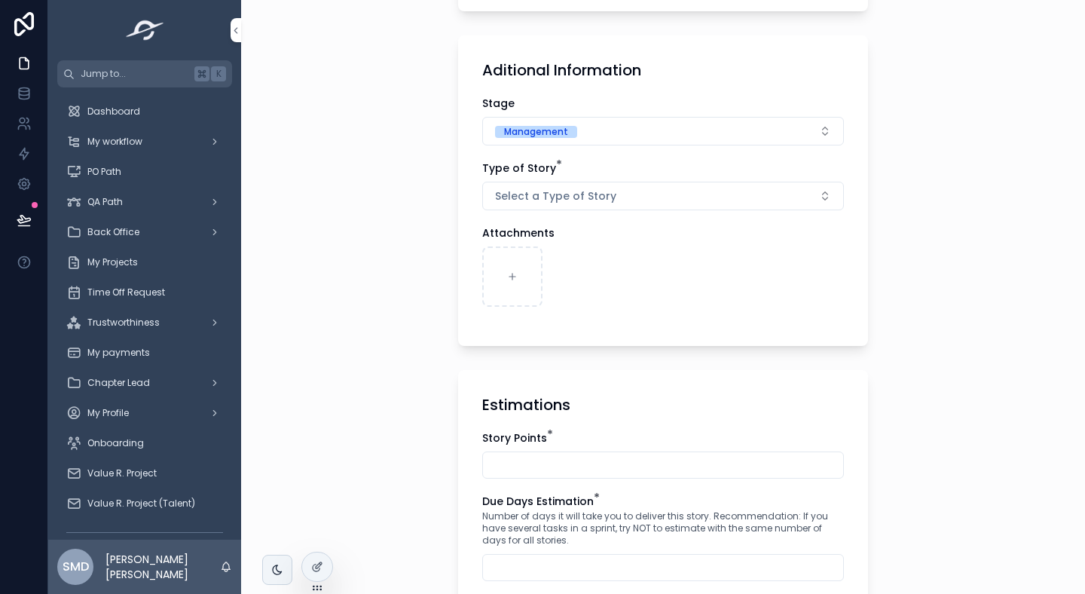
click at [554, 179] on div "Type of Story * Select a Type of Story" at bounding box center [663, 186] width 362 height 50
click at [539, 193] on span "Select a Type of Story" at bounding box center [555, 195] width 121 height 15
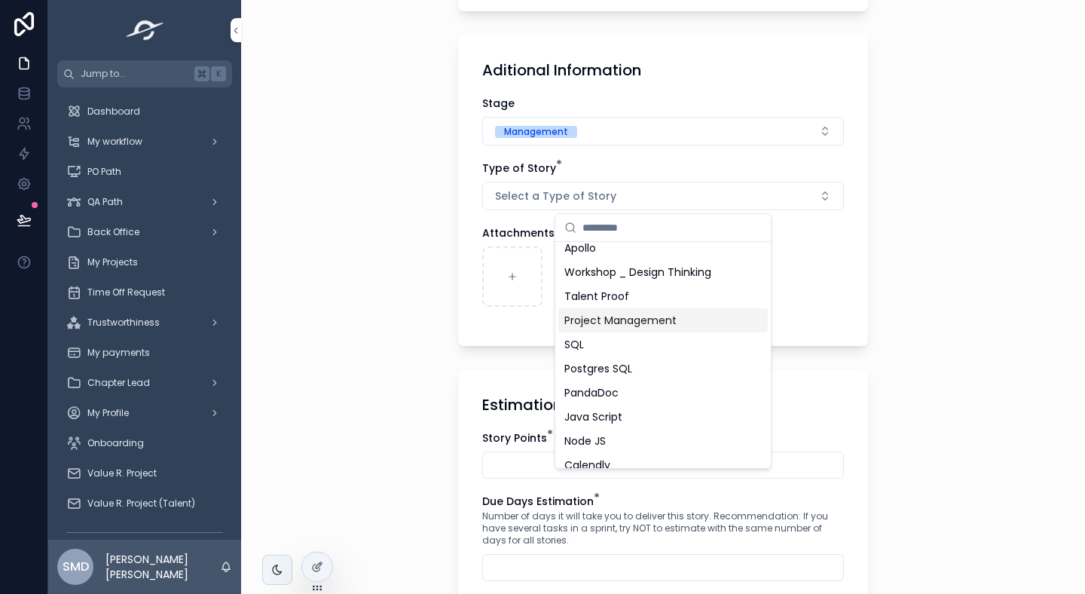
click at [645, 321] on span "Project Management" at bounding box center [620, 320] width 112 height 15
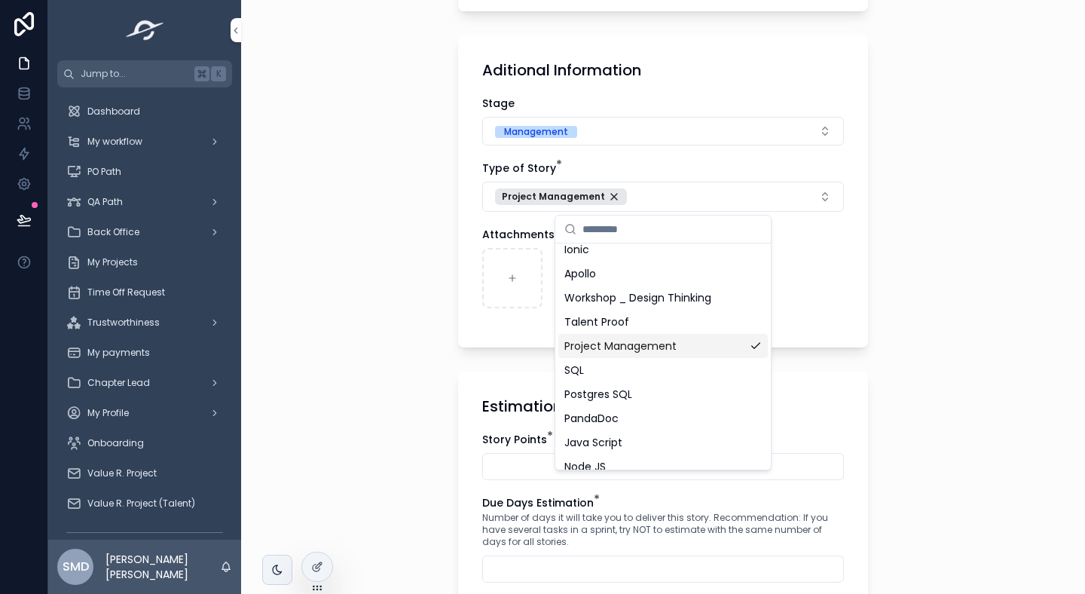
scroll to position [684, 0]
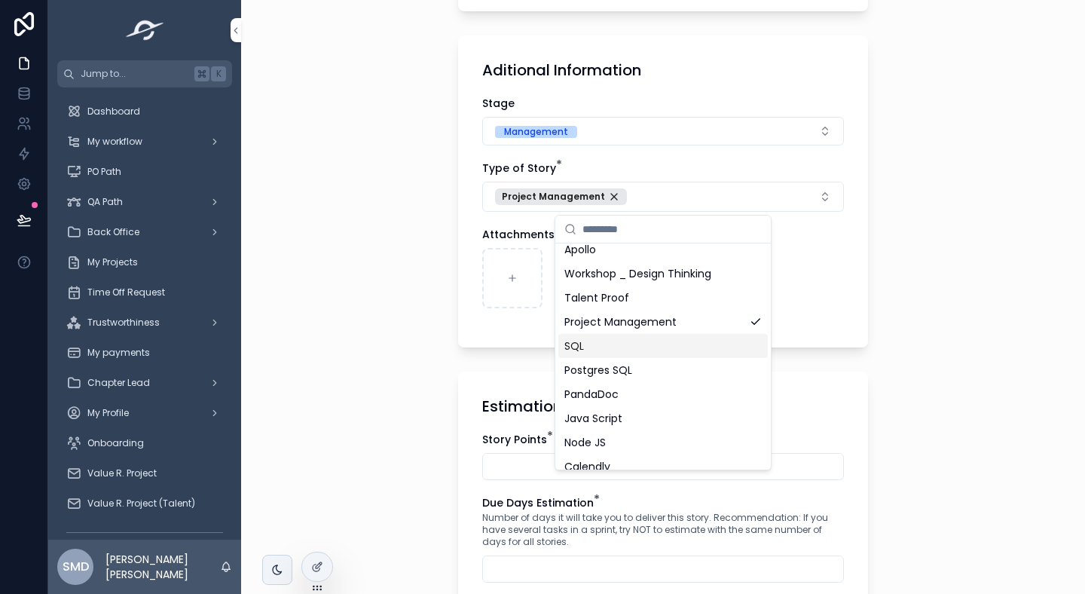
click at [427, 378] on div "**********" at bounding box center [663, 297] width 844 height 594
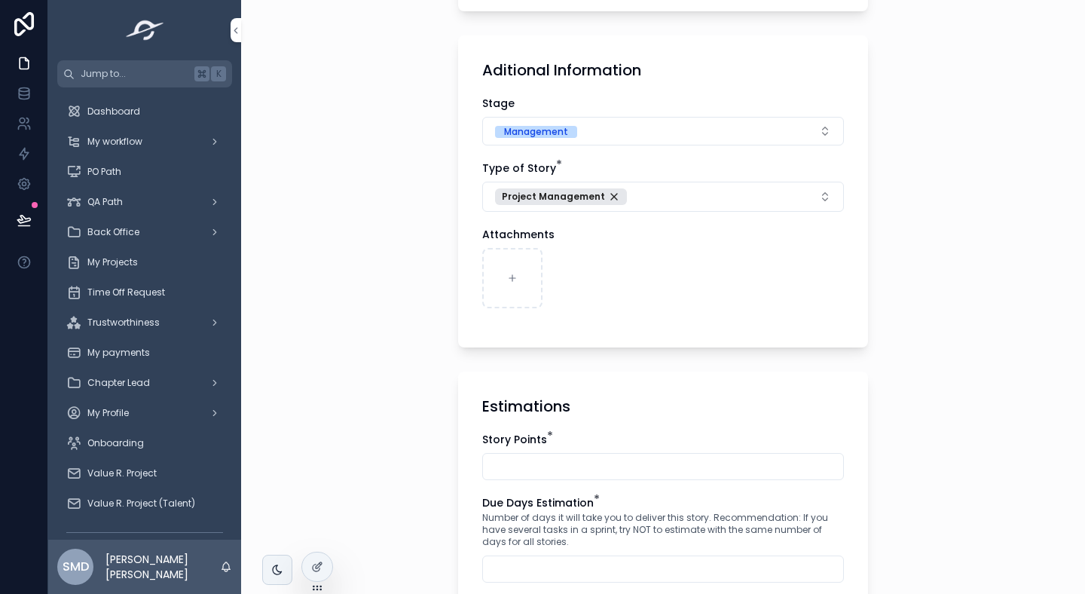
scroll to position [931, 0]
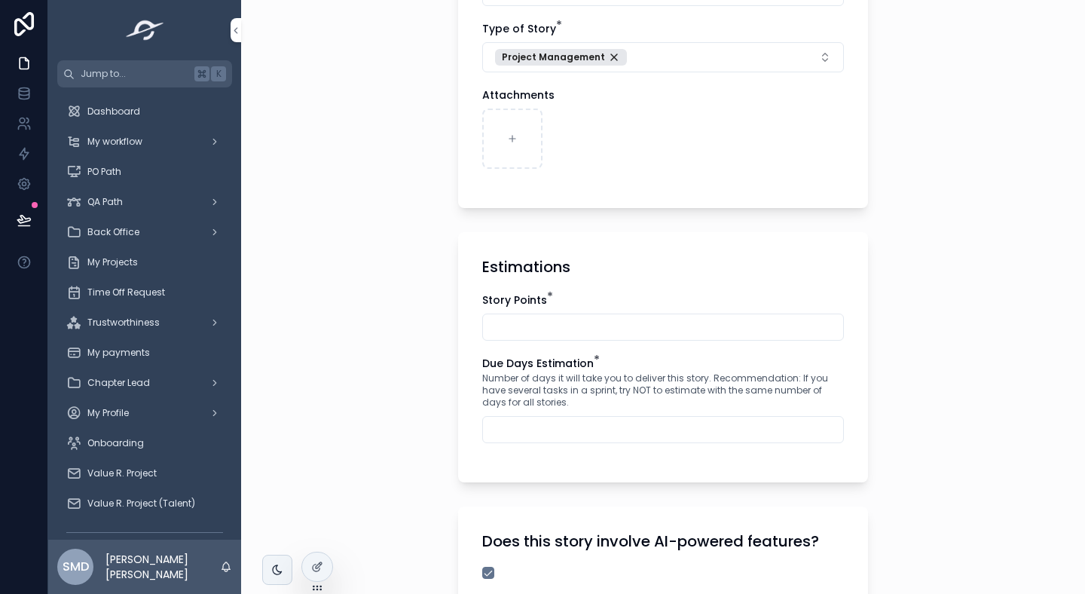
click at [541, 317] on input "scrollable content" at bounding box center [663, 327] width 360 height 21
click at [540, 323] on input "scrollable content" at bounding box center [663, 327] width 360 height 21
type input "*"
click at [520, 446] on div "Story Points * * Due Days Estimation * Number of days it will take you to deliv…" at bounding box center [663, 375] width 362 height 166
click at [540, 434] on input "scrollable content" at bounding box center [663, 429] width 360 height 21
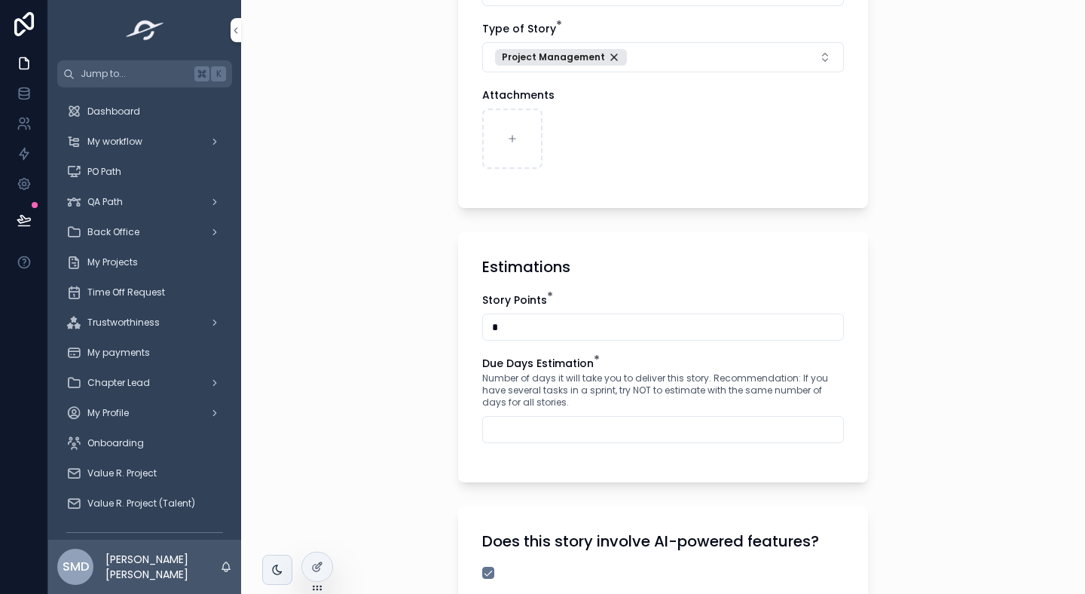
type input "**"
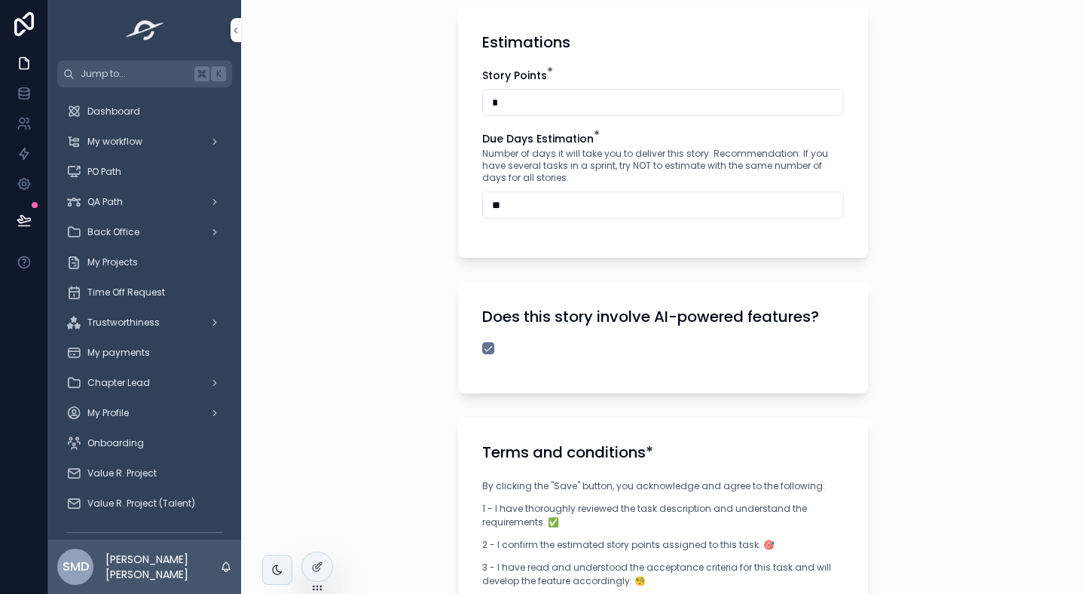
scroll to position [1578, 0]
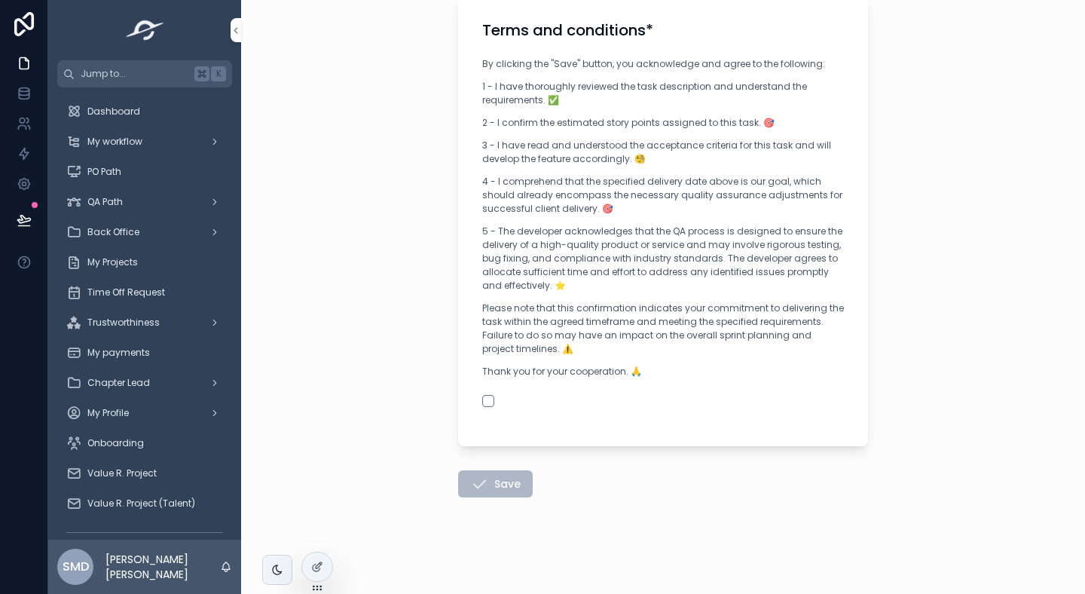
click at [495, 392] on div "By clicking the "Save" button, you acknowledge and agree to the following: 1 - …" at bounding box center [663, 231] width 362 height 351
click at [488, 400] on button "scrollable content" at bounding box center [488, 401] width 12 height 12
click at [488, 470] on button "Save" at bounding box center [495, 483] width 75 height 27
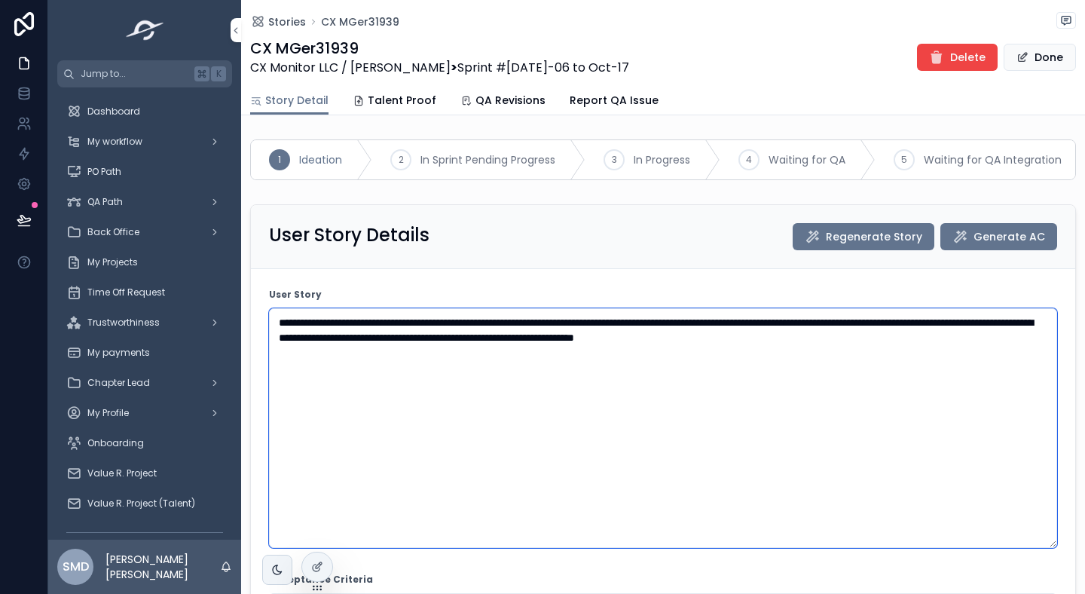
click at [690, 325] on textarea "**********" at bounding box center [663, 428] width 788 height 240
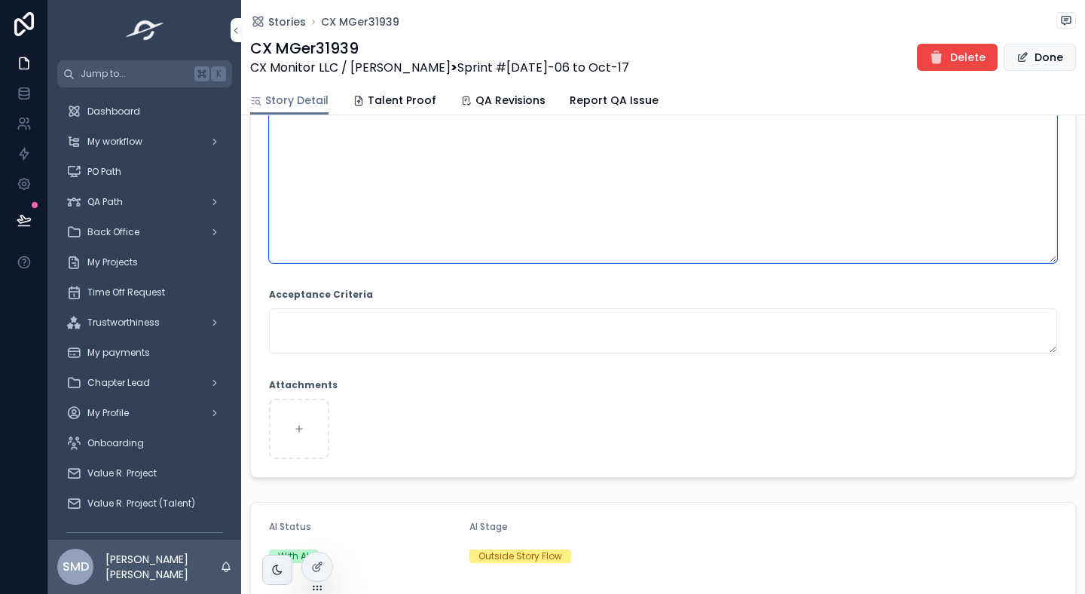
scroll to position [292, 0]
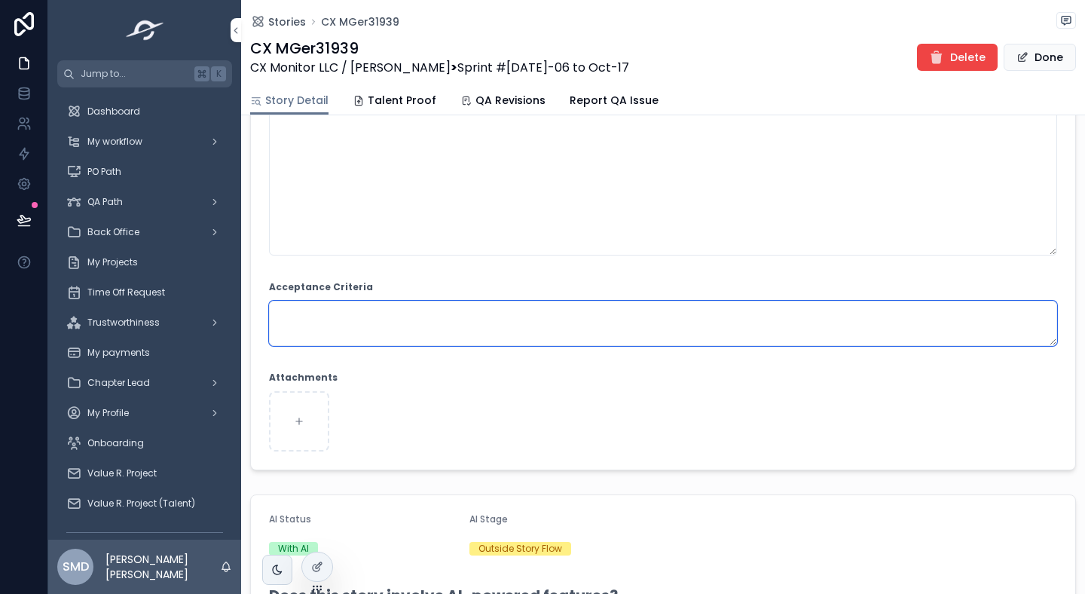
click at [481, 310] on textarea "scrollable content" at bounding box center [663, 323] width 788 height 45
paste textarea "**********"
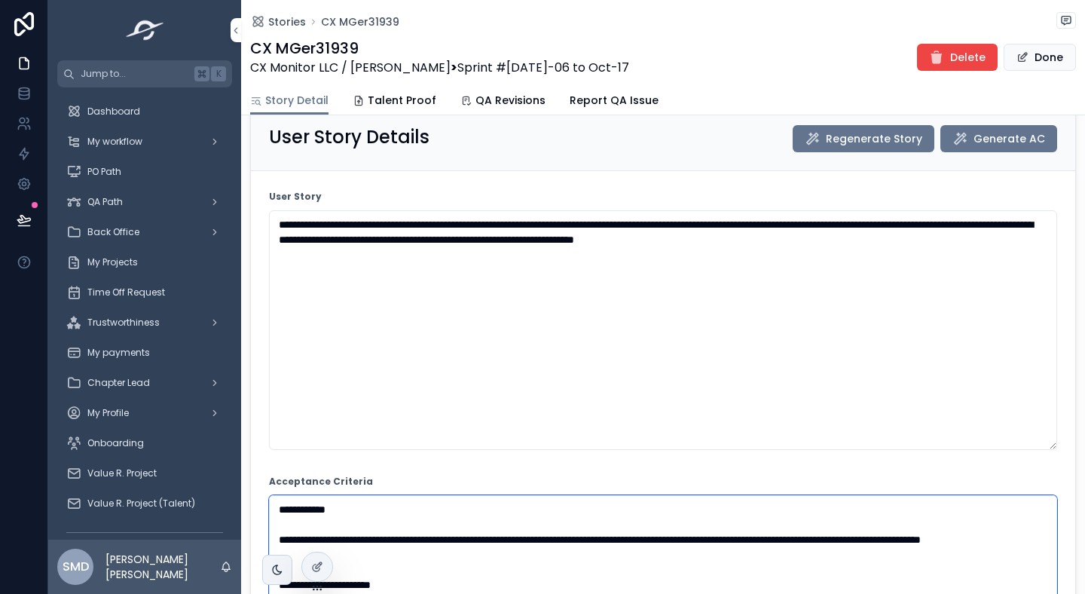
scroll to position [160, 0]
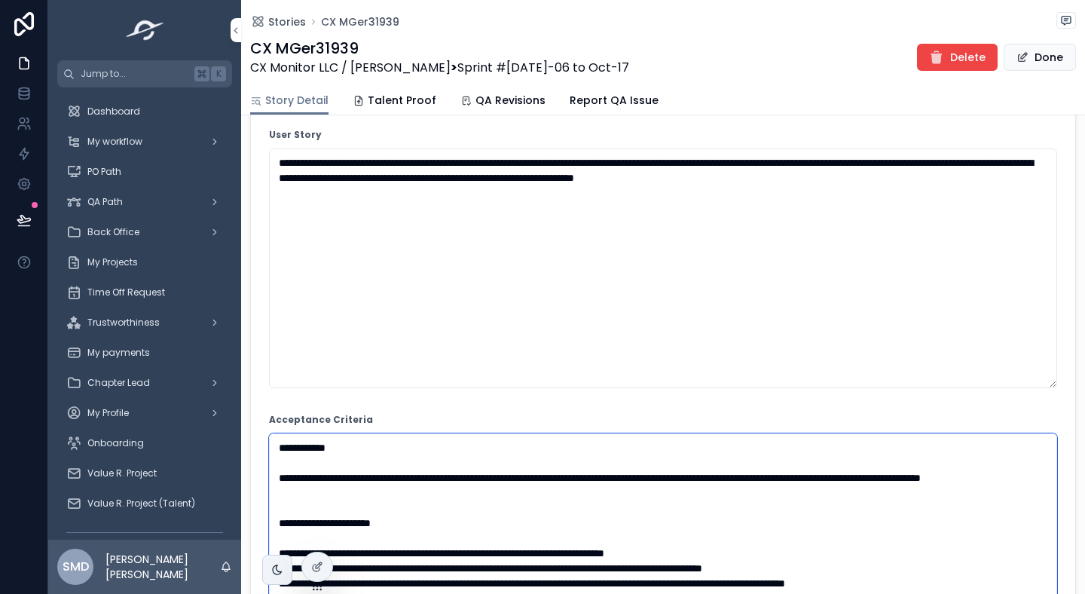
type textarea "**********"
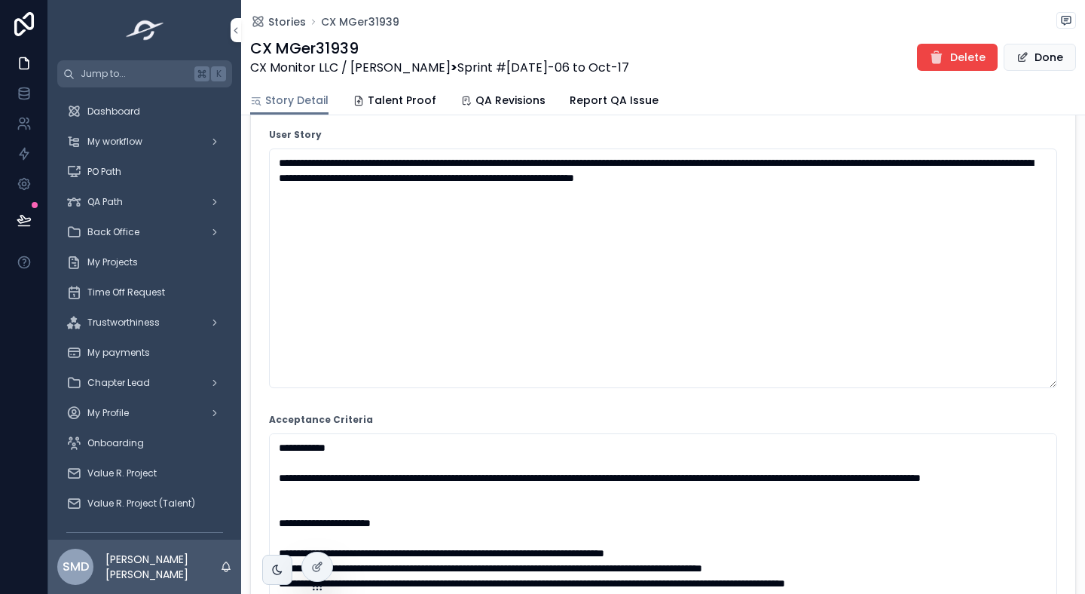
click at [1043, 56] on button "Done" at bounding box center [1040, 57] width 72 height 27
